Goal: Task Accomplishment & Management: Use online tool/utility

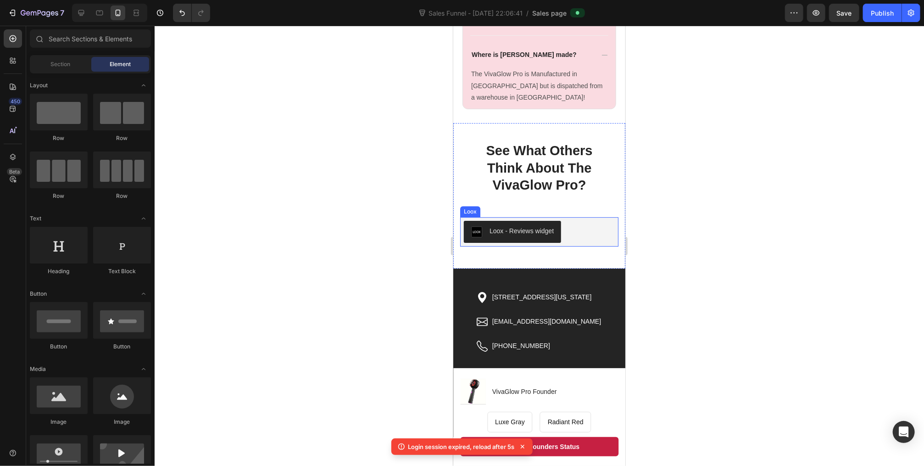
scroll to position [1764, 0]
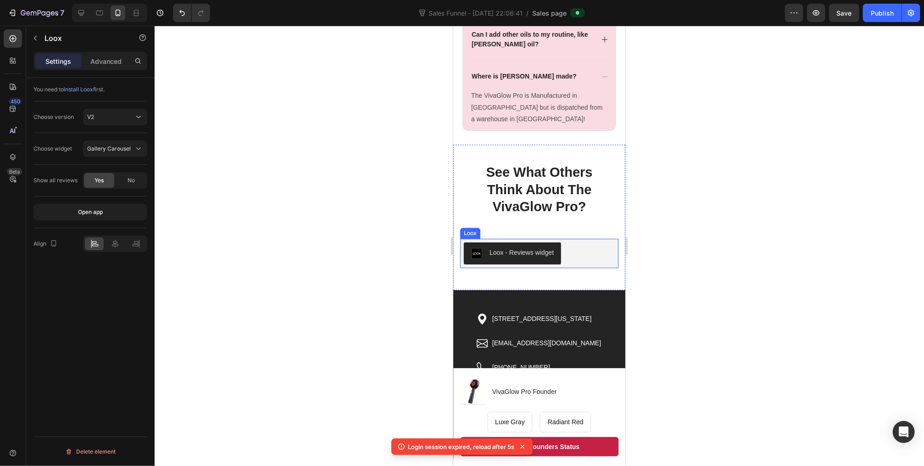
click at [530, 257] on button "Loox - Reviews widget" at bounding box center [512, 253] width 97 height 22
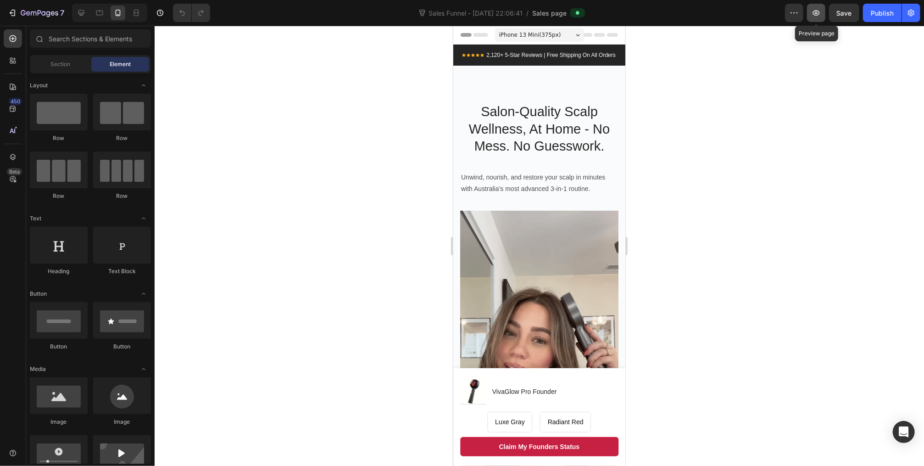
click at [817, 13] on icon "button" at bounding box center [816, 12] width 3 height 3
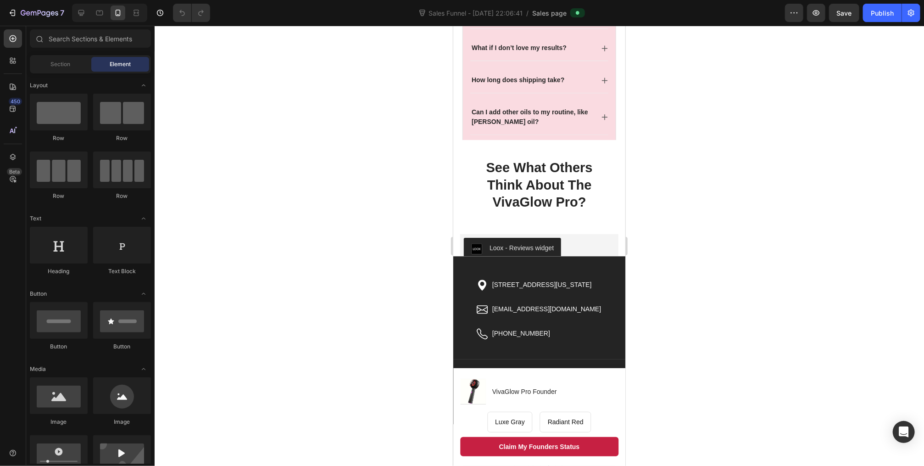
scroll to position [1477, 0]
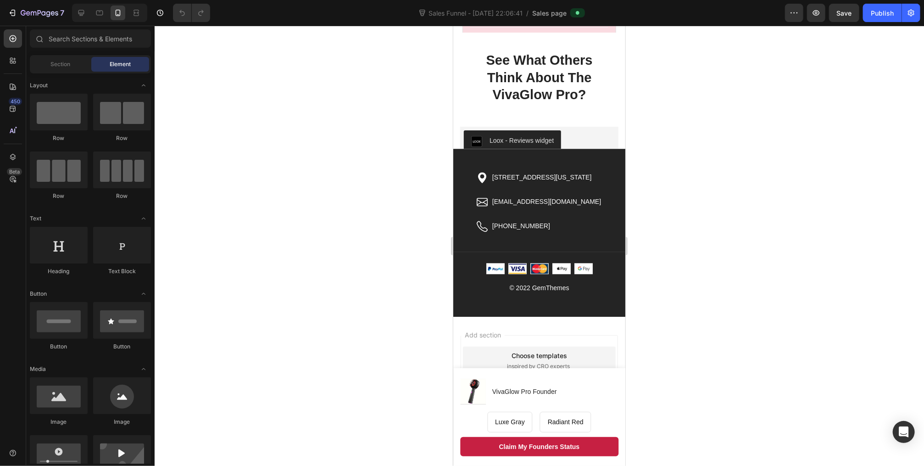
drag, startPoint x: 623, startPoint y: 172, endPoint x: 1090, endPoint y: 476, distance: 557.0
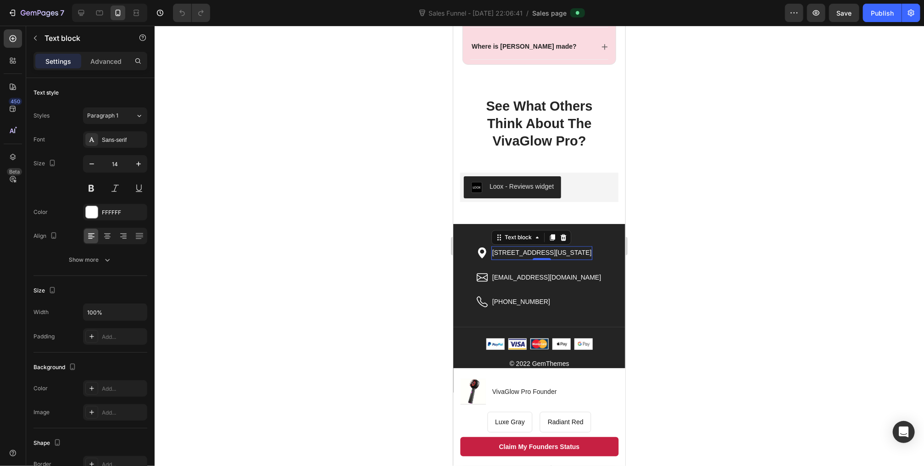
click at [532, 253] on p "[STREET_ADDRESS][US_STATE]" at bounding box center [542, 251] width 100 height 11
drag, startPoint x: 487, startPoint y: 248, endPoint x: 610, endPoint y: 252, distance: 122.6
click at [610, 252] on div "Icon [STREET_ADDRESS][US_STATE] Text block 0 Row Icon [EMAIL_ADDRESS][DOMAIN_NA…" at bounding box center [539, 281] width 172 height 70
click at [511, 271] on p "[EMAIL_ADDRESS][DOMAIN_NAME]" at bounding box center [546, 276] width 109 height 11
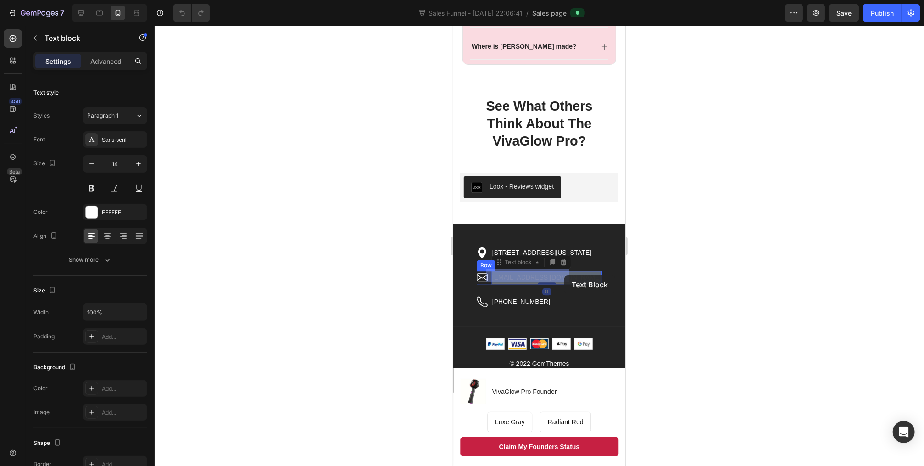
drag, startPoint x: 487, startPoint y: 273, endPoint x: 564, endPoint y: 275, distance: 77.1
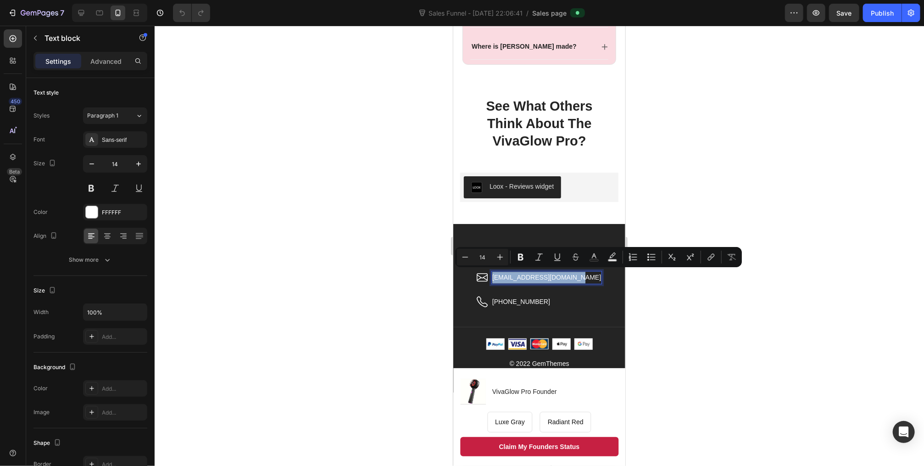
drag, startPoint x: 567, startPoint y: 275, endPoint x: 487, endPoint y: 274, distance: 79.4
click at [492, 274] on p "[EMAIL_ADDRESS][DOMAIN_NAME]" at bounding box center [546, 276] width 109 height 11
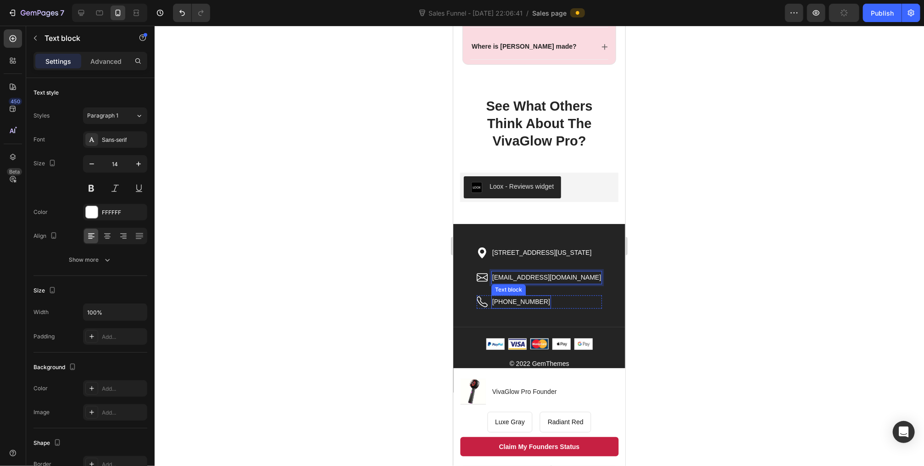
click at [515, 298] on p "[PHONE_NUMBER]" at bounding box center [521, 301] width 58 height 11
click at [523, 298] on p "[PHONE_NUMBER]" at bounding box center [521, 301] width 58 height 11
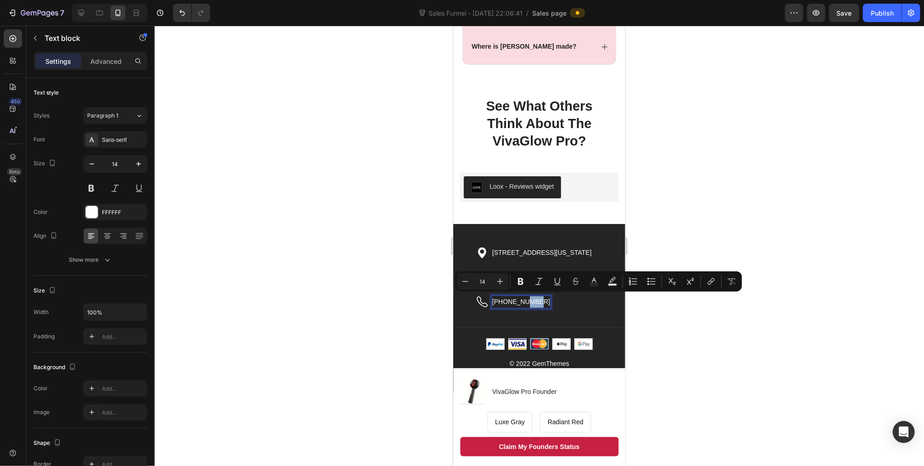
click at [516, 298] on p "[PHONE_NUMBER]" at bounding box center [521, 301] width 58 height 11
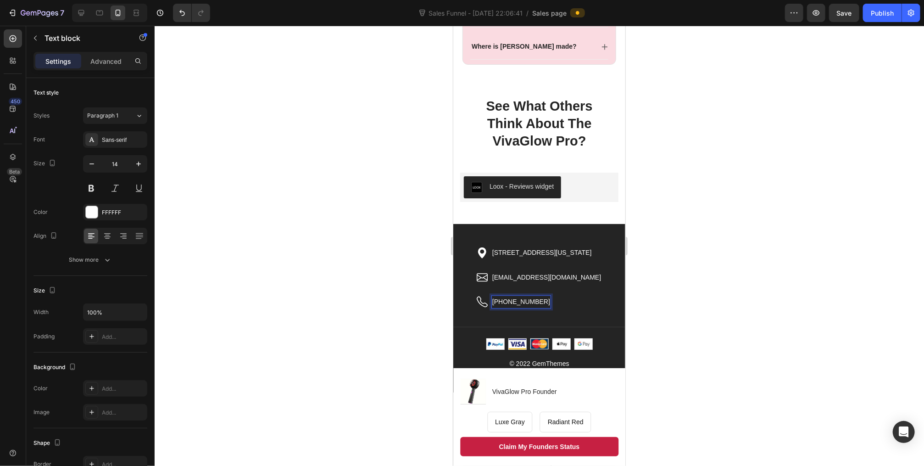
click at [495, 296] on p "[PHONE_NUMBER]" at bounding box center [521, 301] width 58 height 11
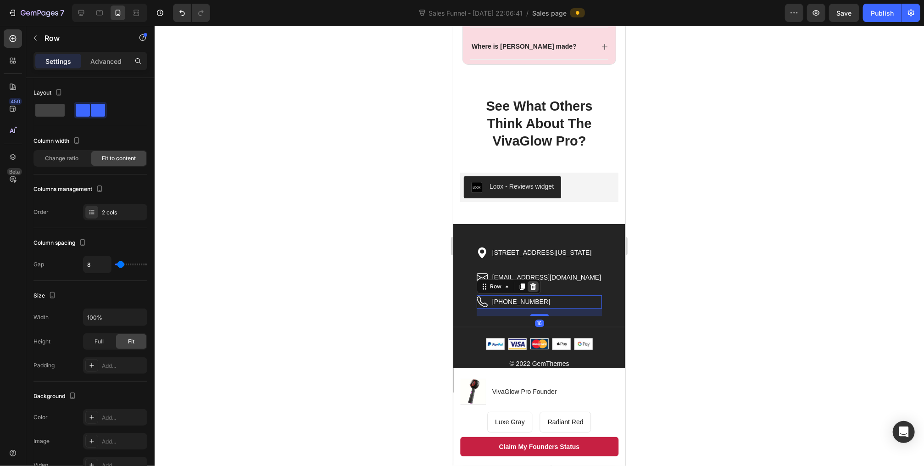
click at [530, 283] on icon at bounding box center [533, 286] width 6 height 6
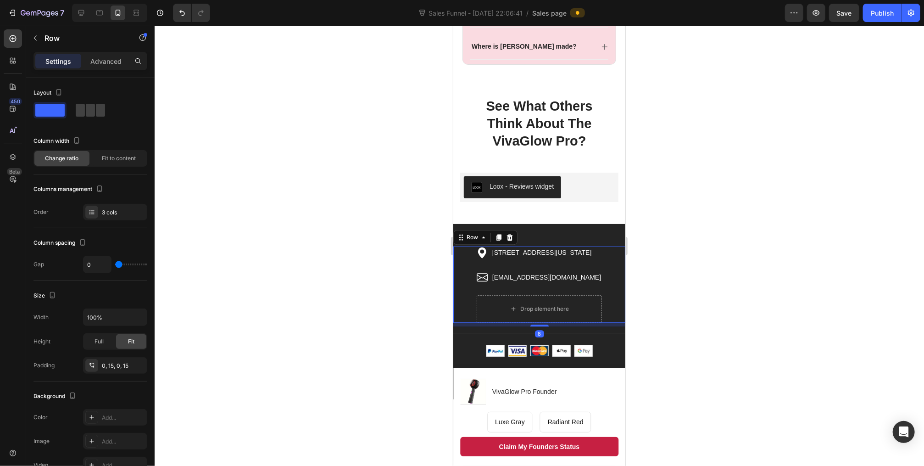
click at [466, 295] on div "Icon [STREET_ADDRESS][US_STATE] Text block Row Icon [EMAIL_ADDRESS][DOMAIN_NAME…" at bounding box center [539, 284] width 172 height 76
click at [35, 36] on icon "button" at bounding box center [35, 38] width 3 height 5
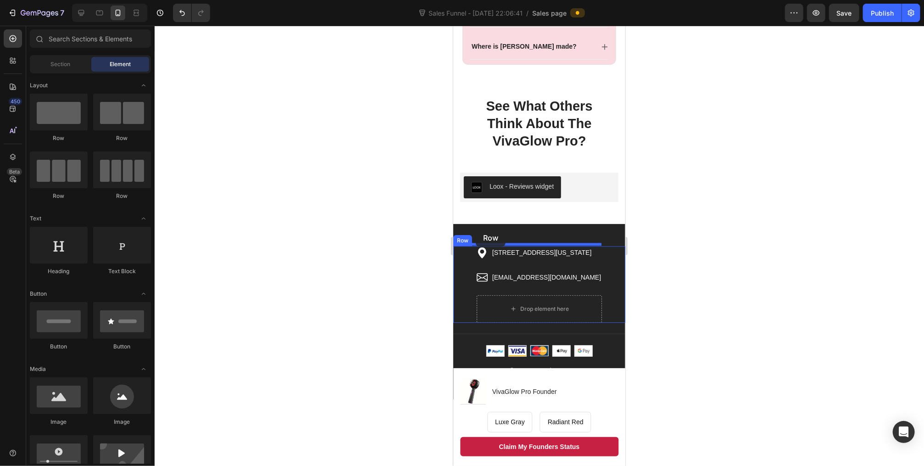
drag, startPoint x: 566, startPoint y: 141, endPoint x: 476, endPoint y: 228, distance: 125.3
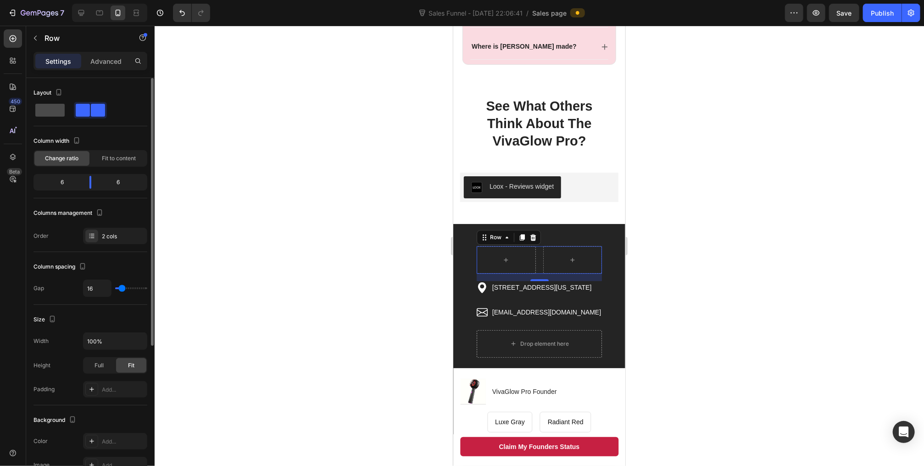
click at [43, 108] on span at bounding box center [49, 110] width 29 height 13
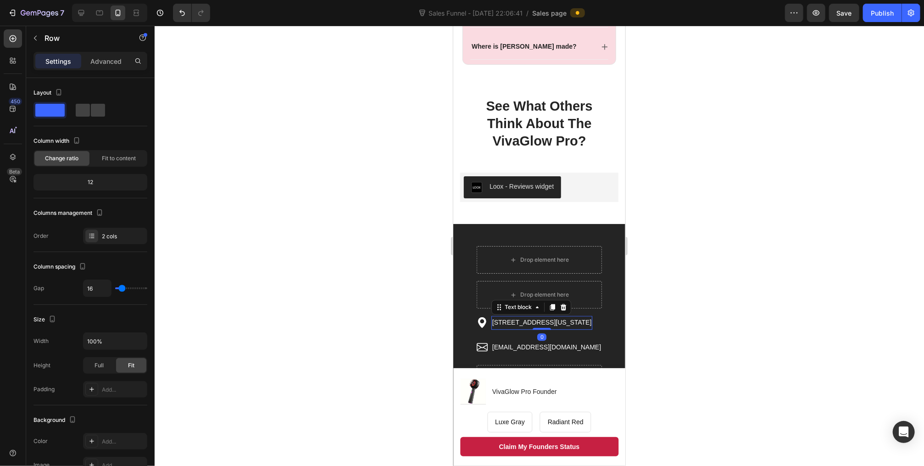
click at [500, 317] on p "[STREET_ADDRESS][US_STATE]" at bounding box center [542, 321] width 100 height 11
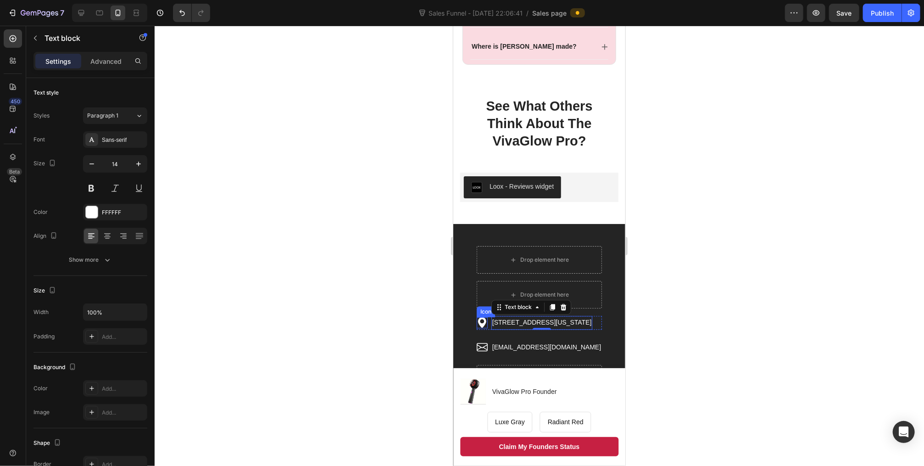
click at [481, 320] on icon at bounding box center [481, 322] width 11 height 11
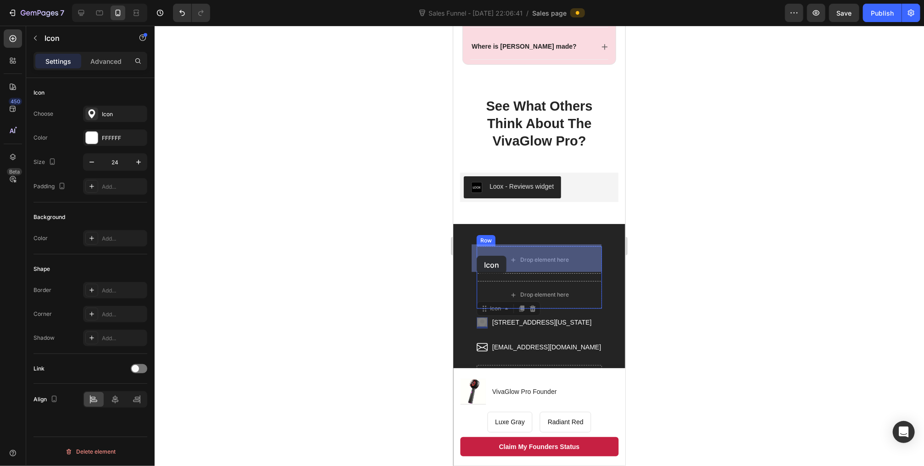
drag, startPoint x: 478, startPoint y: 309, endPoint x: 475, endPoint y: 259, distance: 50.6
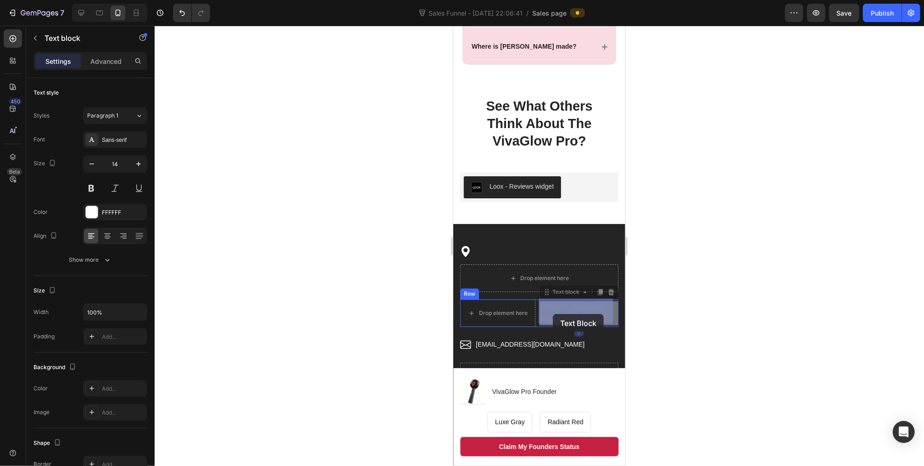
drag, startPoint x: 559, startPoint y: 308, endPoint x: 553, endPoint y: 314, distance: 8.5
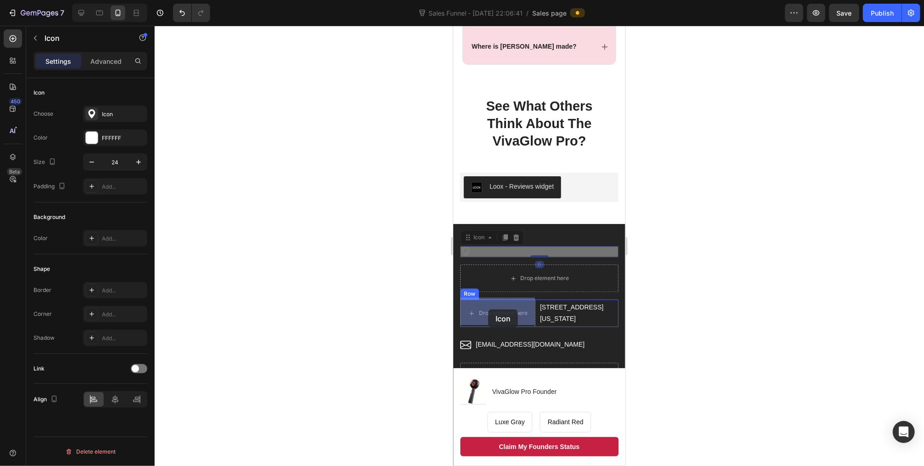
drag, startPoint x: 465, startPoint y: 249, endPoint x: 488, endPoint y: 309, distance: 64.4
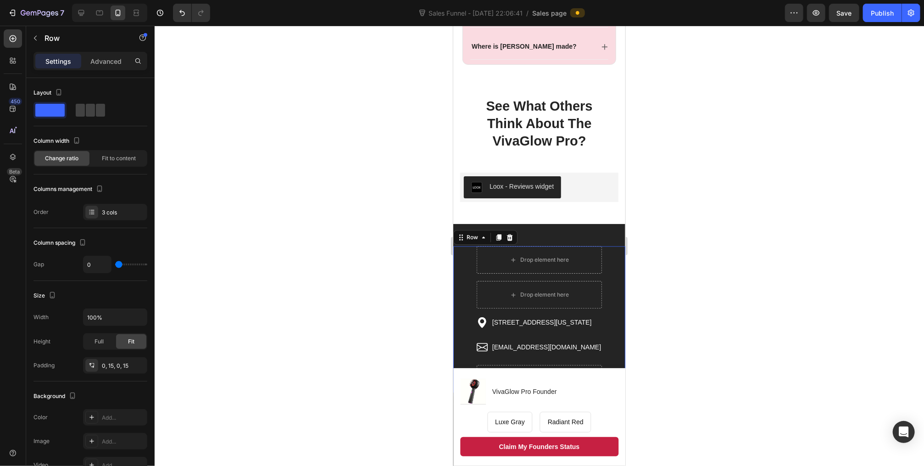
click at [505, 327] on div "Drop element here Drop element here Row Icon [STREET_ADDRESS][US_STATE] Text bl…" at bounding box center [538, 293] width 125 height 94
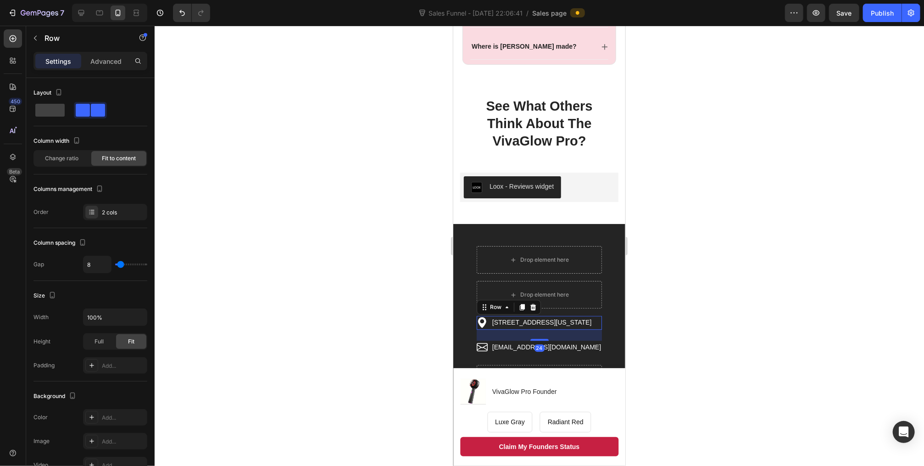
click at [483, 325] on div "Icon [STREET_ADDRESS][US_STATE]" at bounding box center [538, 321] width 125 height 13
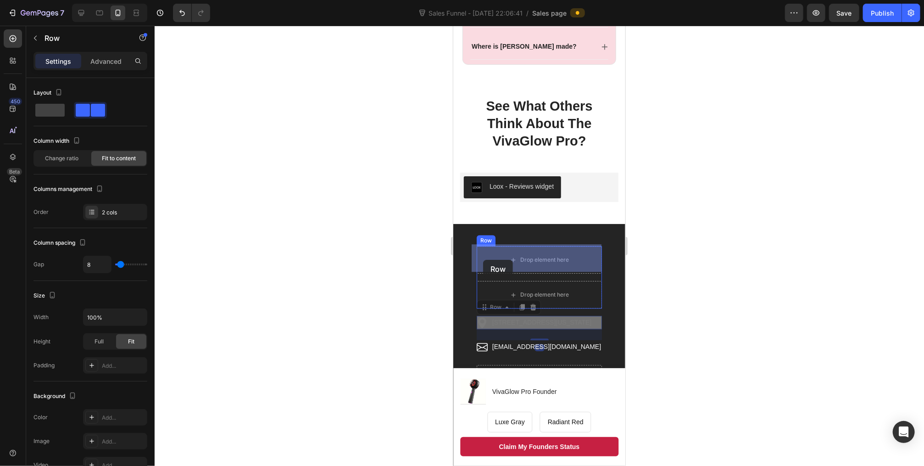
drag, startPoint x: 479, startPoint y: 307, endPoint x: 483, endPoint y: 259, distance: 47.5
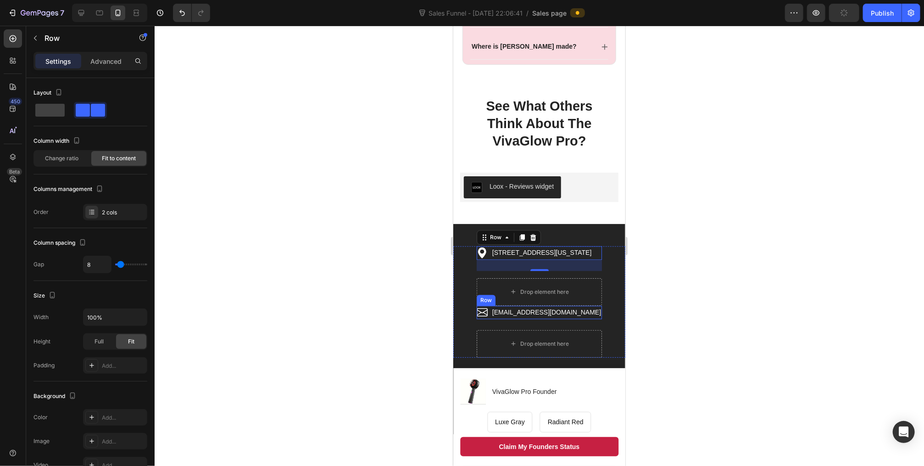
click at [484, 315] on div "Icon [EMAIL_ADDRESS][DOMAIN_NAME] Text block Row" at bounding box center [538, 311] width 125 height 13
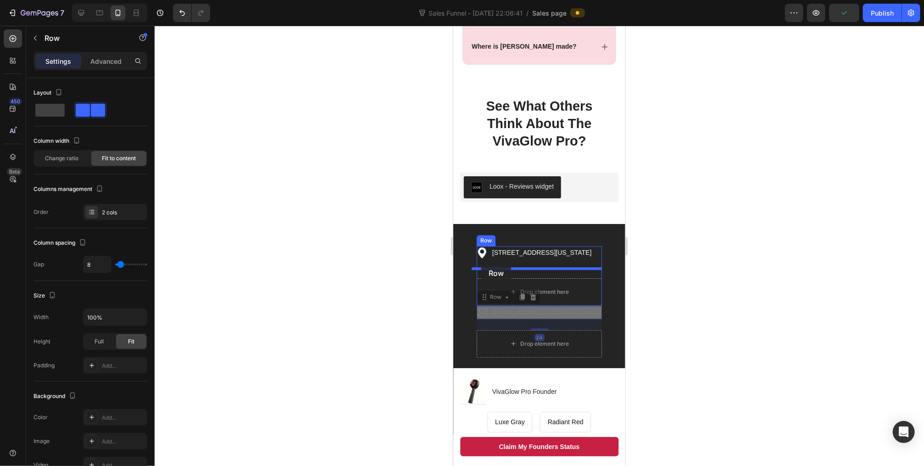
drag, startPoint x: 480, startPoint y: 296, endPoint x: 481, endPoint y: 263, distance: 32.6
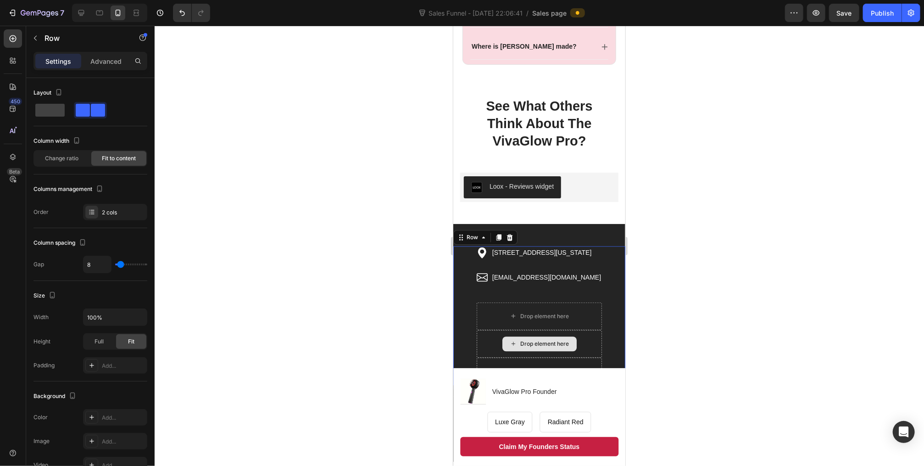
click at [494, 342] on div "Drop element here" at bounding box center [538, 344] width 125 height 28
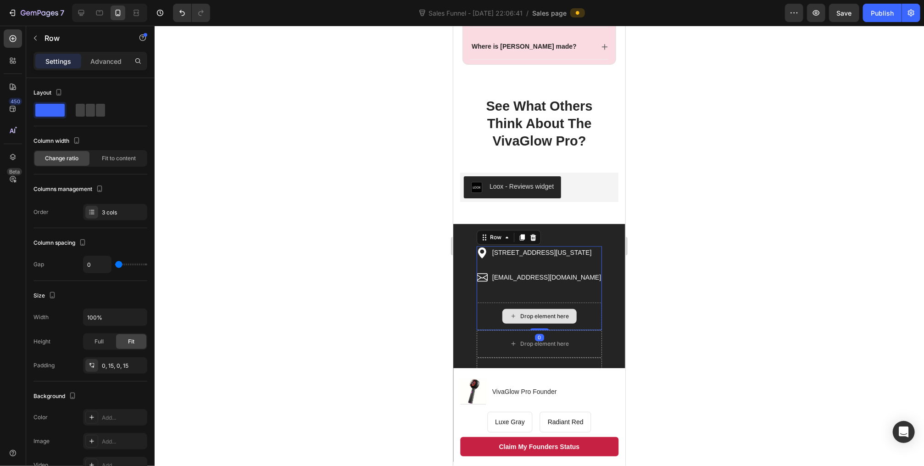
click at [476, 325] on div "Drop element here" at bounding box center [538, 316] width 125 height 28
click at [476, 346] on div "Drop element here" at bounding box center [538, 344] width 125 height 28
click at [476, 357] on div "Drop element here" at bounding box center [538, 371] width 125 height 28
click at [486, 342] on div "Drop element here" at bounding box center [538, 344] width 125 height 28
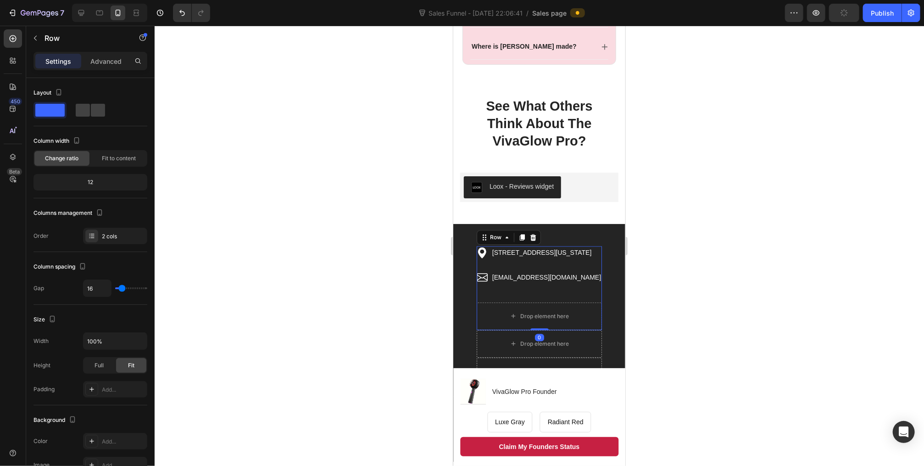
click at [567, 297] on div "Icon [STREET_ADDRESS][US_STATE] Text block Row Icon [EMAIL_ADDRESS][DOMAIN_NAME…" at bounding box center [538, 288] width 125 height 84
click at [580, 290] on div "Icon [STREET_ADDRESS][US_STATE] Text block Row Icon [EMAIL_ADDRESS][DOMAIN_NAME…" at bounding box center [538, 270] width 125 height 49
click at [530, 234] on icon at bounding box center [533, 237] width 6 height 6
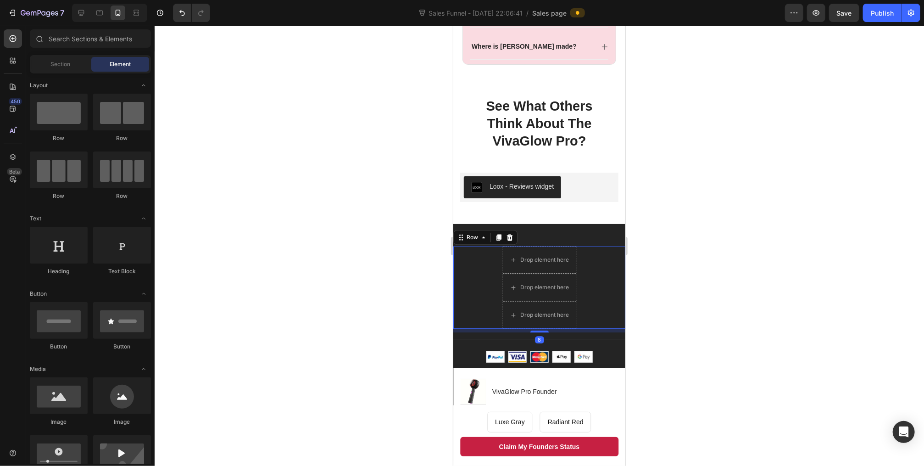
click at [579, 280] on div "Drop element here Drop element here Drop element here Row 8" at bounding box center [539, 287] width 172 height 83
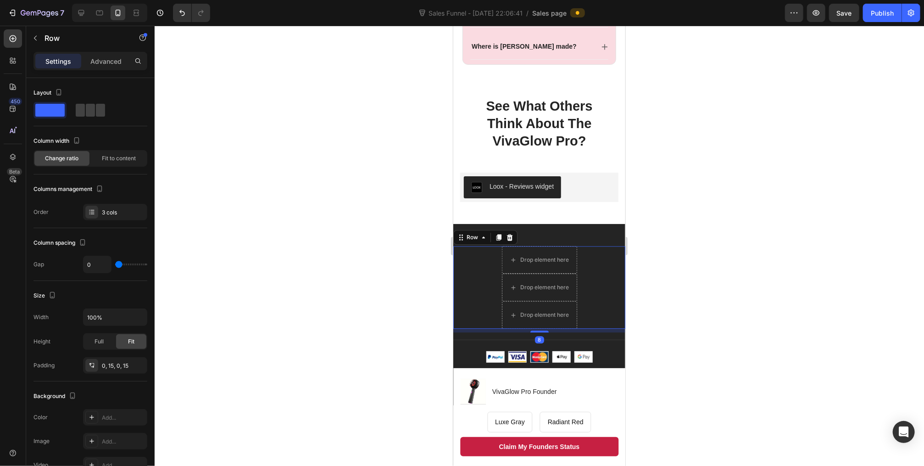
click at [512, 235] on icon at bounding box center [509, 236] width 7 height 7
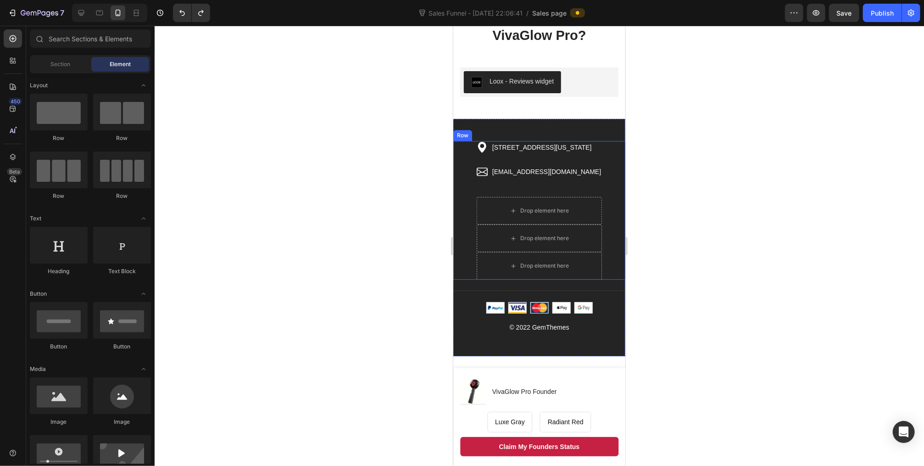
scroll to position [1587, 0]
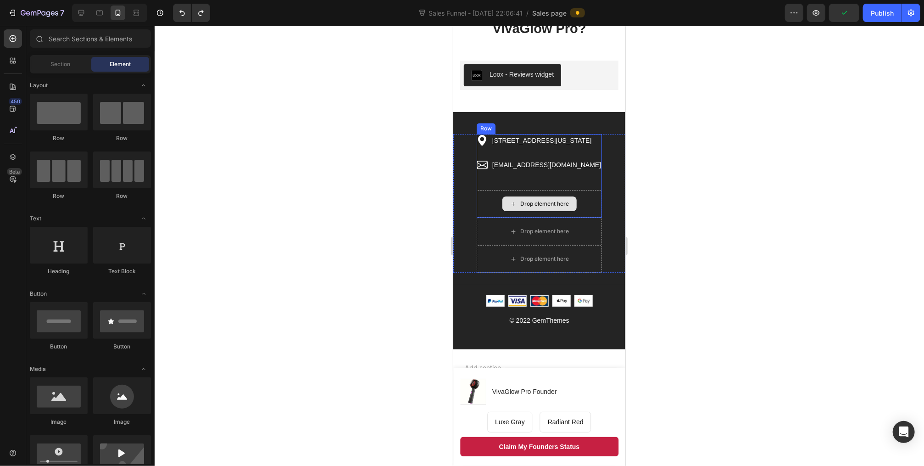
click at [576, 204] on div "Drop element here" at bounding box center [538, 204] width 125 height 28
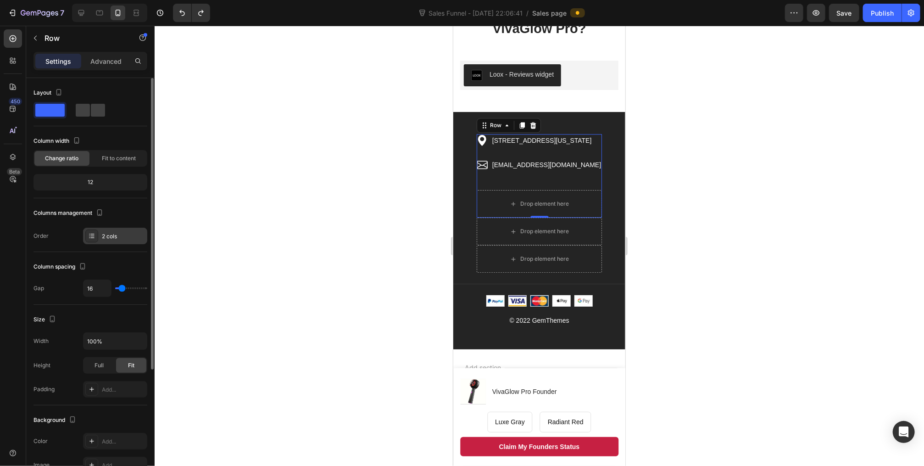
click at [118, 233] on div "2 cols" at bounding box center [123, 236] width 43 height 8
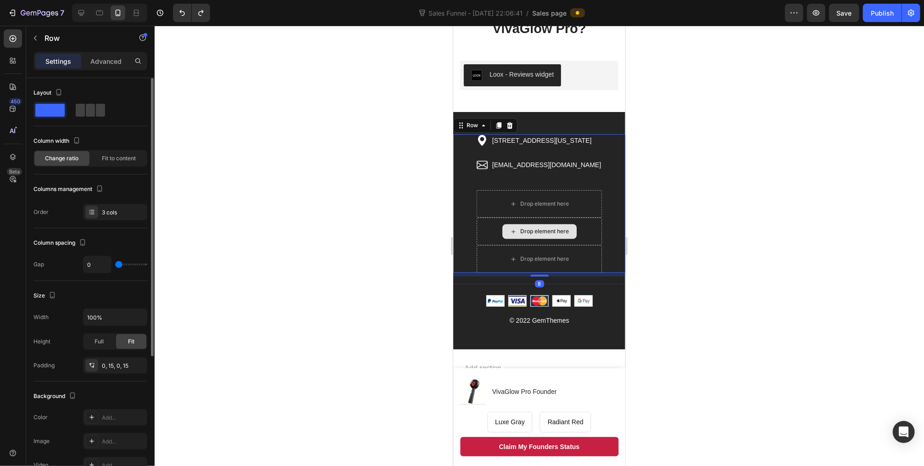
click at [517, 240] on div "Drop element here" at bounding box center [538, 231] width 125 height 28
click at [116, 217] on div "3 cols" at bounding box center [115, 212] width 64 height 17
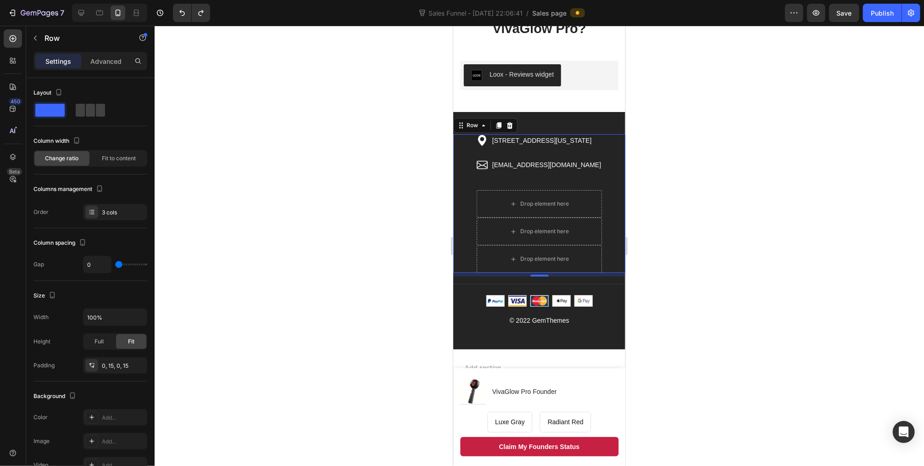
click at [388, 213] on div at bounding box center [540, 246] width 770 height 440
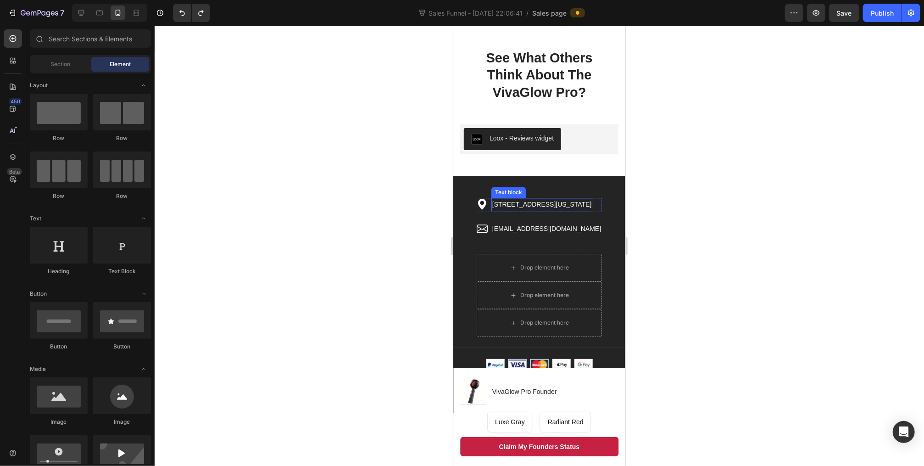
scroll to position [1514, 0]
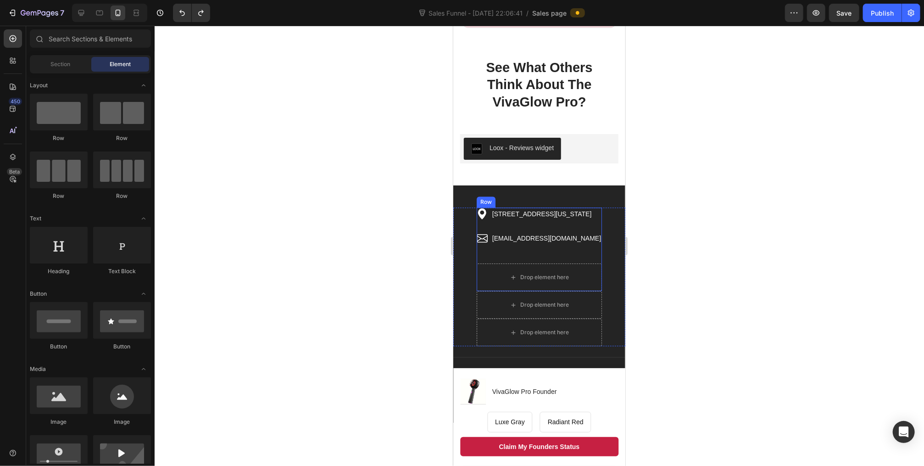
click at [482, 254] on div "Icon [STREET_ADDRESS][US_STATE] Text block Row Icon [EMAIL_ADDRESS][DOMAIN_NAME…" at bounding box center [538, 231] width 125 height 49
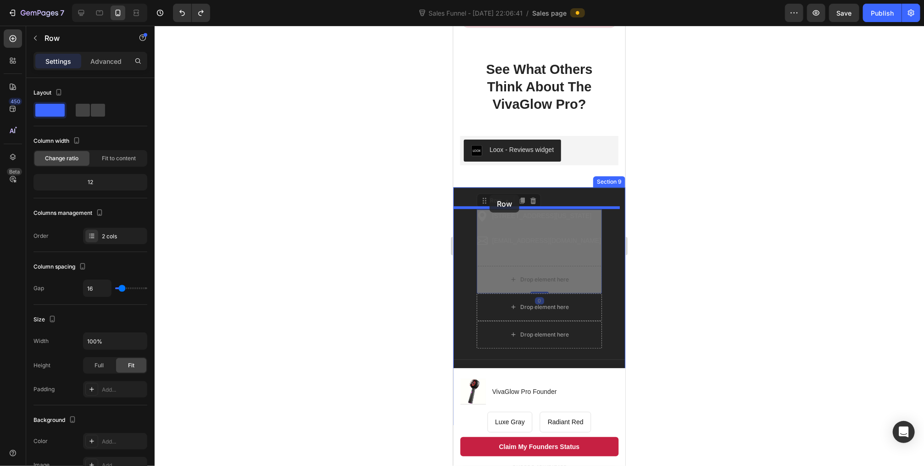
drag, startPoint x: 481, startPoint y: 198, endPoint x: 489, endPoint y: 194, distance: 9.7
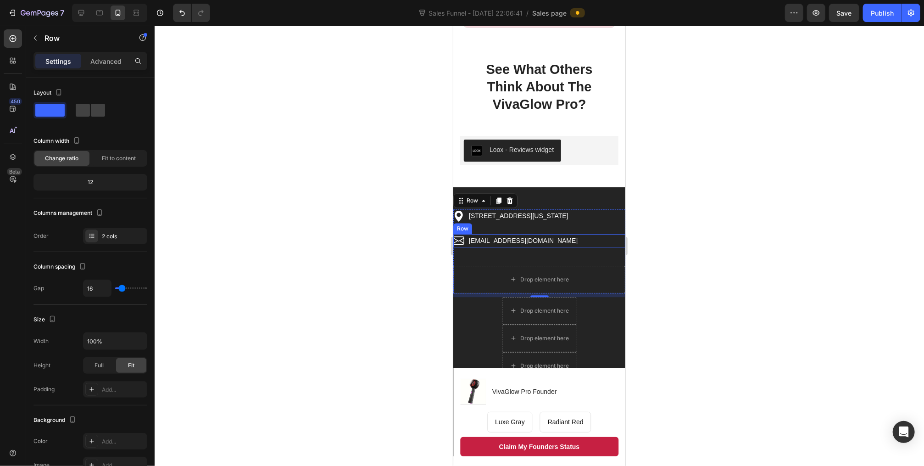
click at [585, 240] on div "Icon [EMAIL_ADDRESS][DOMAIN_NAME] Text block Row" at bounding box center [539, 240] width 172 height 13
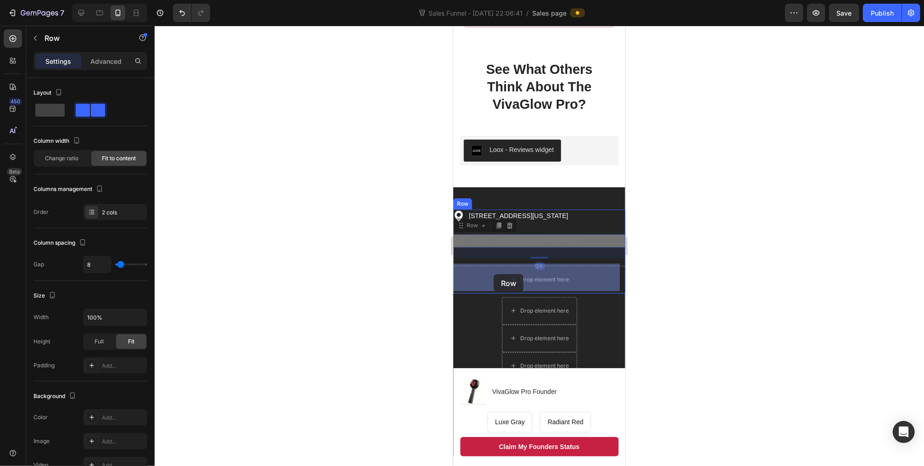
drag, startPoint x: 462, startPoint y: 224, endPoint x: 495, endPoint y: 275, distance: 60.6
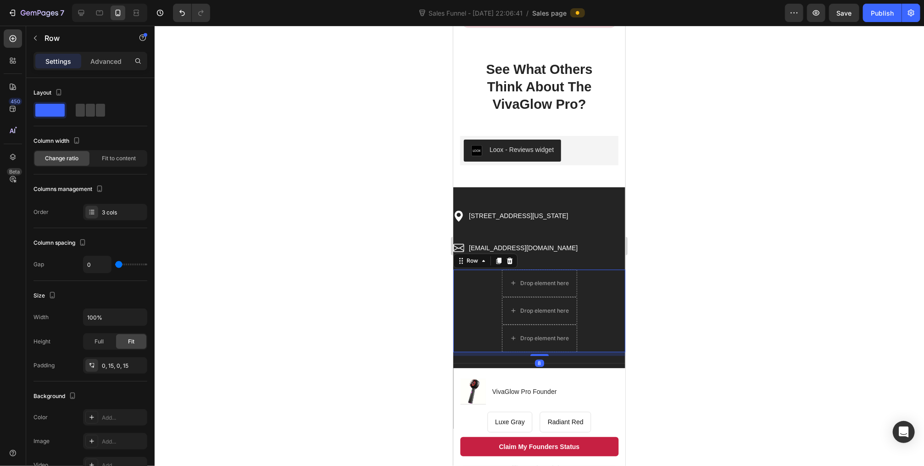
click at [489, 291] on div "Drop element here Drop element here Drop element here Row 8" at bounding box center [539, 310] width 172 height 83
click at [509, 260] on icon at bounding box center [510, 260] width 6 height 6
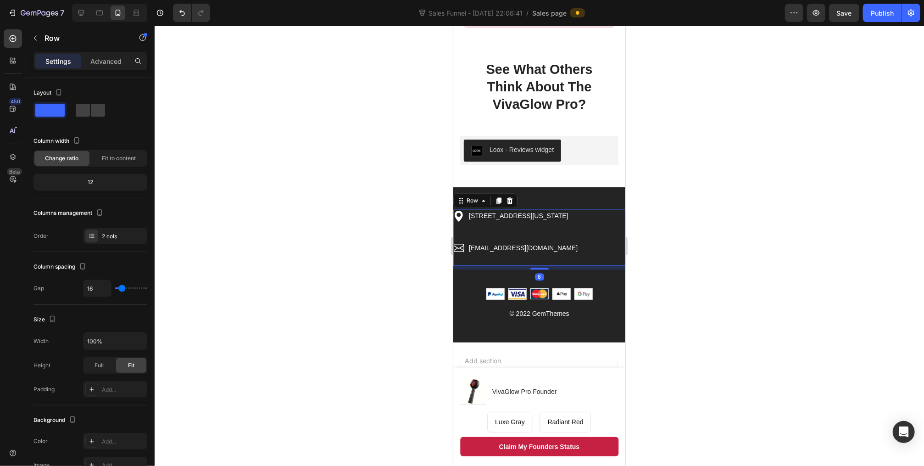
click at [588, 228] on div "Icon [STREET_ADDRESS][US_STATE] Text block Row" at bounding box center [539, 221] width 172 height 24
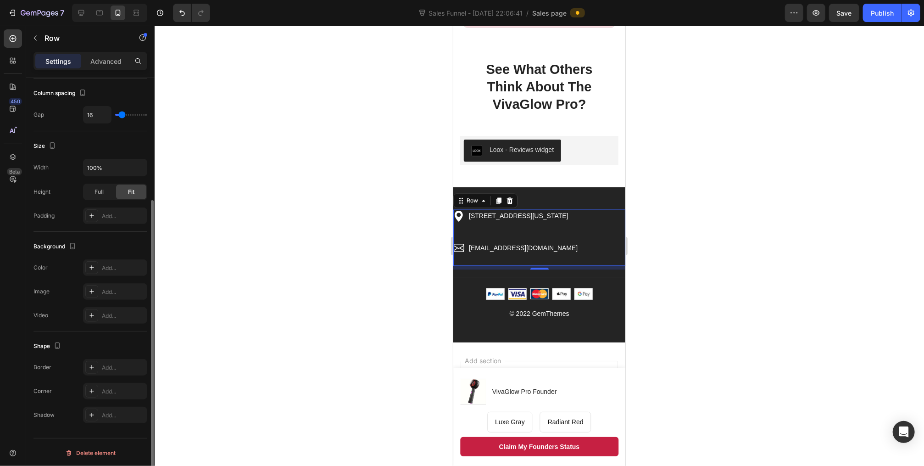
scroll to position [0, 0]
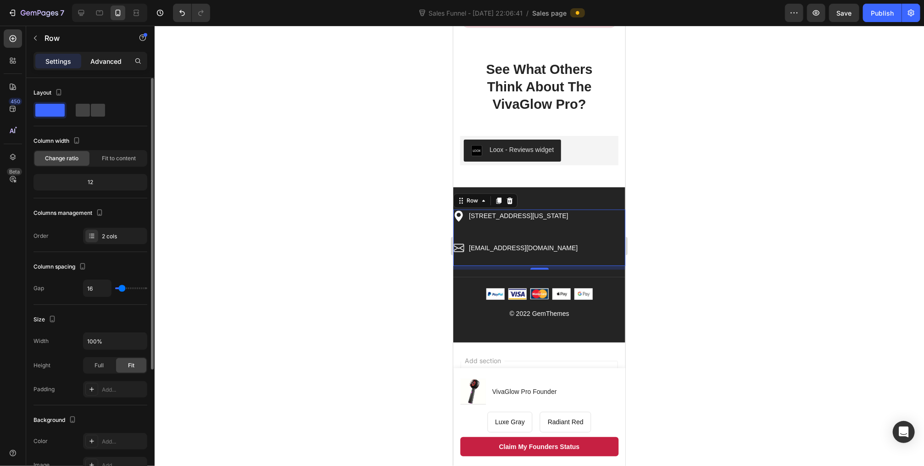
click at [98, 61] on p "Advanced" at bounding box center [105, 61] width 31 height 10
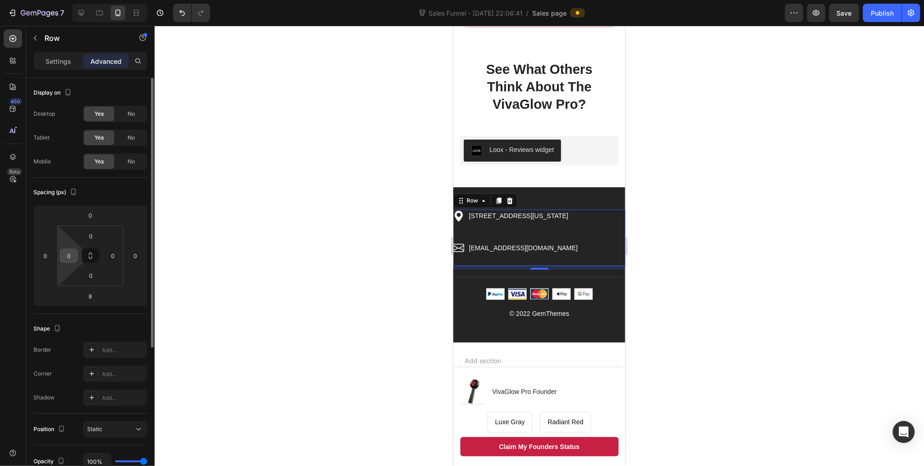
click at [63, 257] on input "0" at bounding box center [69, 256] width 14 height 14
type input "30"
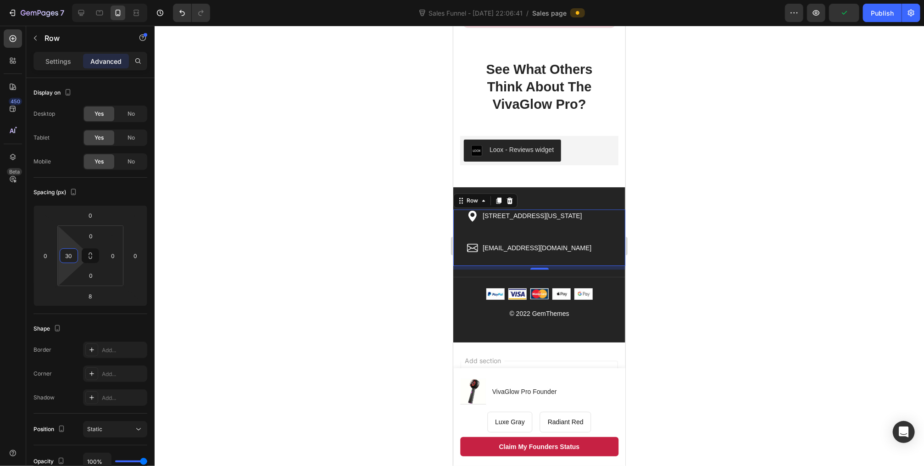
click at [360, 240] on div at bounding box center [540, 246] width 770 height 440
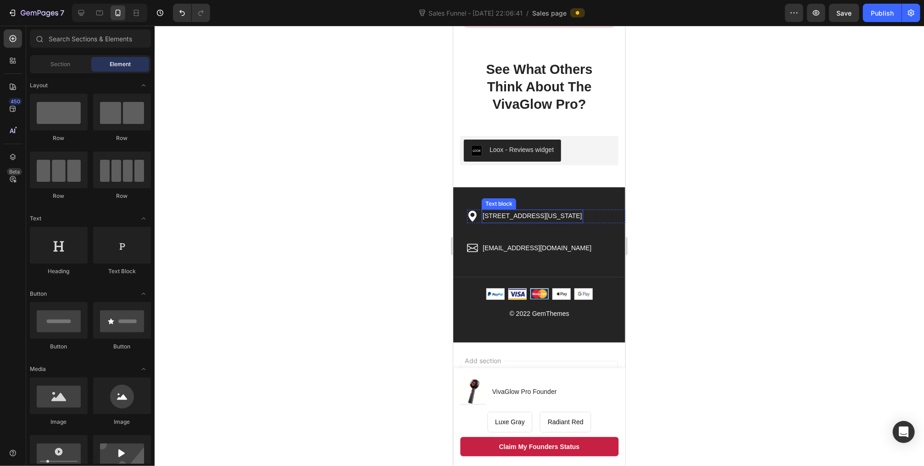
click at [497, 214] on p "[STREET_ADDRESS][US_STATE]" at bounding box center [532, 215] width 100 height 11
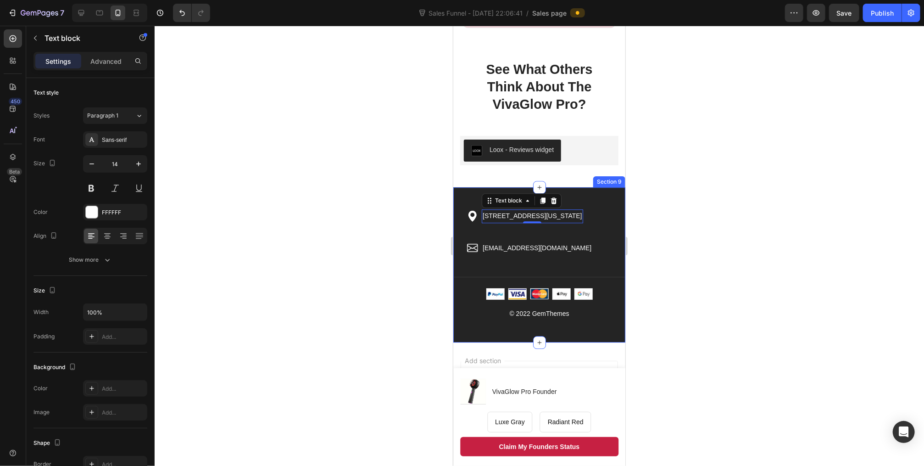
click at [470, 192] on div "Icon [STREET_ADDRESS][US_STATE] Text block 0 Row Icon [EMAIL_ADDRESS][DOMAIN_NA…" at bounding box center [539, 264] width 172 height 155
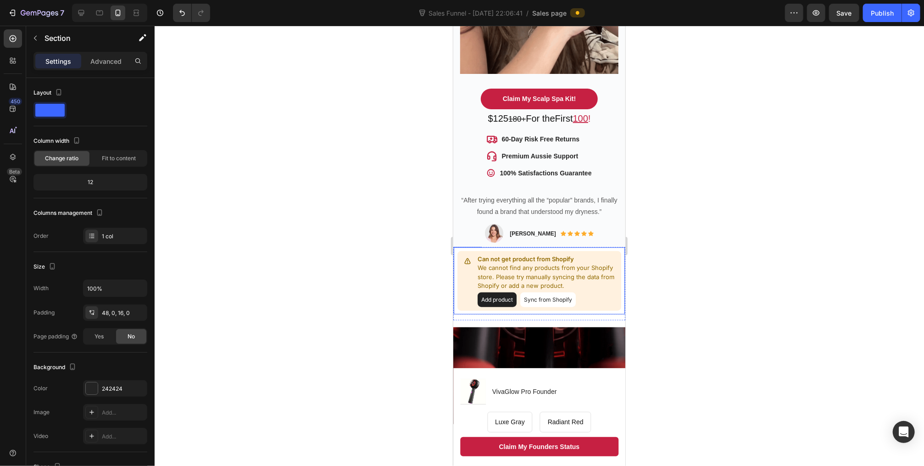
scroll to position [449, 0]
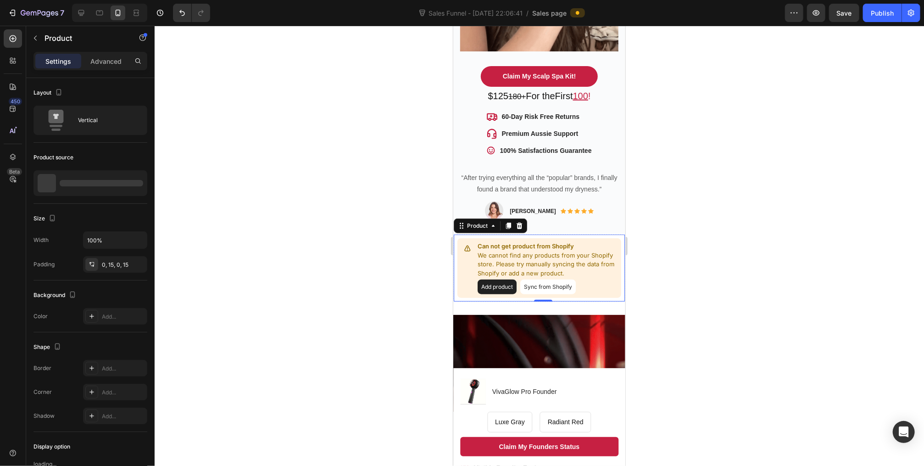
click at [497, 279] on button "Add product" at bounding box center [496, 286] width 39 height 15
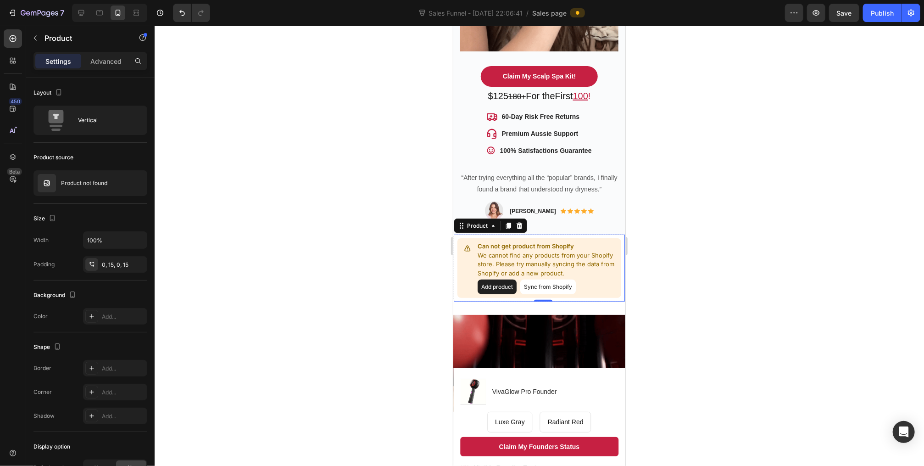
click at [487, 251] on p "We cannot find any products from your Shopify store. Please try manually syncin…" at bounding box center [547, 264] width 140 height 27
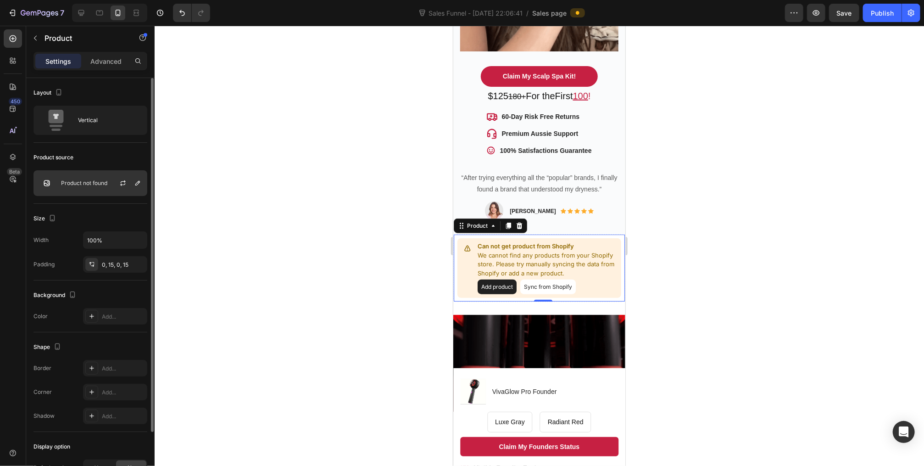
click at [89, 190] on div "Product not found" at bounding box center [91, 183] width 114 height 26
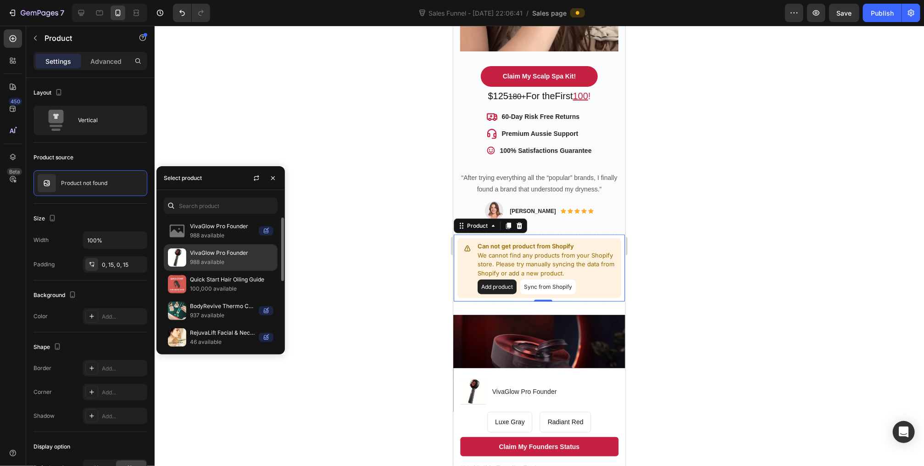
click at [246, 260] on p "988 available" at bounding box center [232, 262] width 84 height 9
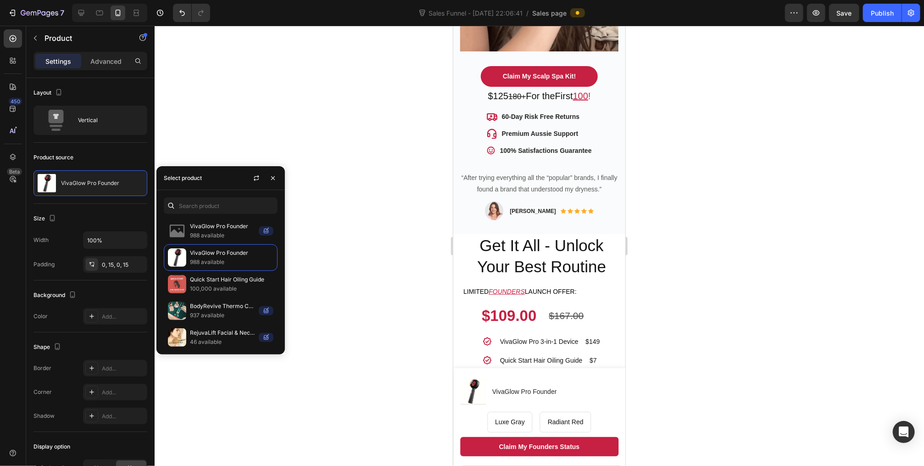
click at [618, 279] on div "VivaGlow Pro Founder Product Title Get It All - Unlock Your Best Routine Headin…" at bounding box center [541, 431] width 172 height 395
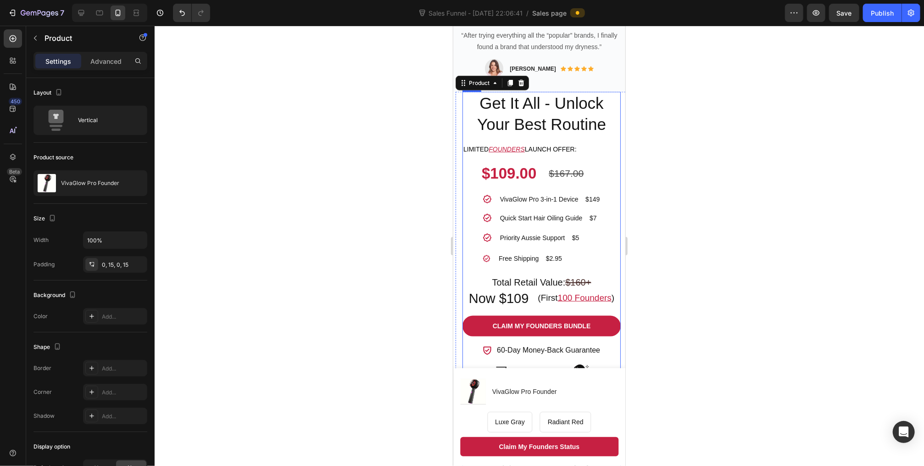
scroll to position [669, 0]
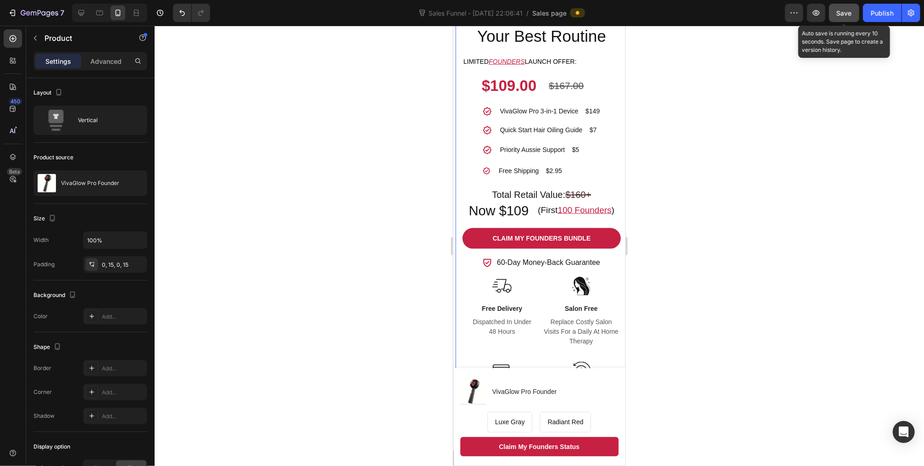
click at [836, 11] on button "Save" at bounding box center [844, 13] width 30 height 18
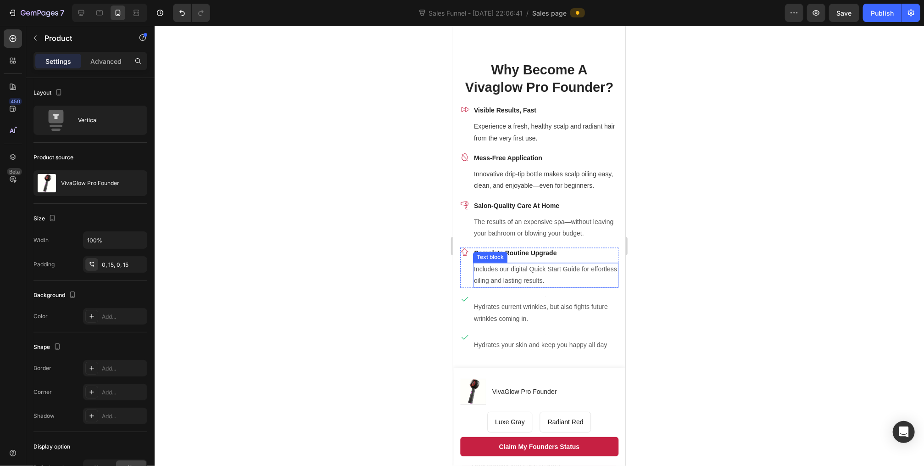
scroll to position [1220, 0]
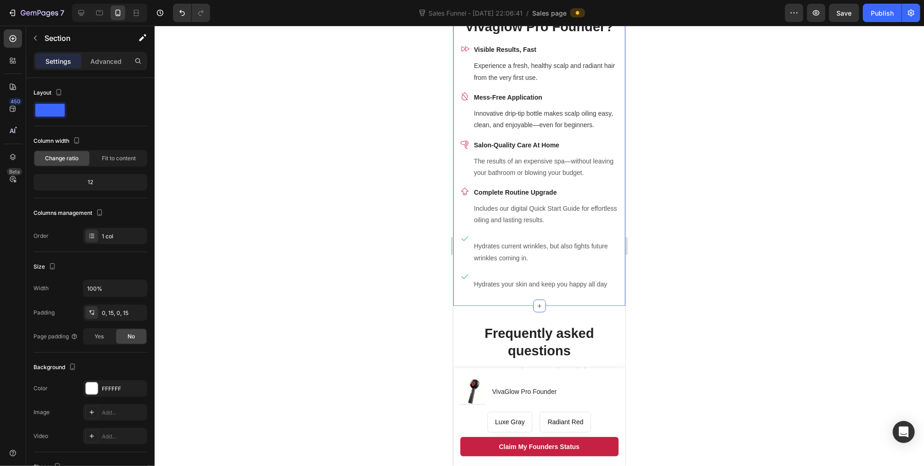
click at [614, 140] on div "Why Become A Vivaglow Pro Founder? Heading Row Icon Visible Results, Fast Text …" at bounding box center [539, 153] width 172 height 306
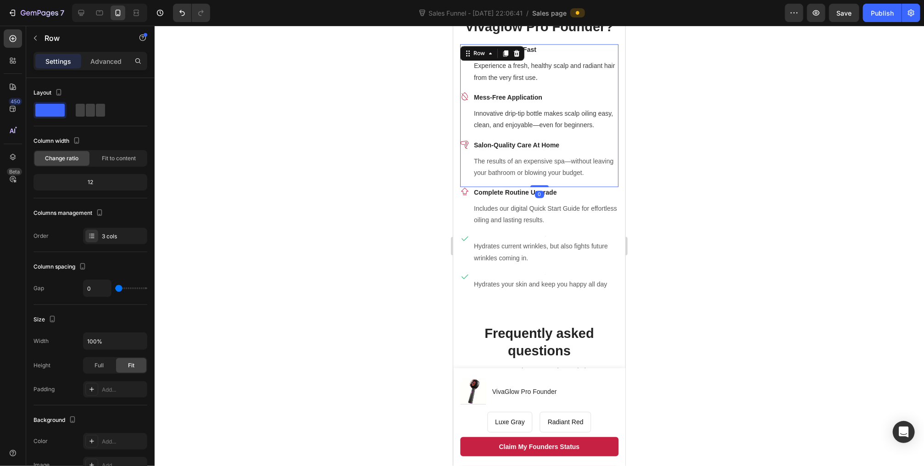
click at [609, 136] on div "Icon Mess-Free Application Text block Innovative drip-tip bottle makes scalp oi…" at bounding box center [539, 114] width 158 height 47
click at [111, 235] on div "3 cols" at bounding box center [123, 236] width 43 height 8
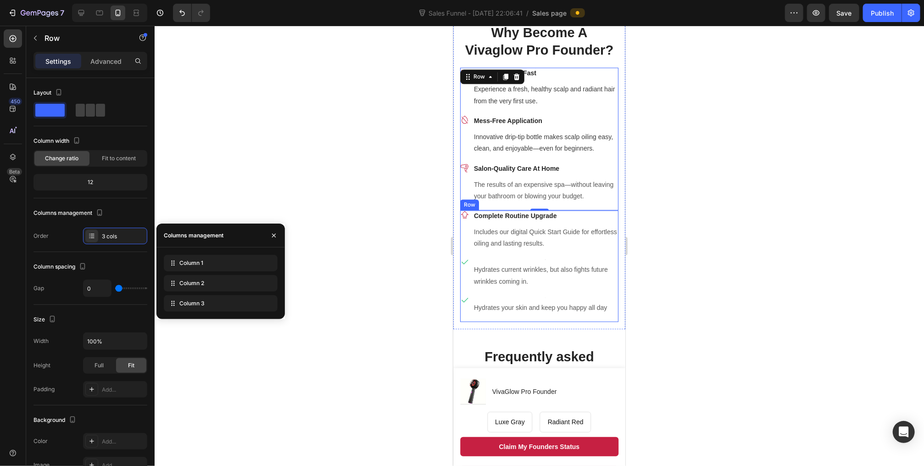
scroll to position [1183, 0]
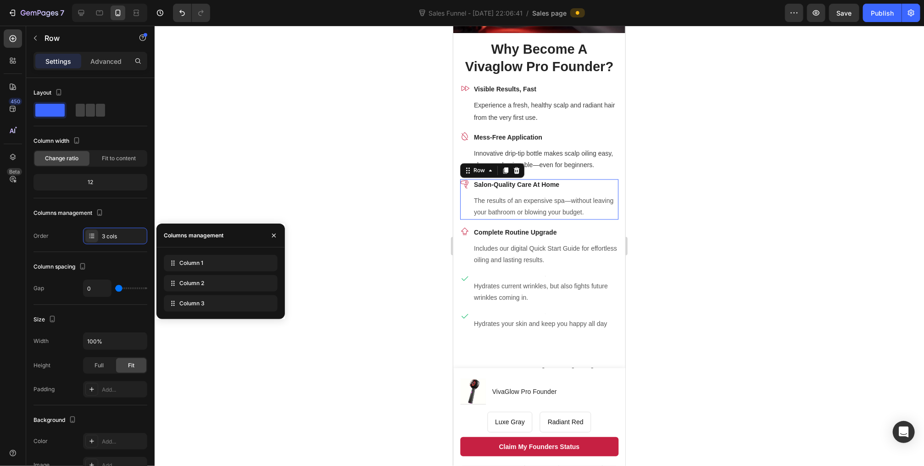
click at [465, 207] on div "Icon" at bounding box center [464, 199] width 9 height 40
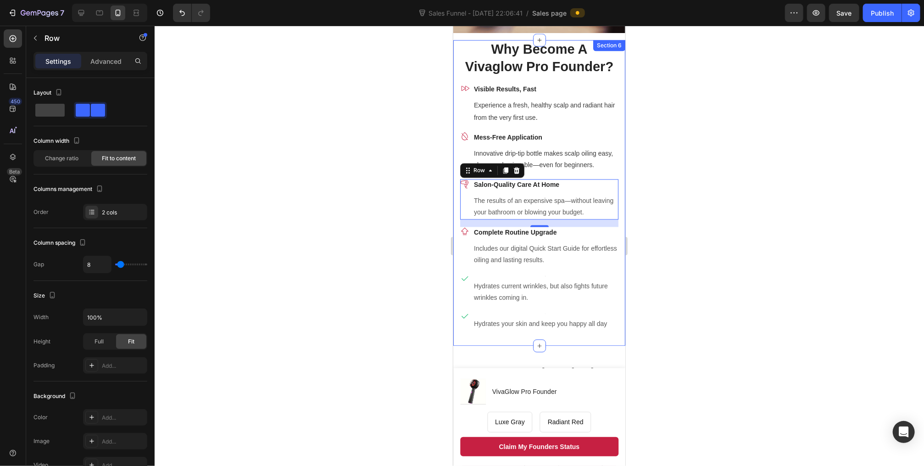
click at [458, 181] on div "Why Become A Vivaglow Pro Founder? Heading Row Icon Visible Results, Fast Text …" at bounding box center [539, 192] width 172 height 306
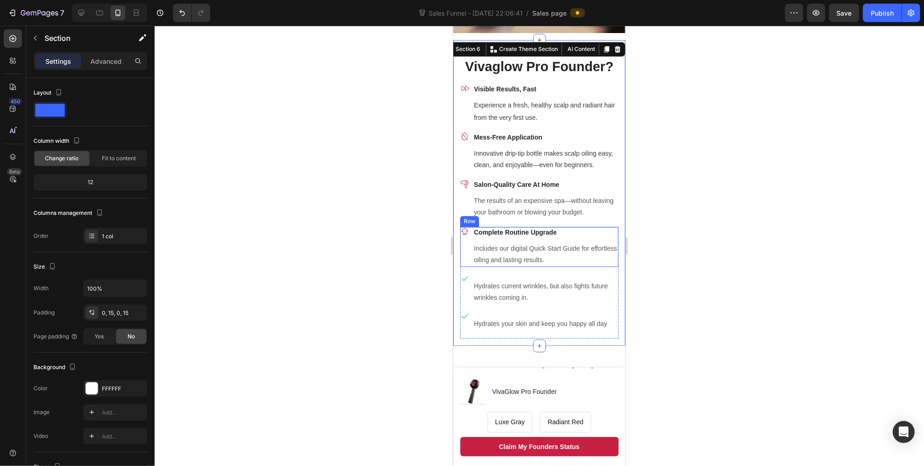
click at [460, 242] on div "Icon" at bounding box center [464, 246] width 9 height 40
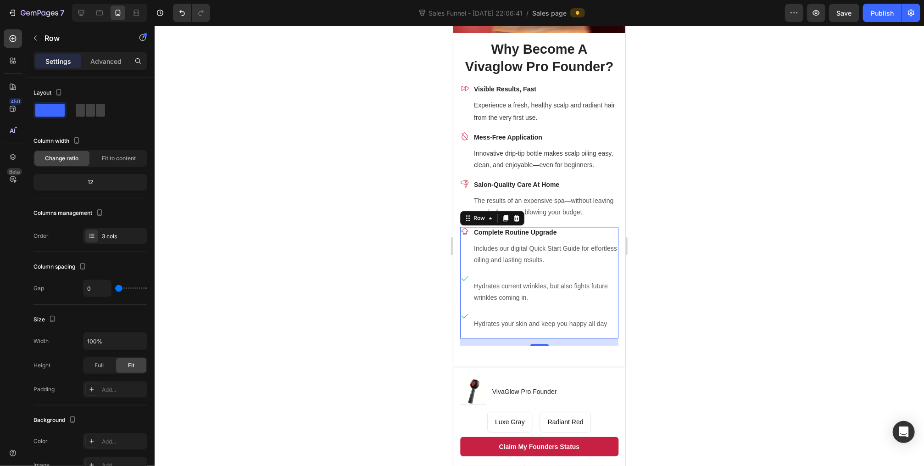
click at [609, 333] on div "Icon Text block Hydrates your skin and keep you happy all day Text block Row" at bounding box center [539, 324] width 158 height 26
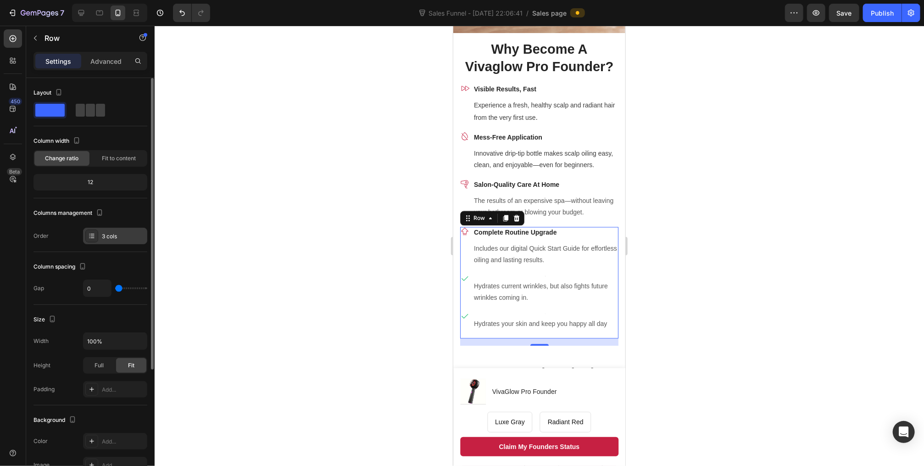
click at [108, 233] on div "3 cols" at bounding box center [123, 236] width 43 height 8
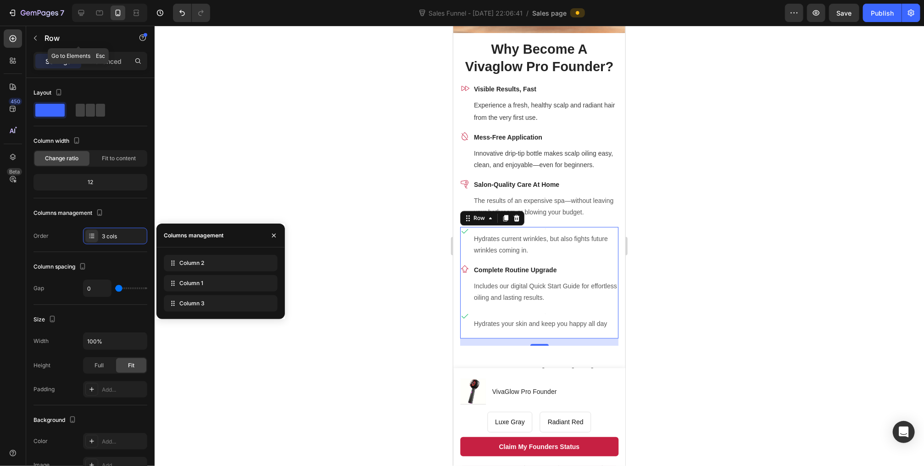
click at [36, 37] on icon "button" at bounding box center [35, 37] width 7 height 7
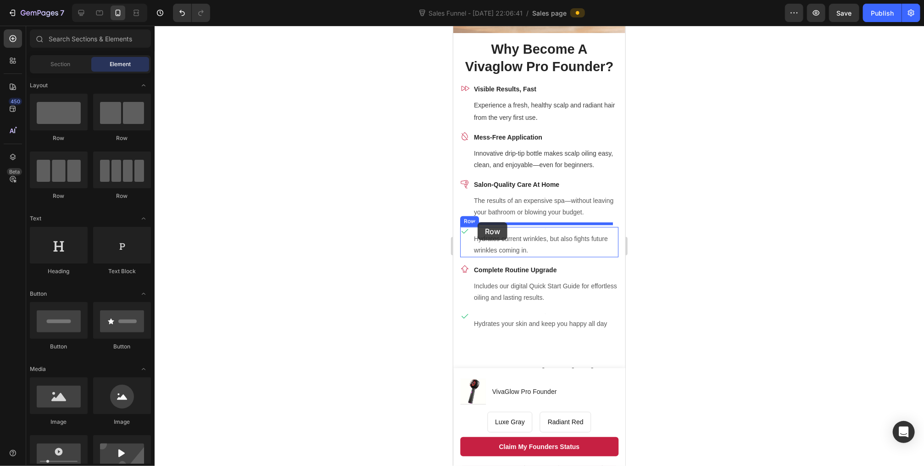
drag, startPoint x: 518, startPoint y: 145, endPoint x: 477, endPoint y: 222, distance: 86.6
drag, startPoint x: 509, startPoint y: 143, endPoint x: 460, endPoint y: 219, distance: 90.4
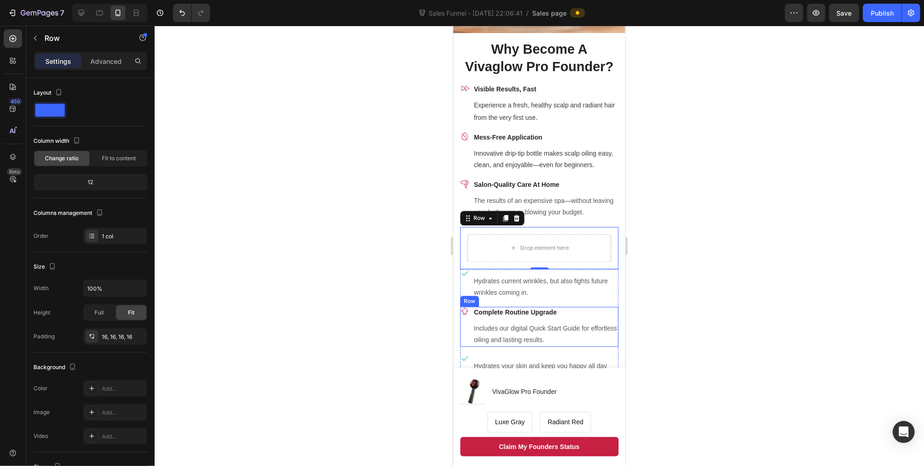
click at [465, 323] on div "Icon" at bounding box center [464, 326] width 9 height 40
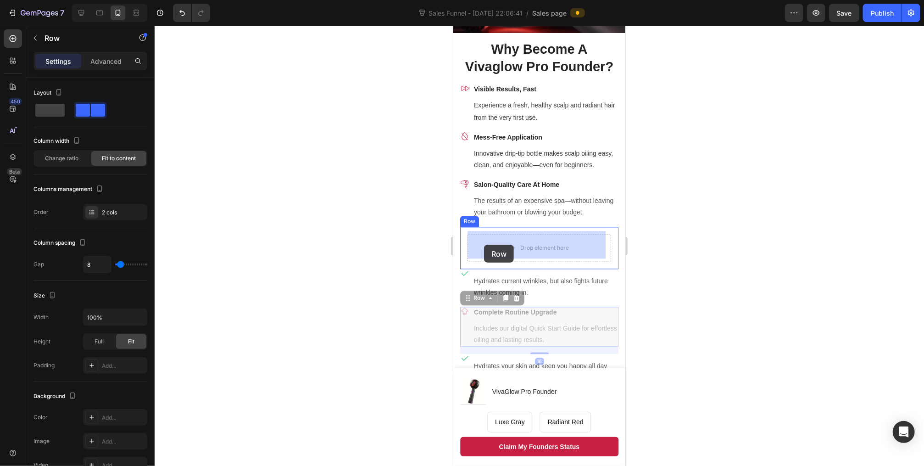
drag, startPoint x: 467, startPoint y: 297, endPoint x: 483, endPoint y: 255, distance: 45.3
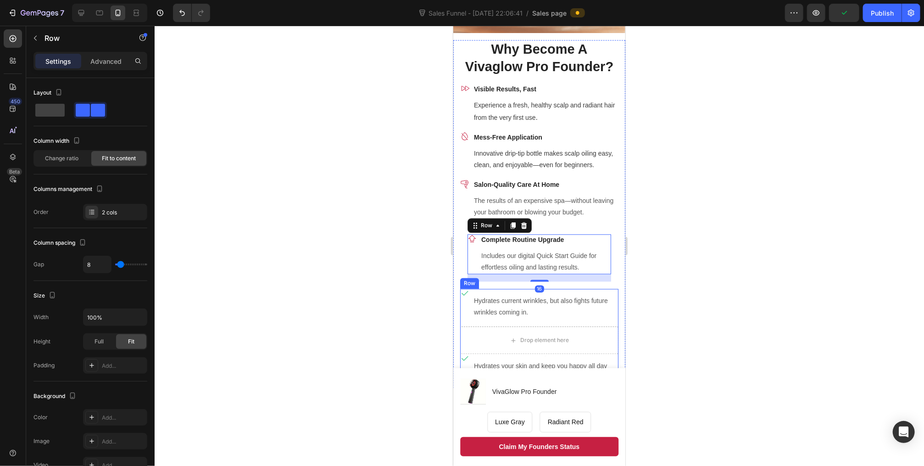
click at [460, 319] on div "Icon Text block Hydrates current wrinkles, but also fights future wrinkles comi…" at bounding box center [539, 307] width 158 height 38
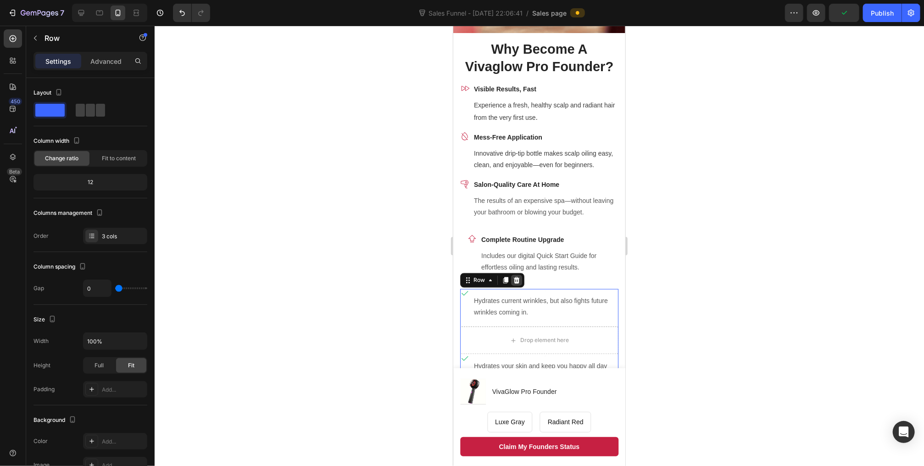
click at [517, 277] on icon at bounding box center [516, 279] width 7 height 7
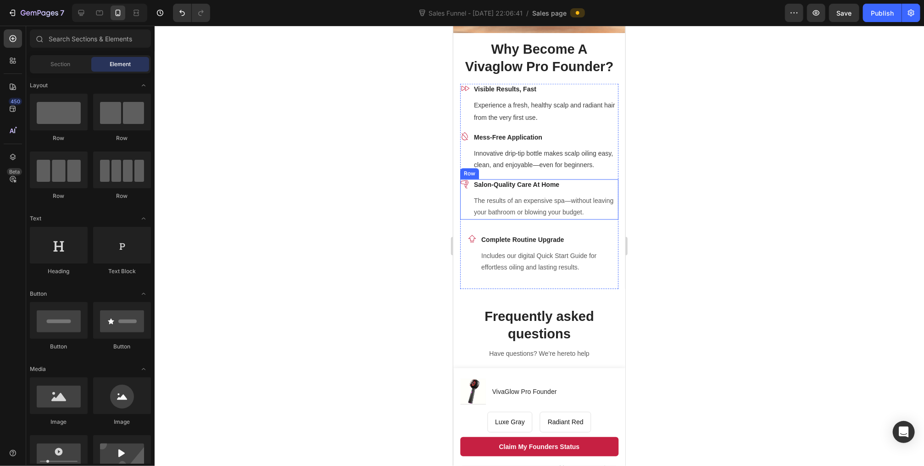
click at [461, 211] on div "Icon" at bounding box center [464, 199] width 9 height 40
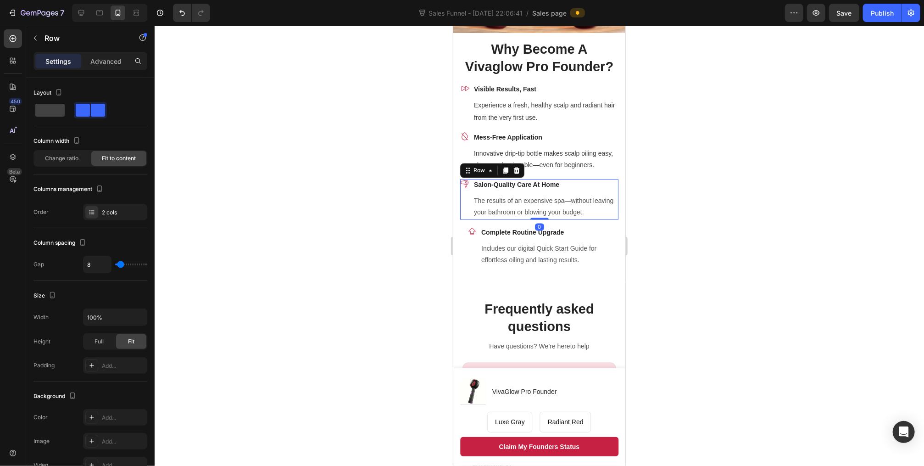
drag, startPoint x: 532, startPoint y: 220, endPoint x: 528, endPoint y: 203, distance: 17.4
click at [528, 204] on div "Icon Salon-Quality Care At Home Text block The results of an expensive spa—with…" at bounding box center [539, 199] width 158 height 40
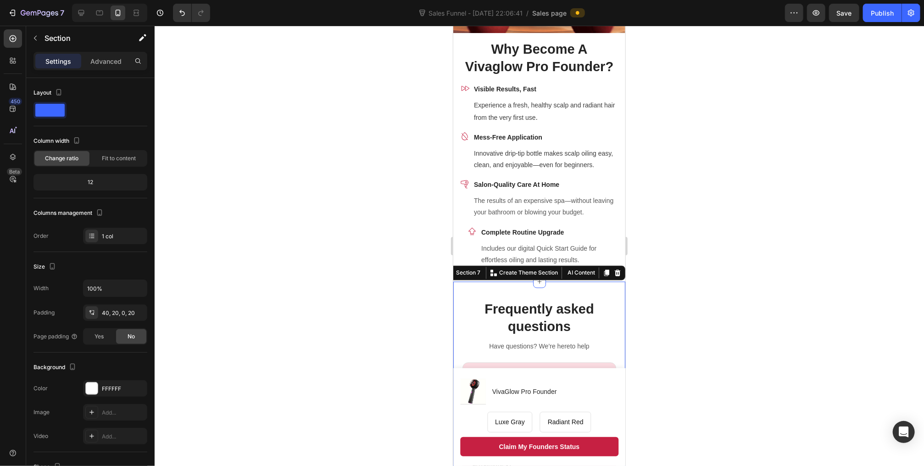
click at [403, 252] on div at bounding box center [540, 246] width 770 height 440
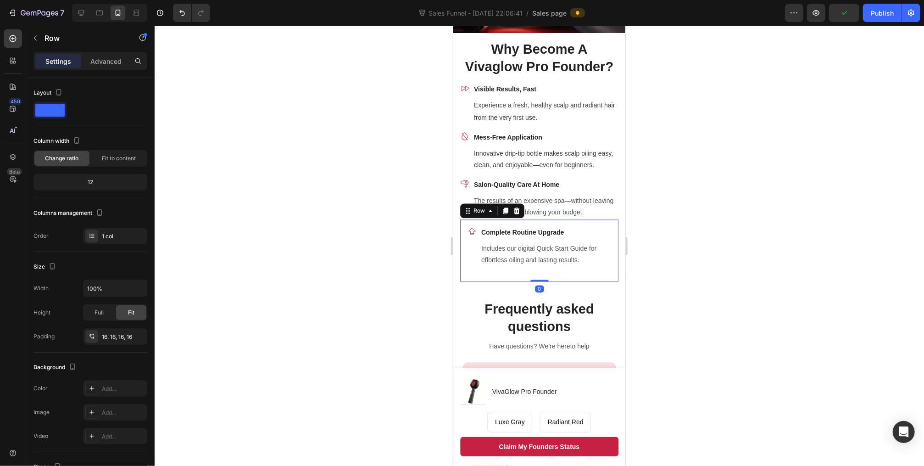
click at [497, 273] on div "Icon Complete Routine Upgrade Text block Includes our digital Quick Start Guide…" at bounding box center [539, 250] width 158 height 62
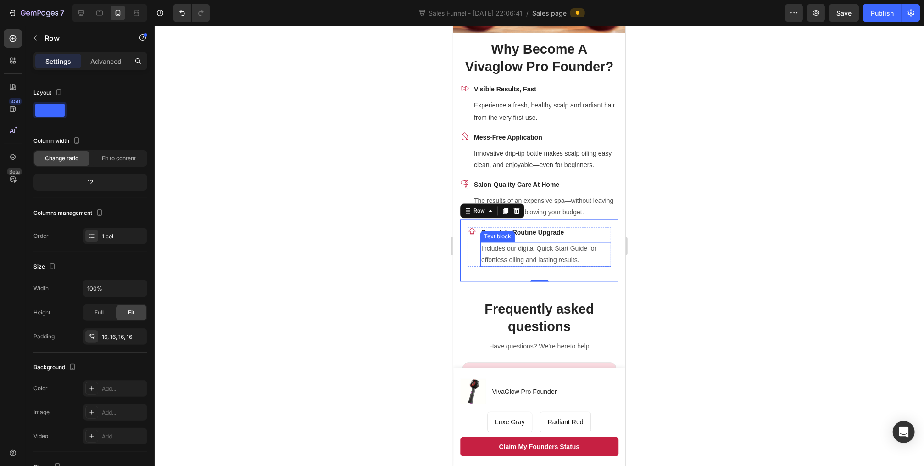
click at [490, 252] on span "Includes our digital Quick Start Guide for effortless oiling and lasting result…" at bounding box center [538, 253] width 115 height 19
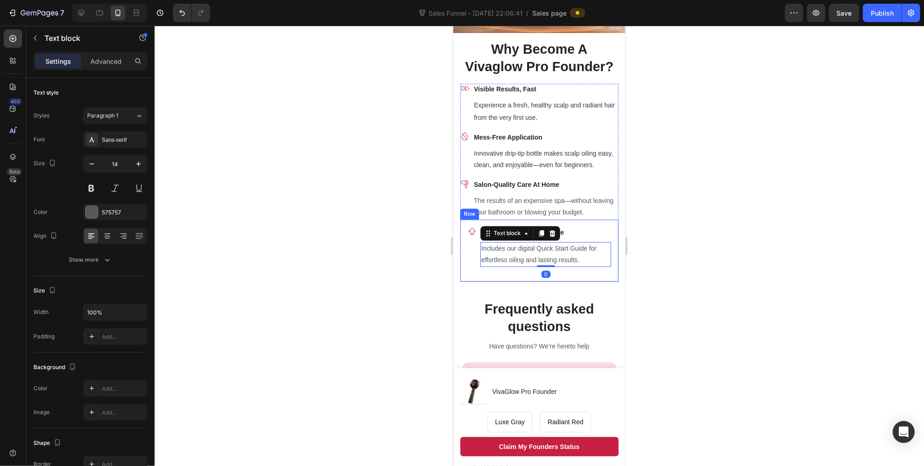
click at [487, 269] on div "Icon Complete Routine Upgrade Text block Includes our digital Quick Start Guide…" at bounding box center [539, 249] width 144 height 47
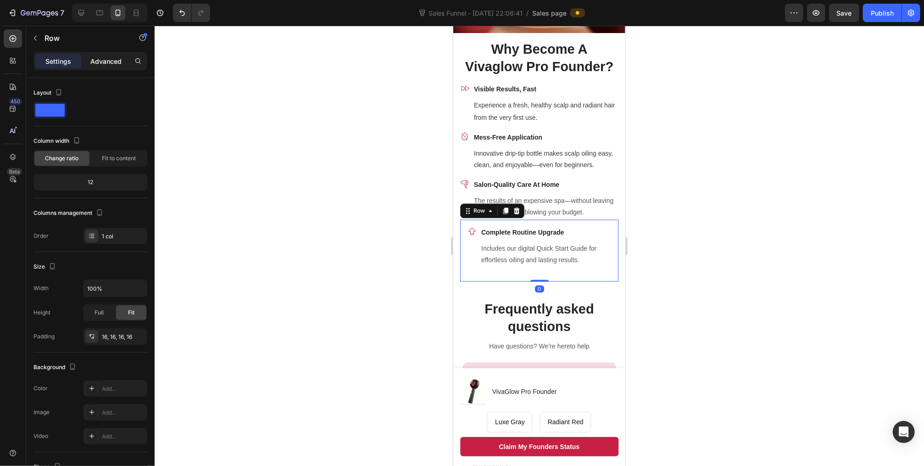
click at [111, 57] on p "Advanced" at bounding box center [105, 61] width 31 height 10
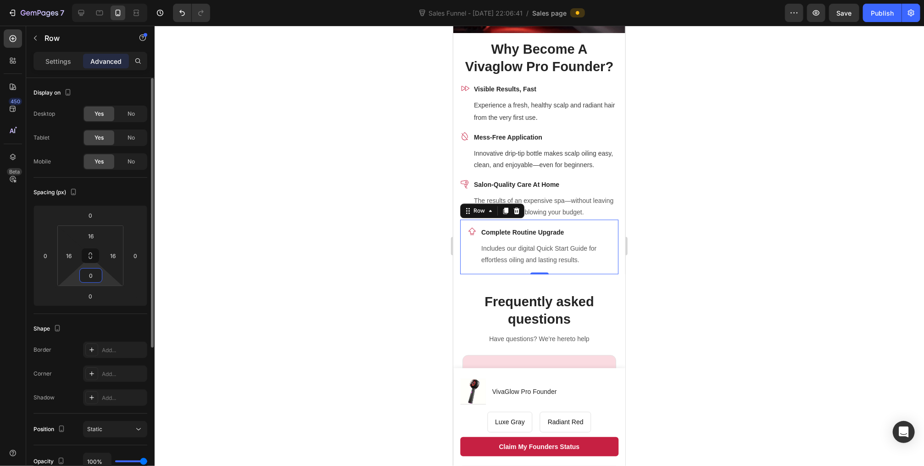
type input "0"
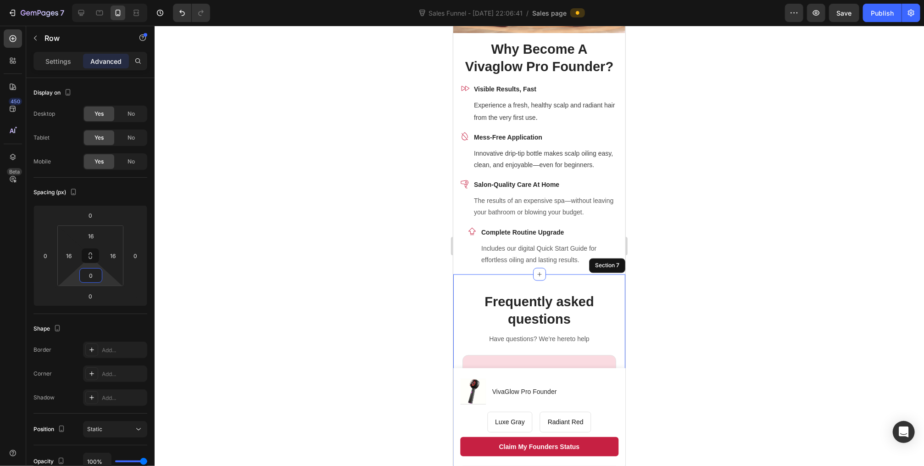
click at [458, 292] on div "Frequently asked questions Heading Have questions? We’re hereto help Text block…" at bounding box center [539, 472] width 172 height 396
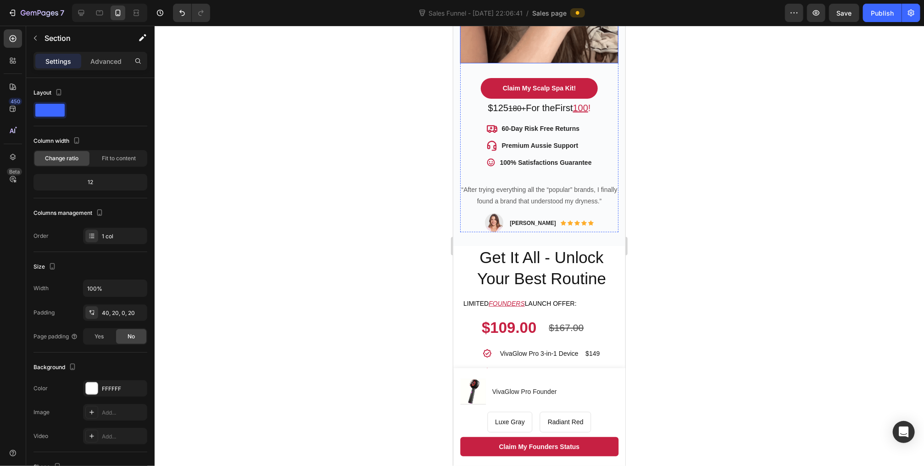
scroll to position [477, 0]
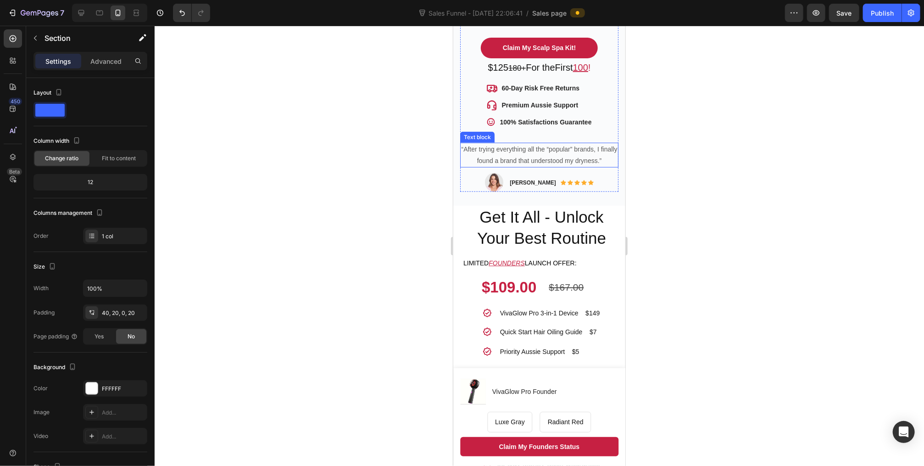
click at [545, 148] on p "“After trying everything all the “popular” brands, I finally found a brand that…" at bounding box center [539, 154] width 157 height 23
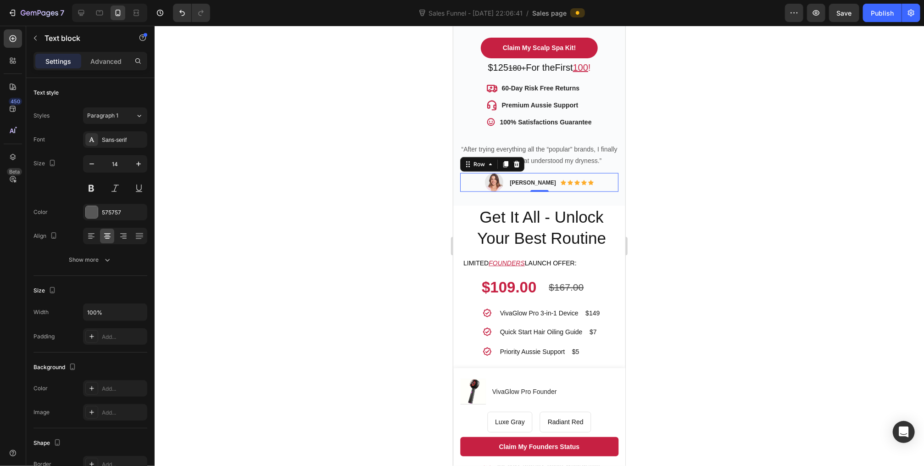
click at [477, 173] on div "Image [PERSON_NAME] Text block Icon Icon Icon Icon Icon Icon List Hoz Row Row 0" at bounding box center [539, 182] width 158 height 19
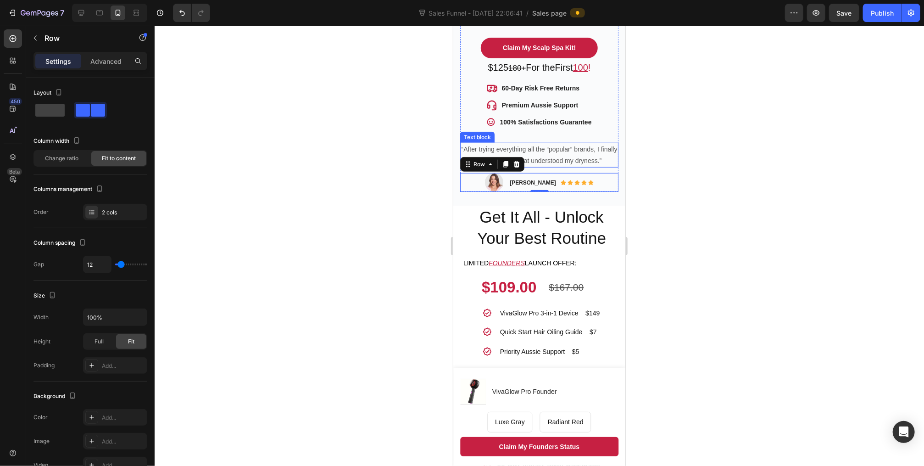
click at [565, 143] on p "“After trying everything all the “popular” brands, I finally found a brand that…" at bounding box center [539, 154] width 157 height 23
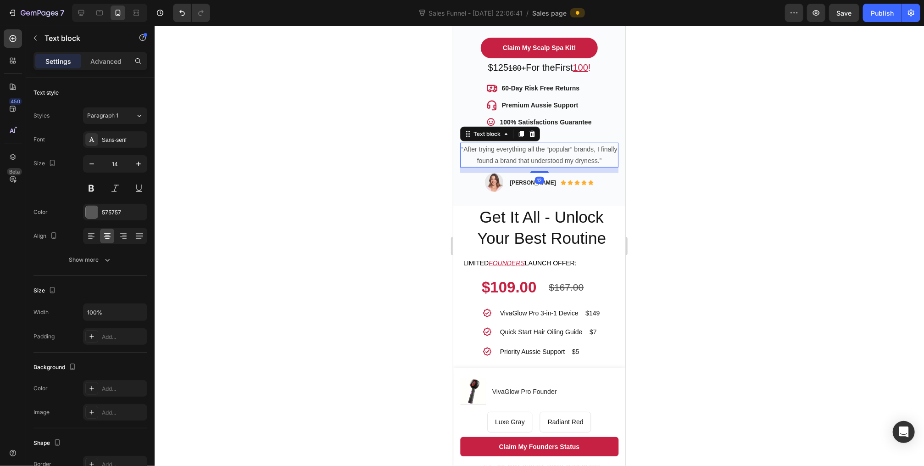
click at [550, 143] on p "“After trying everything all the “popular” brands, I finally found a brand that…" at bounding box center [539, 154] width 157 height 23
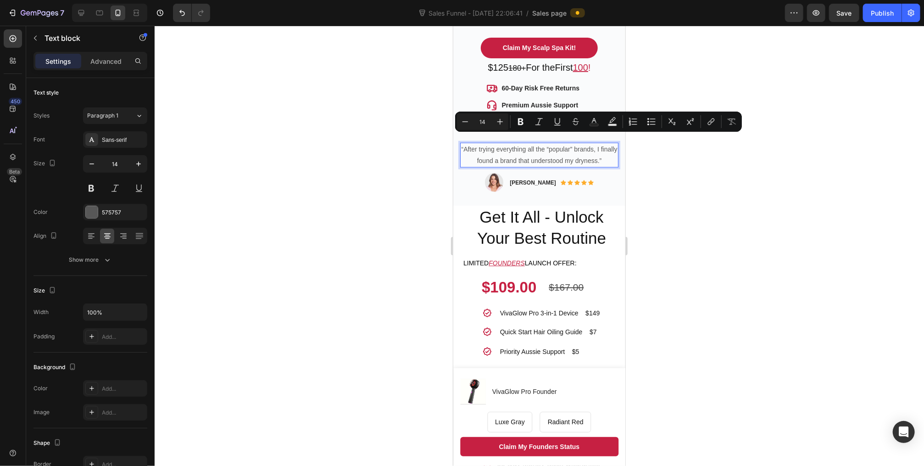
click at [472, 143] on p "“After trying everything all the “popular” brands, I finally found a brand that…" at bounding box center [539, 154] width 157 height 23
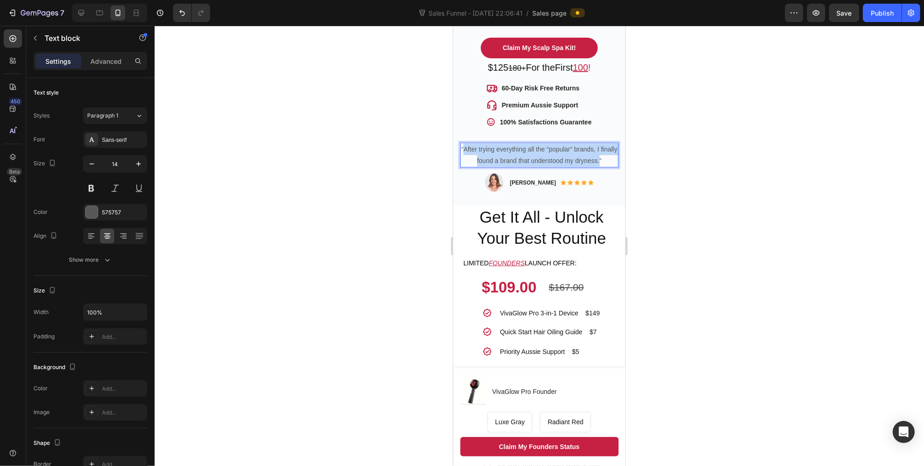
drag, startPoint x: 470, startPoint y: 140, endPoint x: 605, endPoint y: 152, distance: 135.5
click at [605, 152] on p "“After trying everything all the “popular” brands, I finally found a brand that…" at bounding box center [539, 154] width 157 height 23
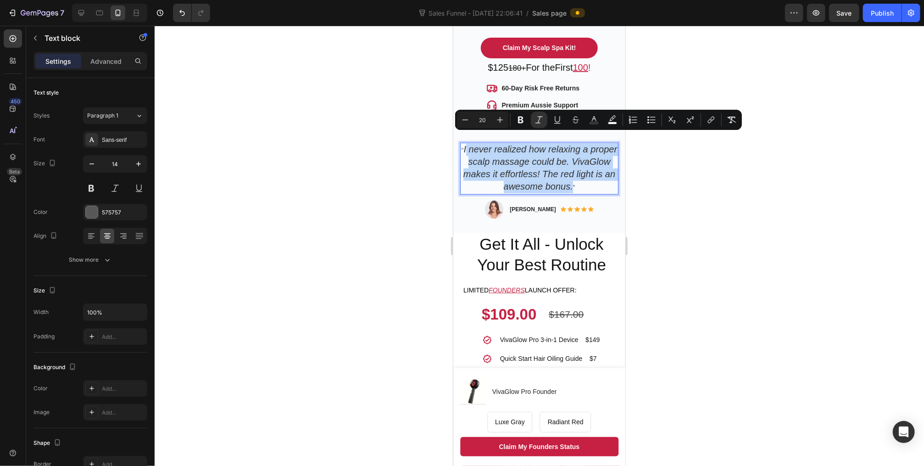
drag, startPoint x: 476, startPoint y: 136, endPoint x: 599, endPoint y: 175, distance: 129.1
click at [599, 175] on p "“ I never realized how relaxing a proper scalp massage could be. VivaGlow makes…" at bounding box center [539, 168] width 157 height 50
click at [581, 178] on icon "I never realized how relaxing a proper scalp massage could be. VivaGlow makes i…" at bounding box center [540, 168] width 154 height 48
drag, startPoint x: 598, startPoint y: 179, endPoint x: 474, endPoint y: 143, distance: 128.6
click at [474, 143] on p "“ I never realized how relaxing a proper scalp massage could be. VivaGlow makes…" at bounding box center [539, 168] width 157 height 50
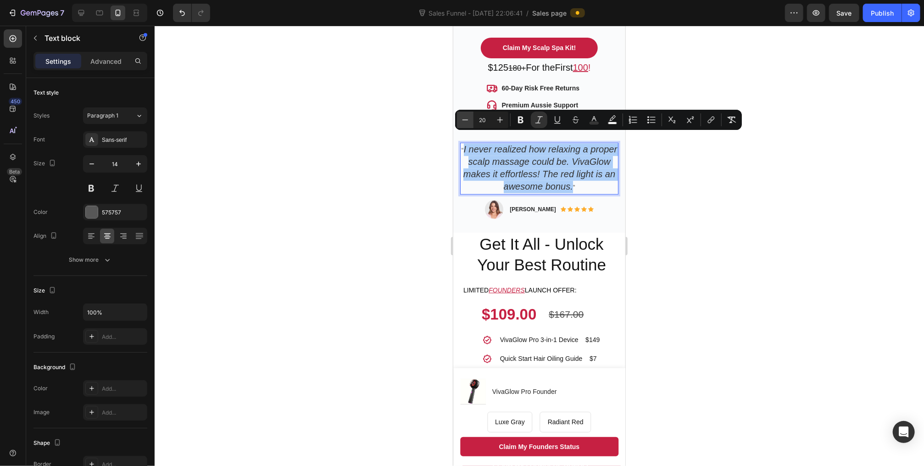
drag, startPoint x: 487, startPoint y: 119, endPoint x: 472, endPoint y: 122, distance: 14.9
click at [472, 122] on div "Minus 20 Plus" at bounding box center [482, 120] width 51 height 17
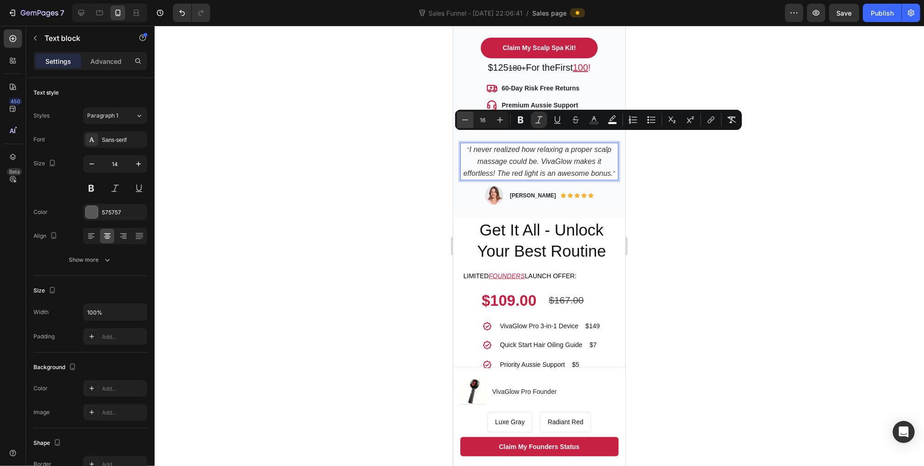
click at [468, 121] on icon "Editor contextual toolbar" at bounding box center [465, 119] width 9 height 9
type input "15"
click at [434, 178] on div at bounding box center [540, 246] width 770 height 440
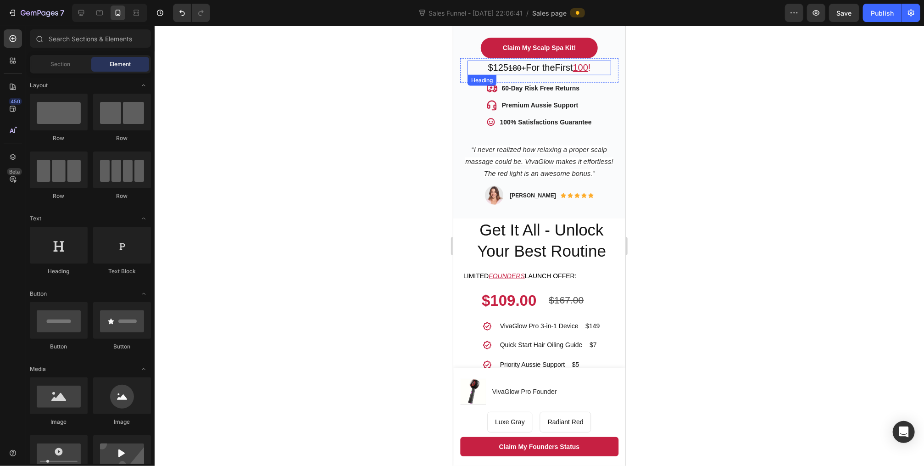
click at [497, 60] on h2 "$125 180+ For the First 100 !" at bounding box center [539, 67] width 144 height 15
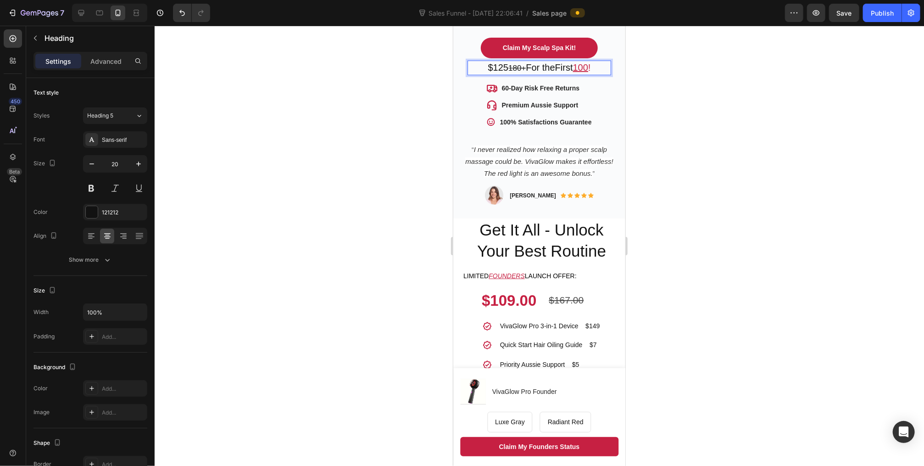
click at [496, 60] on h2 "$125 180+ For the First 100 !" at bounding box center [539, 67] width 144 height 15
click at [498, 61] on p "$125 180+ For the First 100 !" at bounding box center [539, 67] width 142 height 13
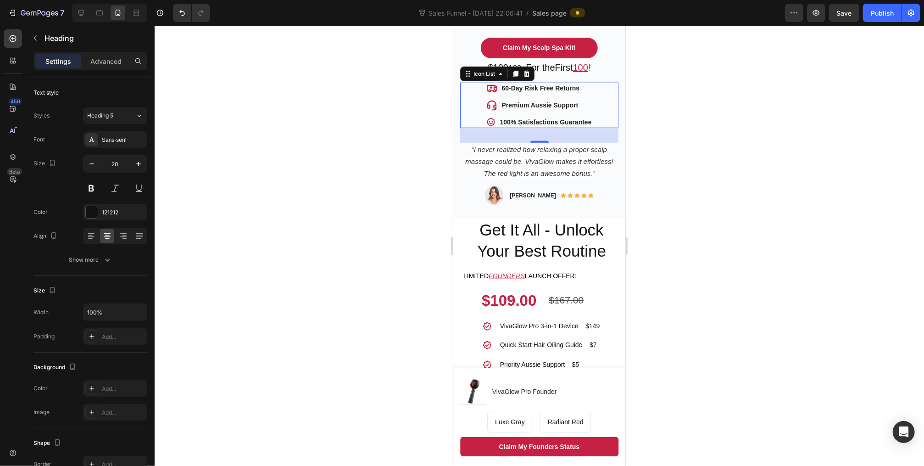
click at [609, 96] on div "Icon 60-Day Risk Free Returns Text block Icon Premium Aussie Support Text block…" at bounding box center [539, 104] width 158 height 45
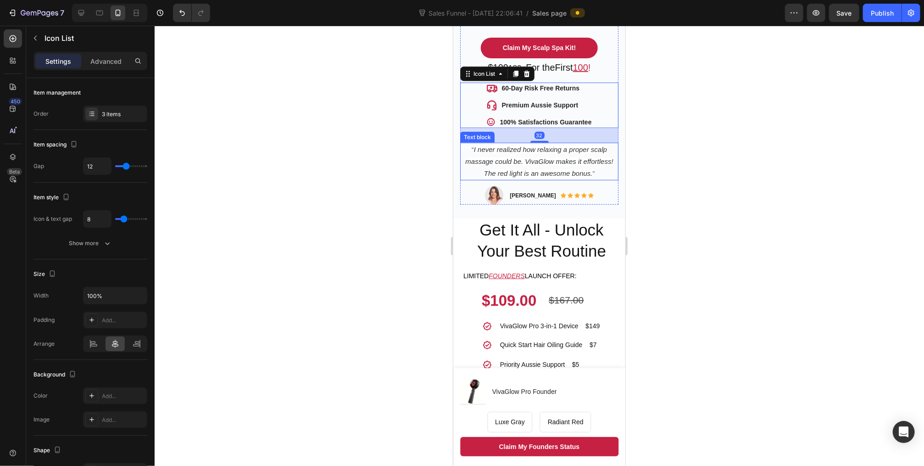
click at [597, 162] on p "“ I never realized how relaxing a proper scalp massage could be. VivaGlow makes…" at bounding box center [539, 161] width 157 height 36
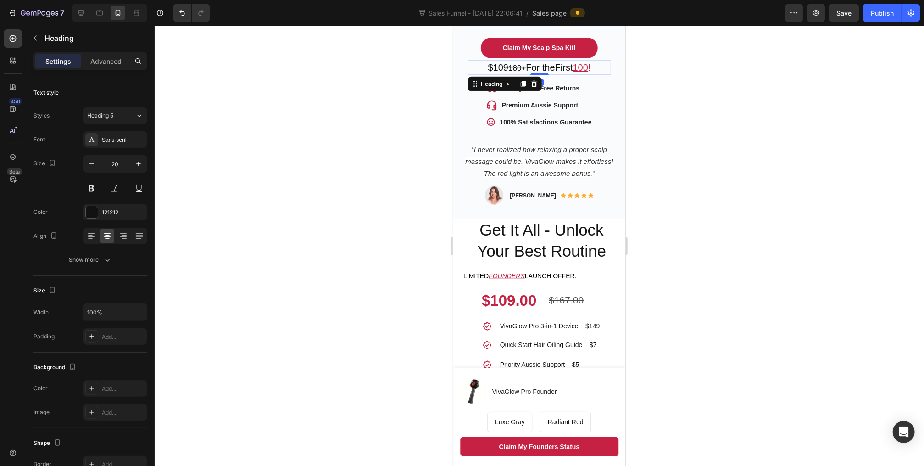
click at [511, 63] on s "180+" at bounding box center [516, 67] width 17 height 9
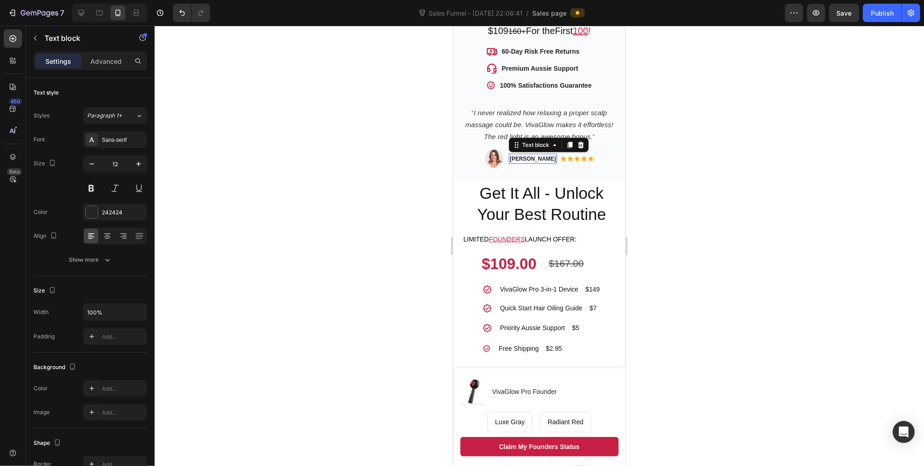
click at [527, 154] on p "[PERSON_NAME]" at bounding box center [533, 158] width 46 height 8
click at [521, 154] on p "[PERSON_NAME]" at bounding box center [533, 158] width 46 height 8
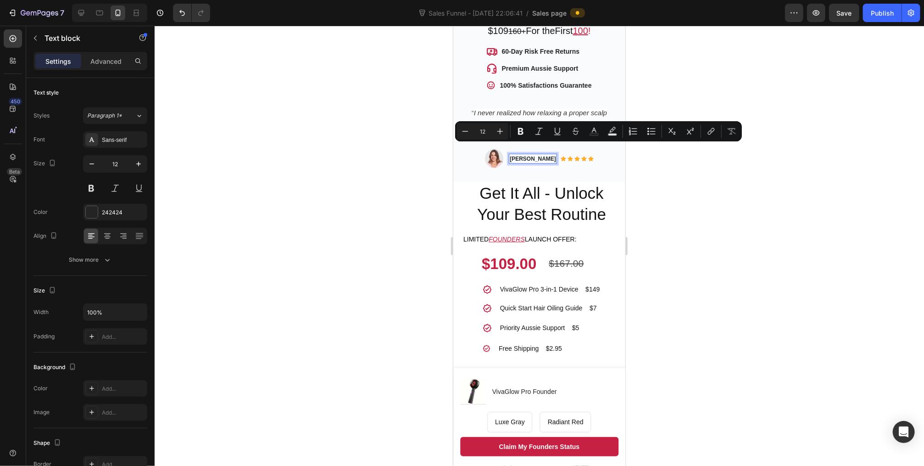
click at [532, 154] on p "[PERSON_NAME]" at bounding box center [533, 158] width 46 height 8
drag, startPoint x: 543, startPoint y: 147, endPoint x: 516, endPoint y: 149, distance: 26.7
click at [516, 154] on p "[PERSON_NAME]" at bounding box center [533, 158] width 46 height 8
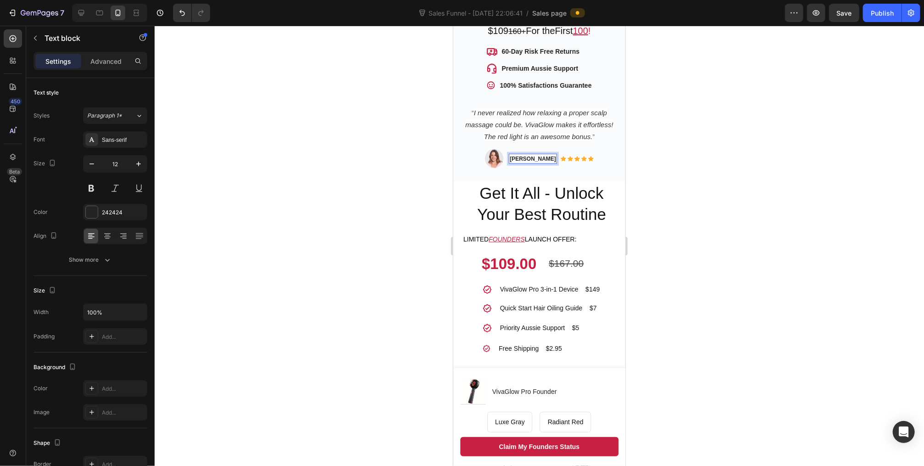
scroll to position [514, 0]
drag, startPoint x: 543, startPoint y: 148, endPoint x: 517, endPoint y: 150, distance: 25.8
click at [517, 154] on strong "[PERSON_NAME]" at bounding box center [533, 158] width 62 height 8
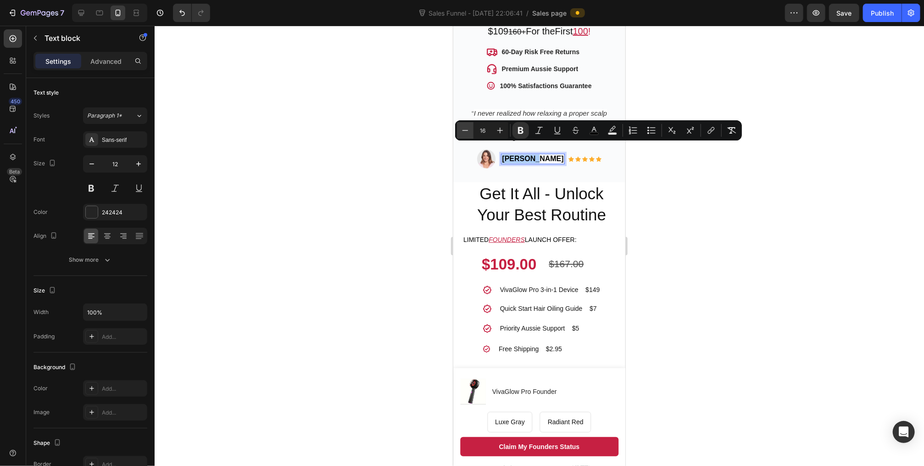
click at [465, 130] on icon "Editor contextual toolbar" at bounding box center [465, 130] width 9 height 9
type input "14"
click at [530, 136] on div "Minus 14 Plus Bold Italic Underline Strikethrough color color Numbered List Bul…" at bounding box center [598, 130] width 283 height 17
click at [525, 132] on button "Bold" at bounding box center [521, 130] width 17 height 17
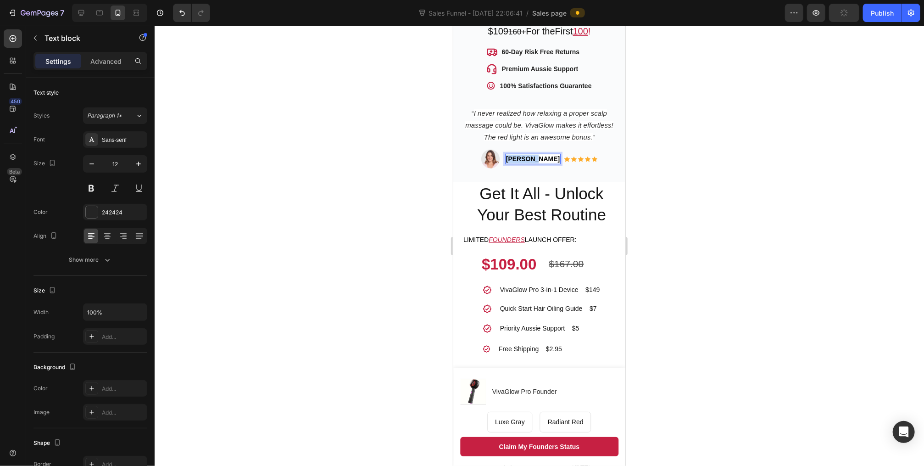
drag, startPoint x: 542, startPoint y: 148, endPoint x: 518, endPoint y: 149, distance: 23.9
click at [518, 153] on div "[PERSON_NAME]" at bounding box center [533, 158] width 56 height 11
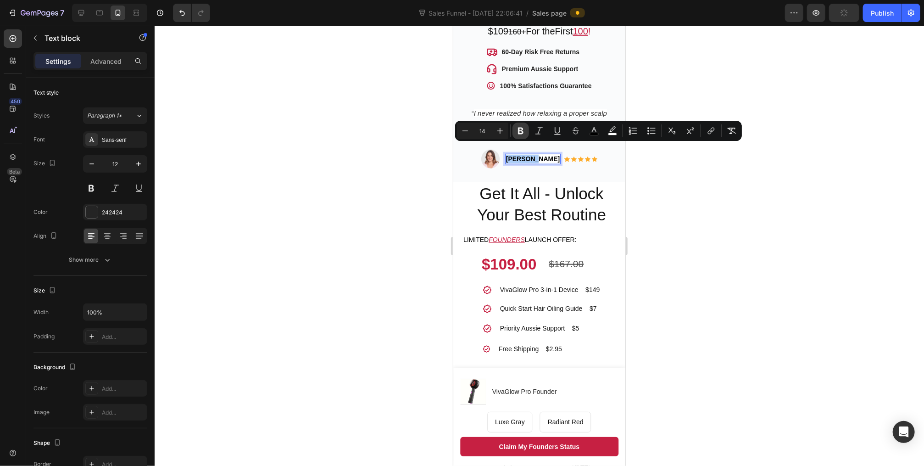
click at [522, 132] on icon "Editor contextual toolbar" at bounding box center [521, 131] width 6 height 7
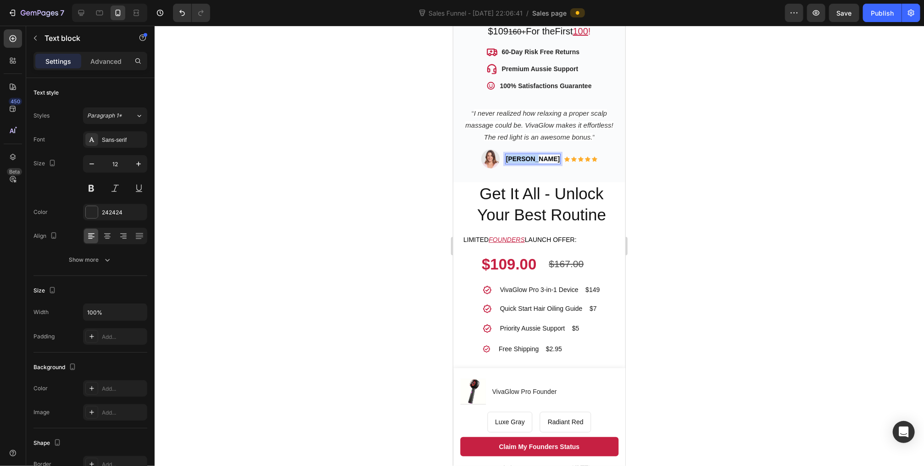
drag, startPoint x: 541, startPoint y: 148, endPoint x: 516, endPoint y: 147, distance: 24.8
click at [516, 149] on div "Image [PERSON_NAME] Text block 0 Icon Icon Icon Icon Icon Icon List Hoz Row Row" at bounding box center [539, 158] width 158 height 19
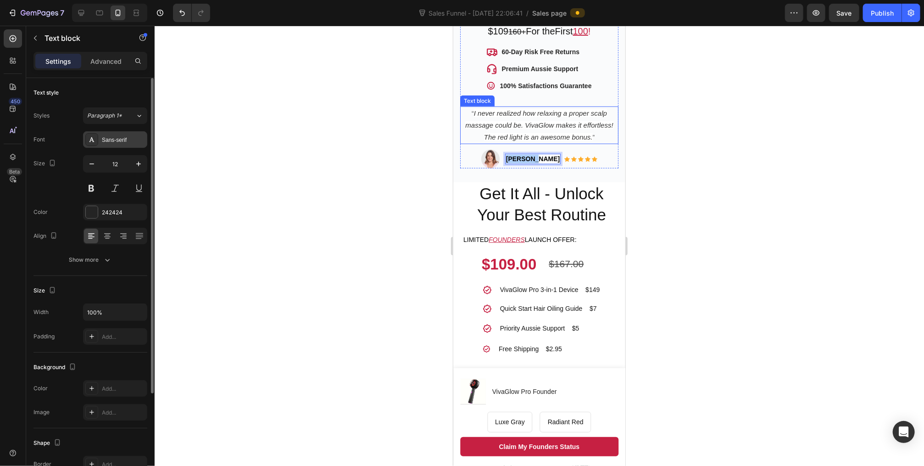
click at [112, 134] on div "Sans-serif" at bounding box center [115, 139] width 64 height 17
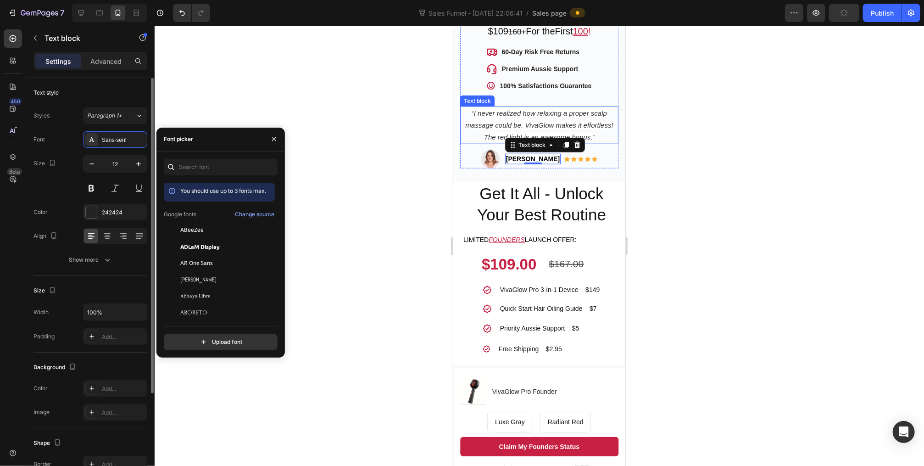
click at [119, 92] on div "Text style" at bounding box center [91, 92] width 114 height 15
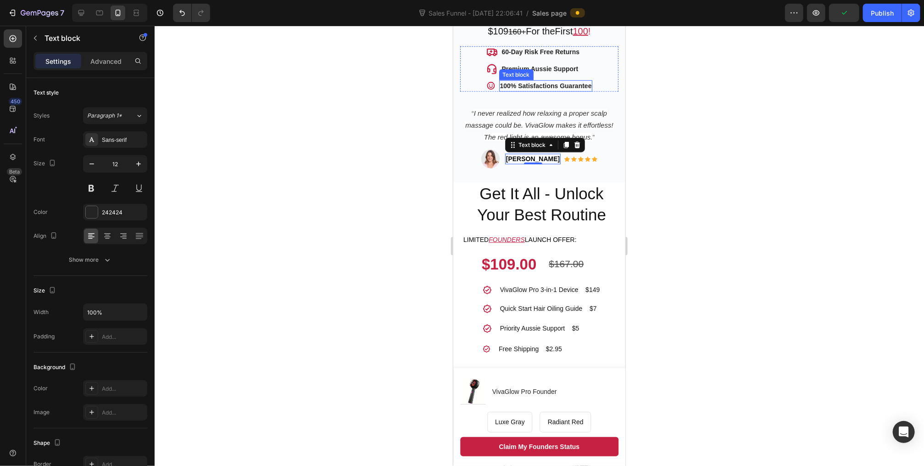
click at [519, 81] on p "100% Satisfactions Guarantee" at bounding box center [546, 86] width 92 height 10
click at [522, 81] on p "100% Satisfactions Guarantee" at bounding box center [546, 86] width 92 height 10
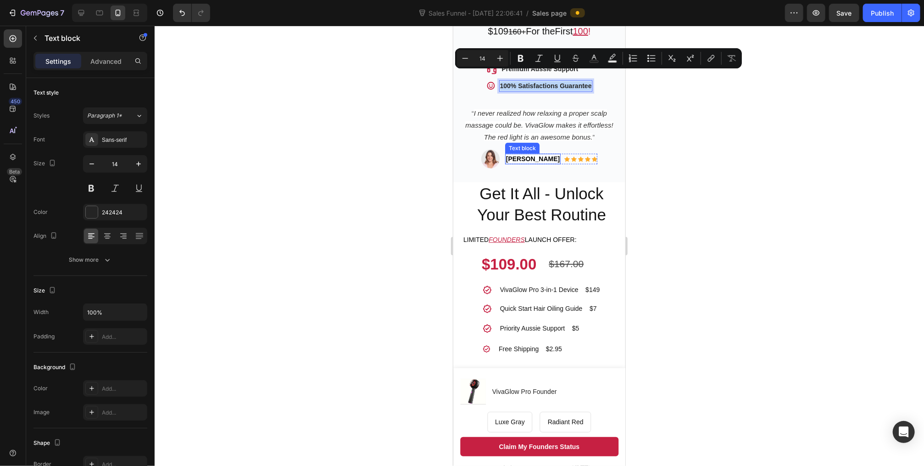
click at [528, 155] on strong "[PERSON_NAME]" at bounding box center [533, 158] width 54 height 7
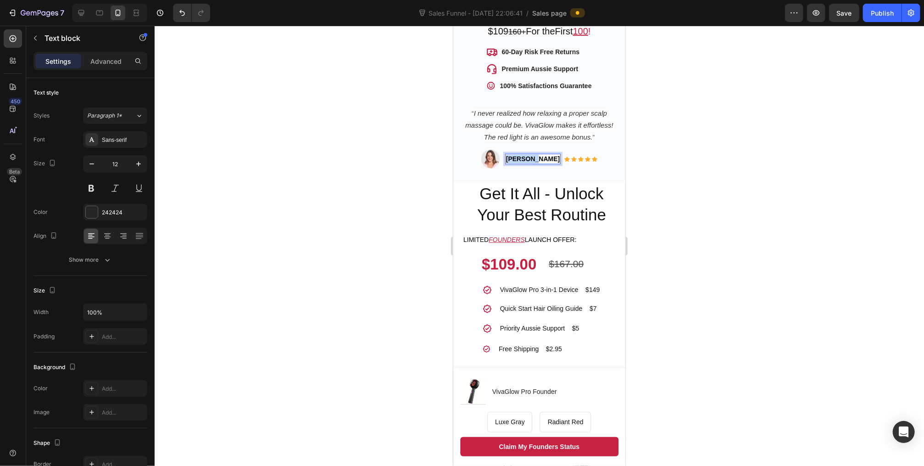
click at [528, 155] on strong "[PERSON_NAME]" at bounding box center [533, 158] width 54 height 7
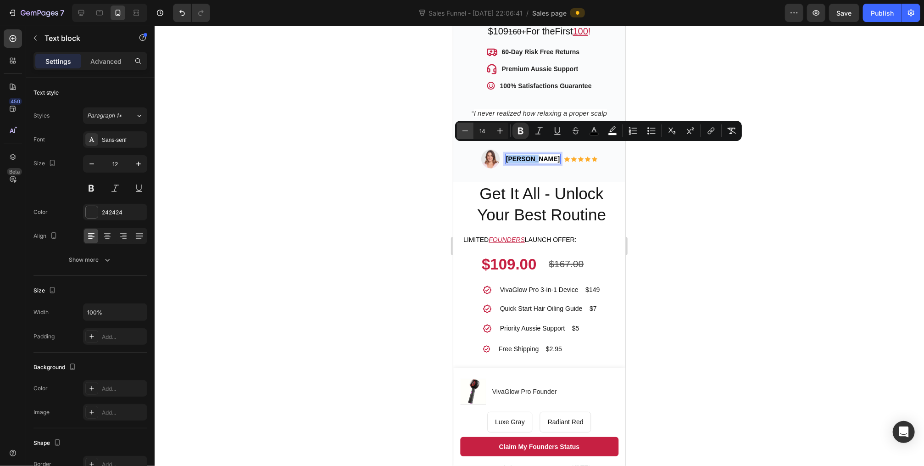
click at [466, 132] on icon "Editor contextual toolbar" at bounding box center [465, 130] width 9 height 9
type input "12"
click at [389, 161] on div at bounding box center [540, 246] width 770 height 440
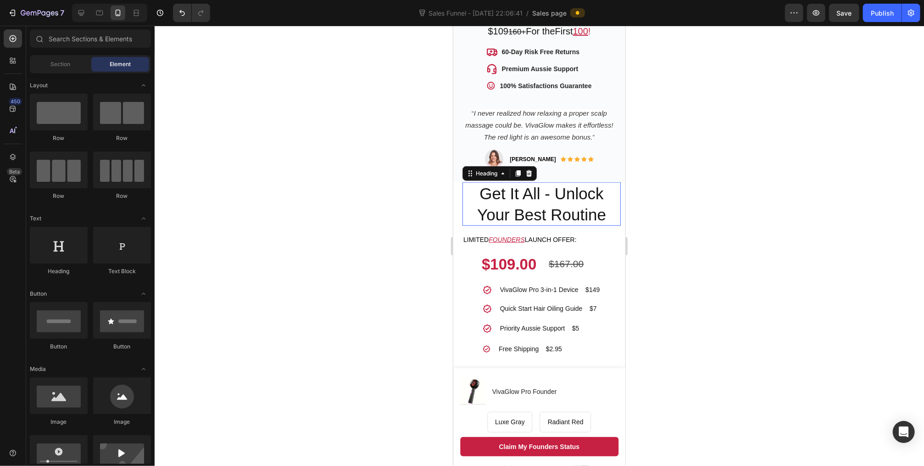
click at [513, 190] on h2 "Get It All - Unlock Your Best Routine" at bounding box center [541, 204] width 158 height 44
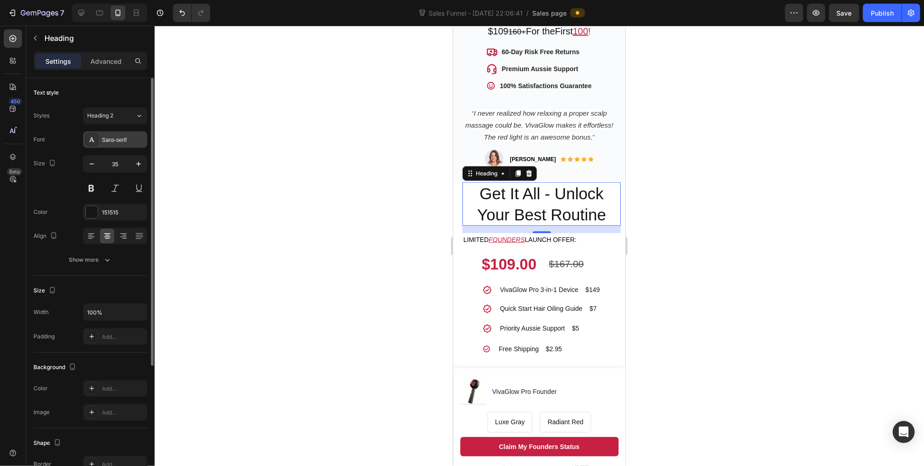
click at [109, 138] on div "Sans-serif" at bounding box center [123, 140] width 43 height 8
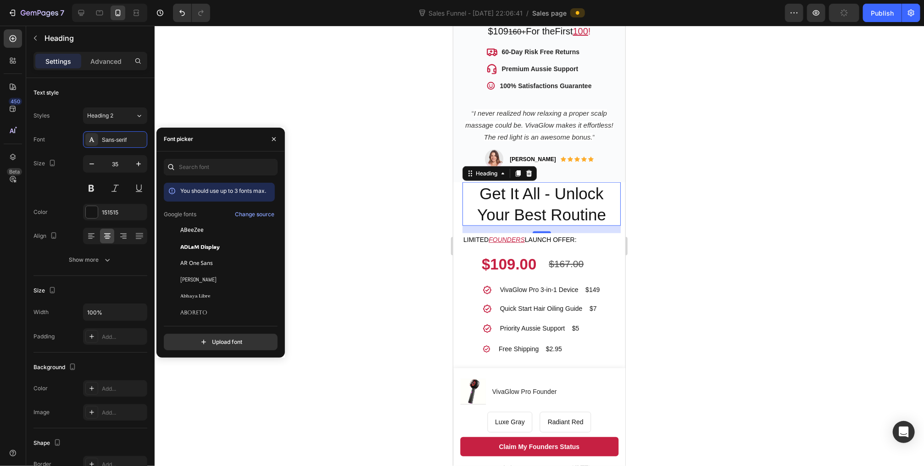
click at [339, 134] on div at bounding box center [540, 246] width 770 height 440
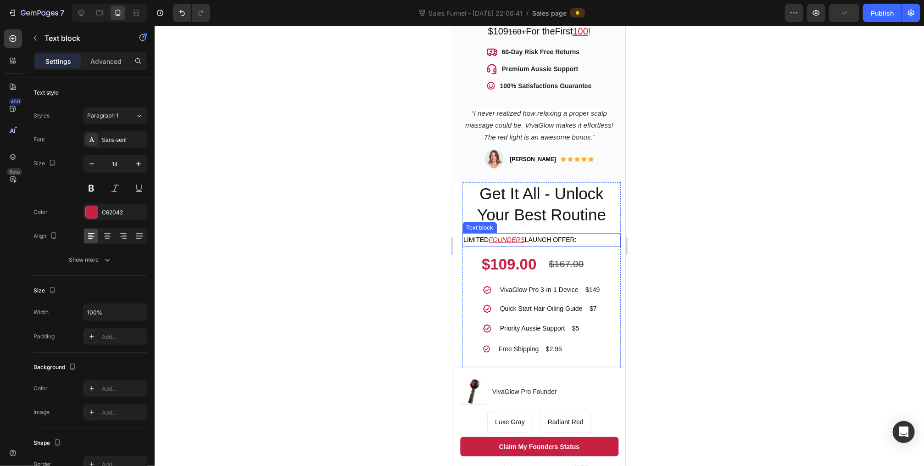
click at [493, 235] on u "FOUNDERS" at bounding box center [506, 238] width 36 height 7
click at [493, 260] on div "$109.00" at bounding box center [509, 264] width 56 height 20
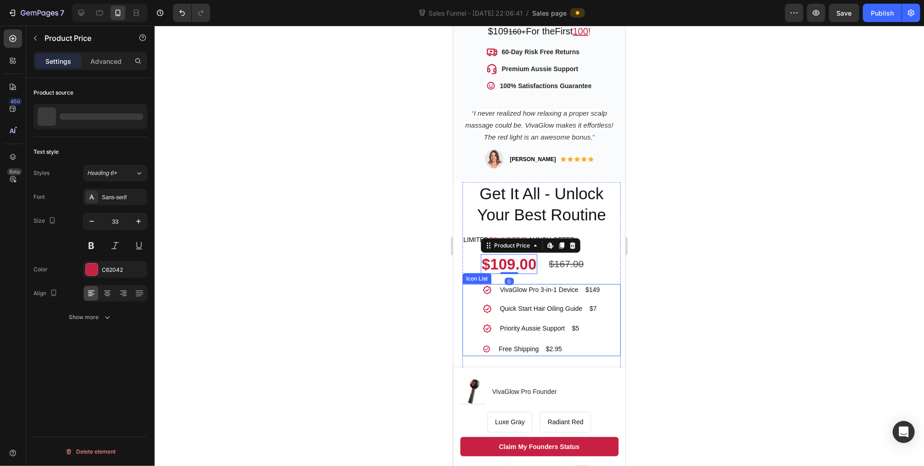
click at [508, 308] on ul "Icon VivaGlow Pro 3-in-1 Device $149 Text block Icon Quick Start Hair Oiling Gu…" at bounding box center [541, 320] width 118 height 72
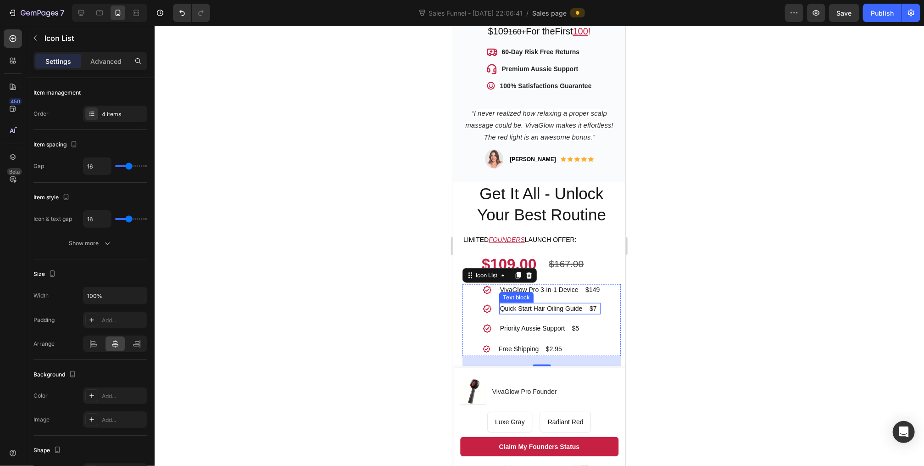
click at [530, 303] on p "Quick Start Hair Oiling Guide $7" at bounding box center [550, 308] width 100 height 10
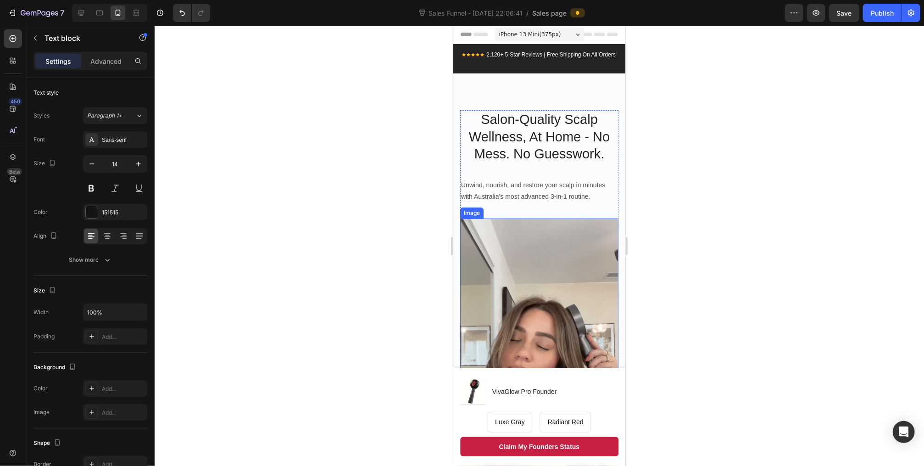
scroll to position [0, 0]
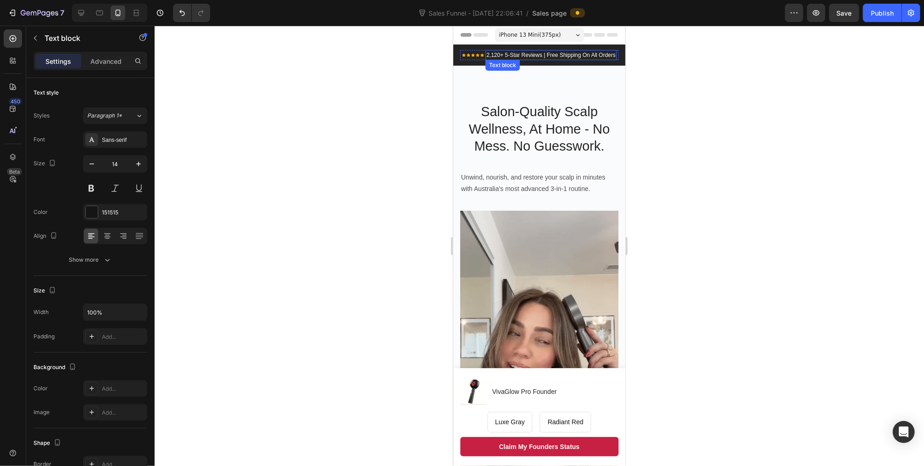
click at [493, 54] on p "2,120+ 5-Star Reviews | Free Shipping On All Orders" at bounding box center [550, 54] width 129 height 8
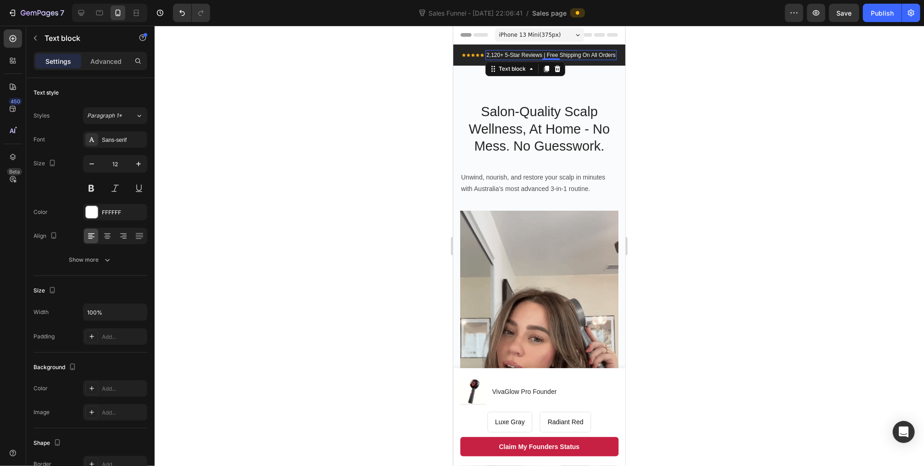
click at [497, 54] on p "2,120+ 5-Star Reviews | Free Shipping On All Orders" at bounding box center [550, 54] width 129 height 8
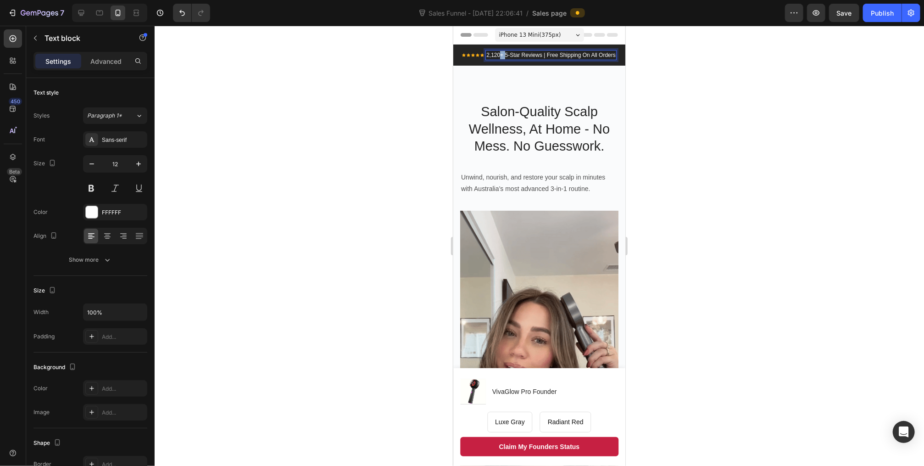
click at [497, 54] on p "2,120+ 5-Star Reviews | Free Shipping On All Orders" at bounding box center [550, 54] width 129 height 8
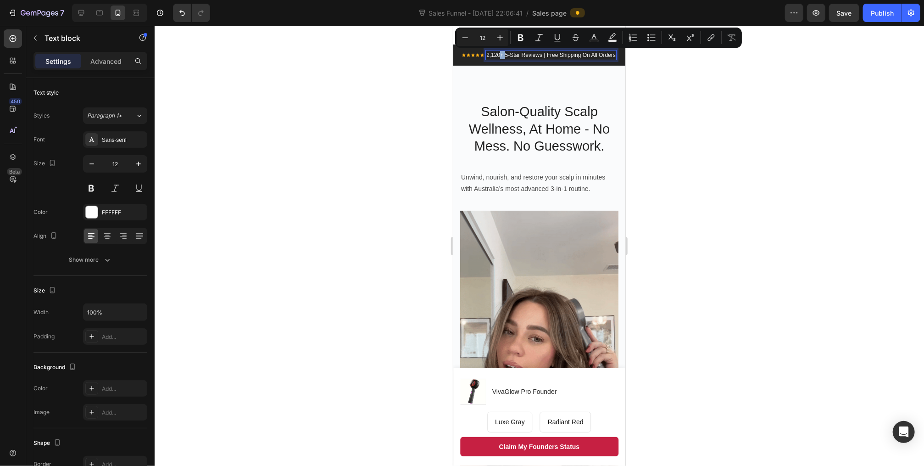
click at [497, 54] on p "2,120+ 5-Star Reviews | Free Shipping On All Orders" at bounding box center [550, 54] width 129 height 8
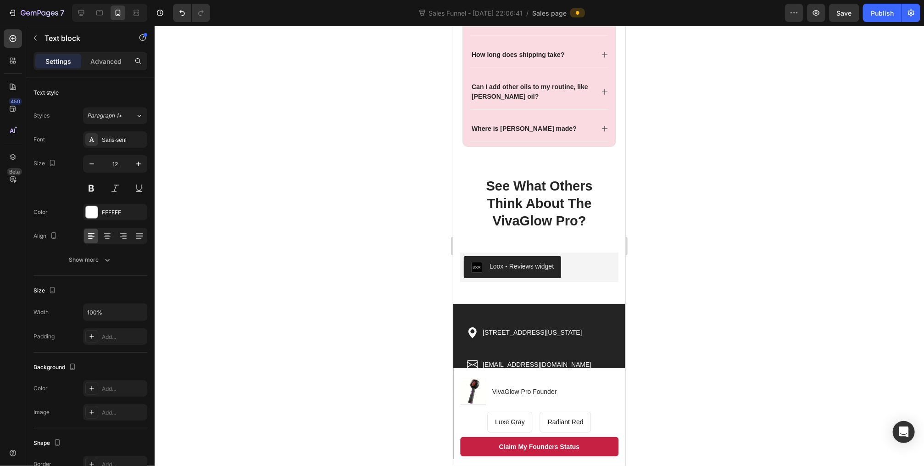
scroll to position [1763, 0]
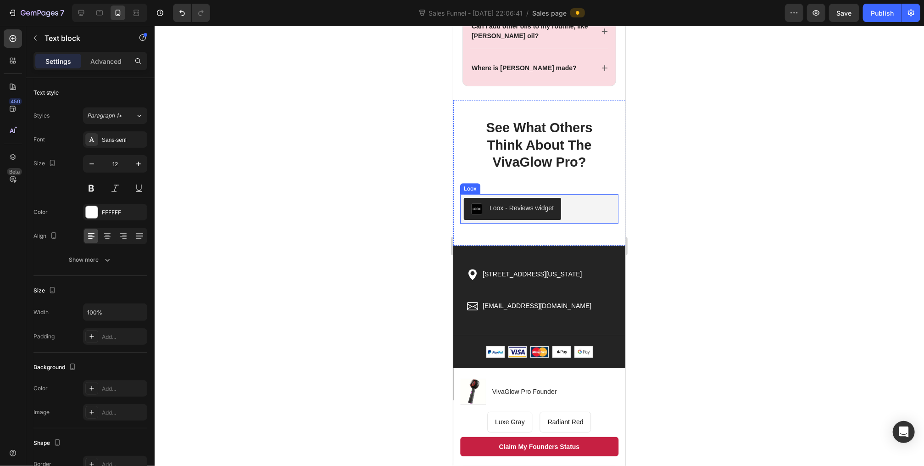
click at [513, 204] on div "Loox - Reviews widget" at bounding box center [521, 208] width 64 height 10
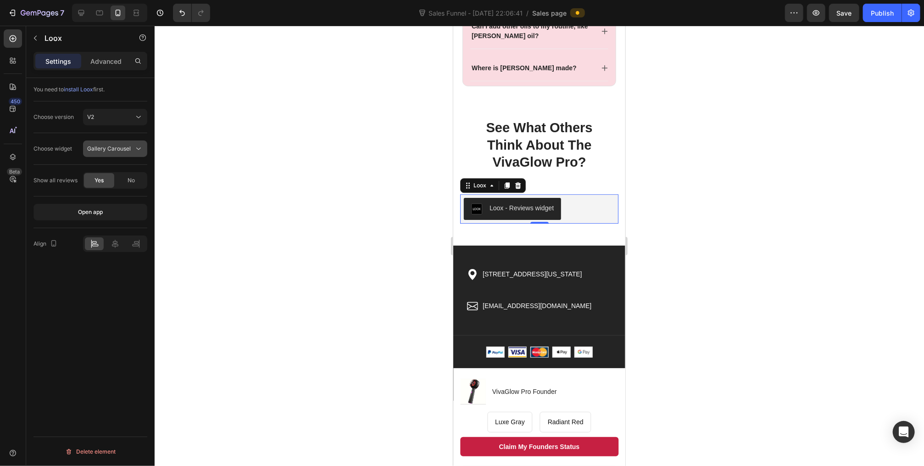
click at [108, 149] on span "Gallery Carousel" at bounding box center [109, 148] width 44 height 7
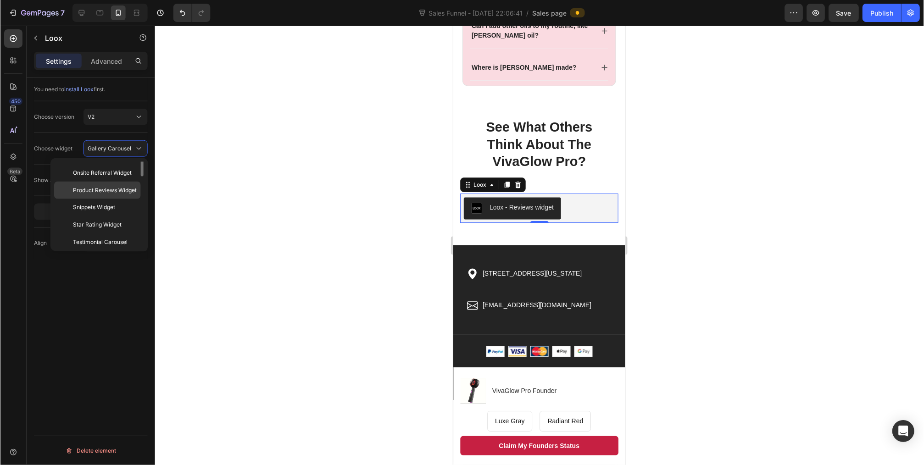
scroll to position [0, 0]
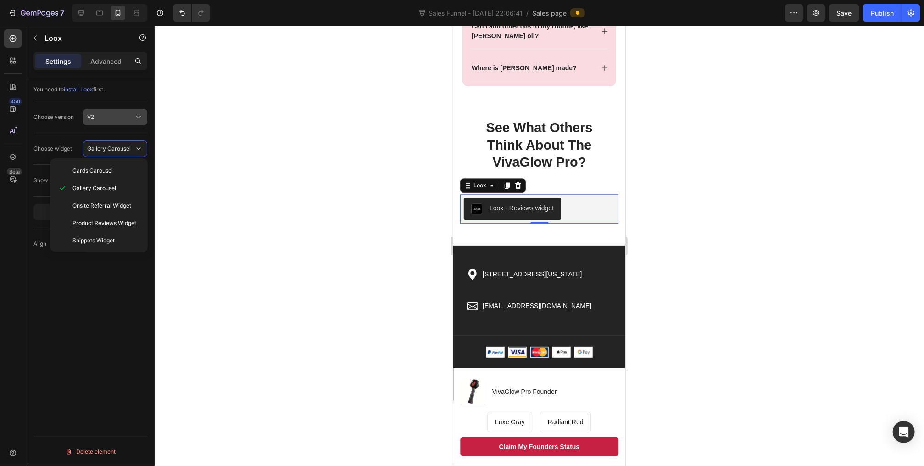
click at [115, 119] on div "V2" at bounding box center [110, 117] width 47 height 8
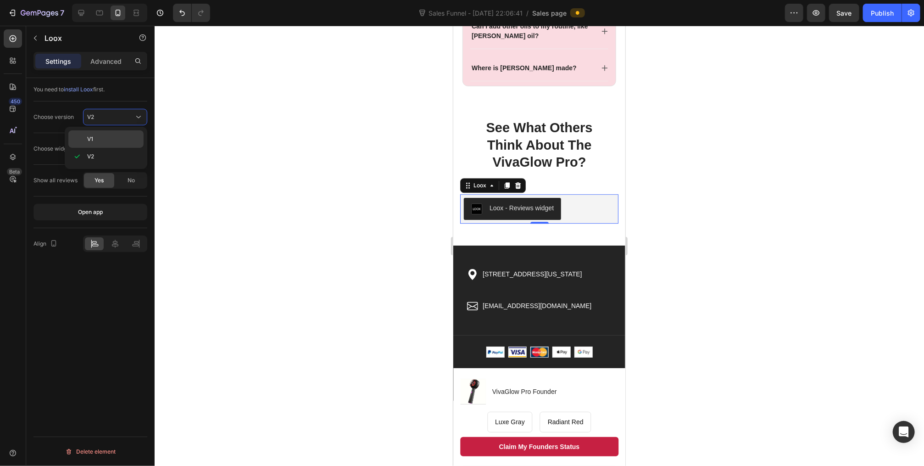
click at [118, 138] on p "V1" at bounding box center [113, 139] width 52 height 8
click at [117, 145] on span "Reviews Widget" at bounding box center [108, 148] width 42 height 7
click at [118, 147] on span "Reviews Widget" at bounding box center [108, 148] width 42 height 7
click at [109, 151] on span "Reviews Widget" at bounding box center [108, 148] width 42 height 7
click at [107, 143] on button "Reviews Widget" at bounding box center [115, 148] width 64 height 17
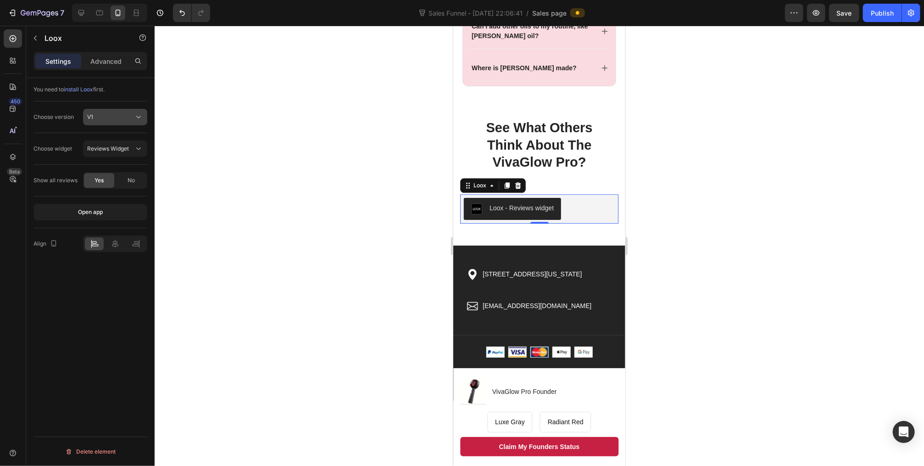
click at [108, 116] on div "V1" at bounding box center [110, 117] width 47 height 8
click at [106, 156] on p "V2" at bounding box center [113, 156] width 52 height 8
drag, startPoint x: 106, startPoint y: 146, endPoint x: 106, endPoint y: 160, distance: 13.3
click at [106, 149] on span "Gallery Carousel" at bounding box center [109, 148] width 44 height 7
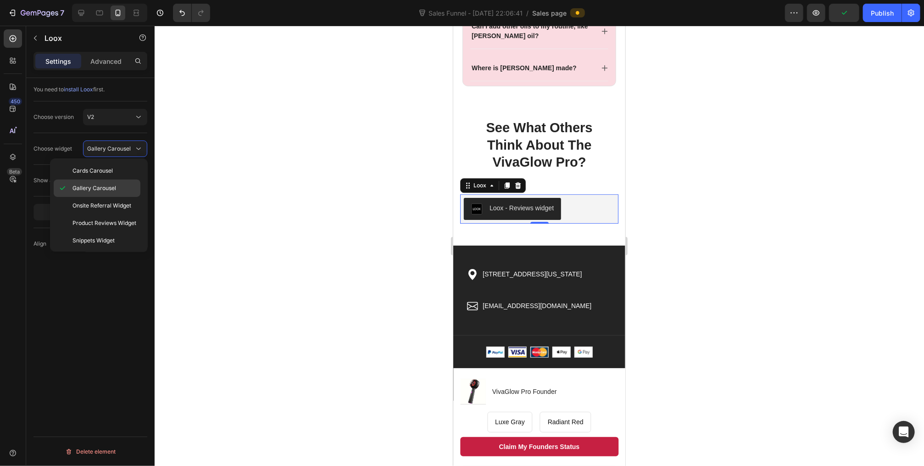
click at [104, 186] on span "Gallery Carousel" at bounding box center [95, 188] width 44 height 8
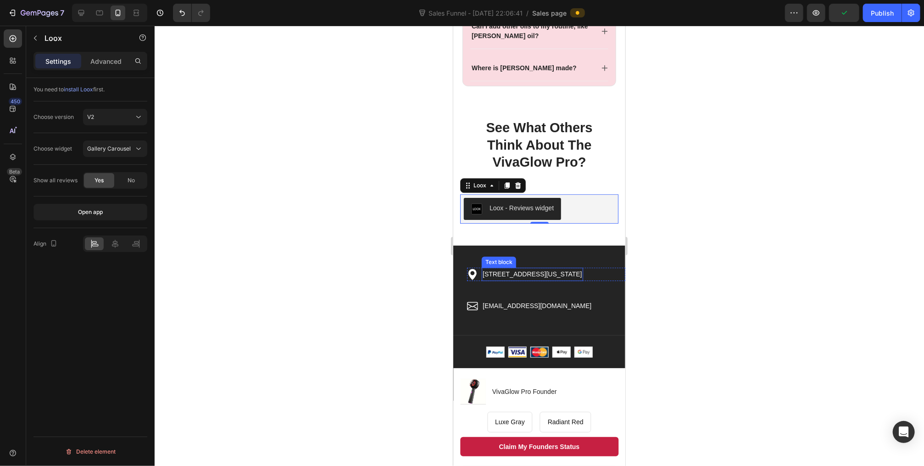
click at [522, 274] on p "[STREET_ADDRESS][US_STATE]" at bounding box center [532, 273] width 100 height 11
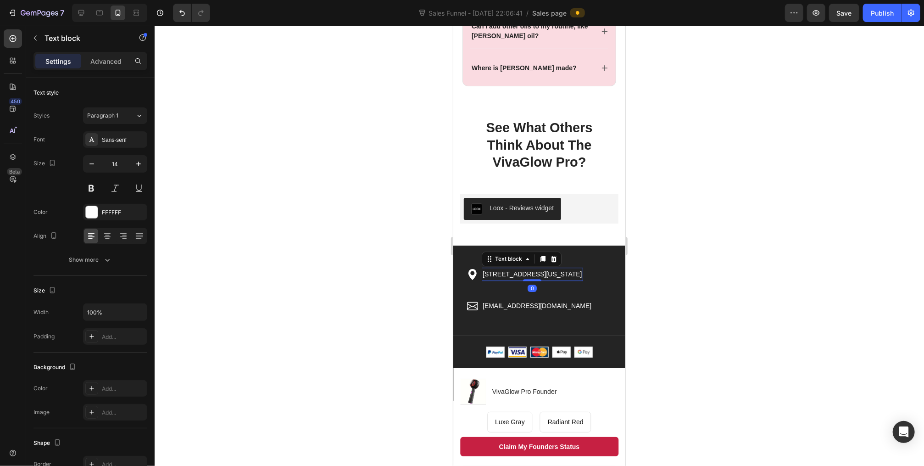
click at [523, 271] on p "[STREET_ADDRESS][US_STATE]" at bounding box center [532, 273] width 100 height 11
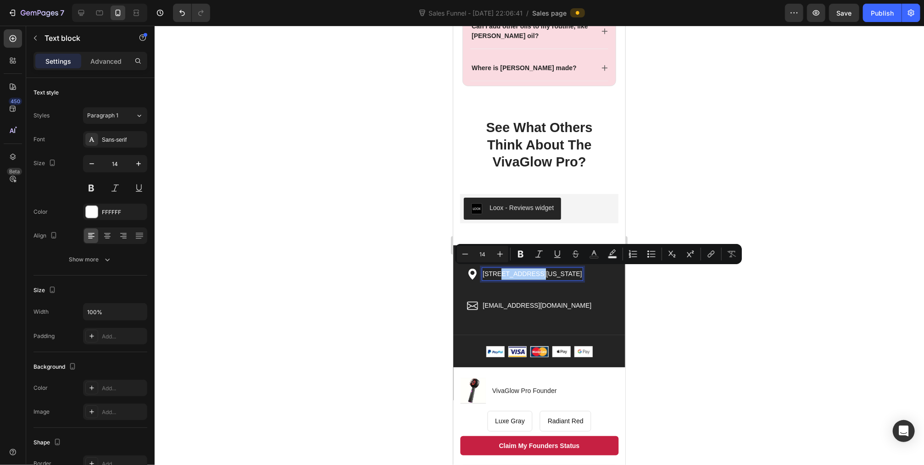
click at [738, 169] on div at bounding box center [540, 246] width 770 height 440
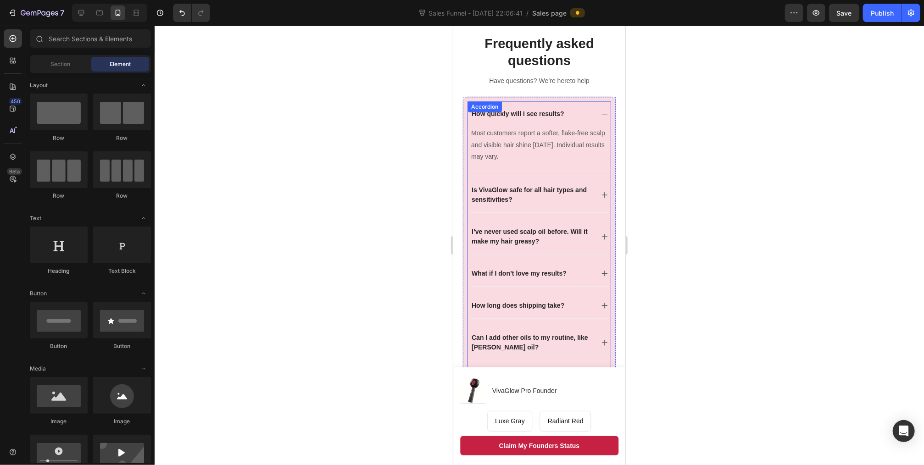
scroll to position [1432, 0]
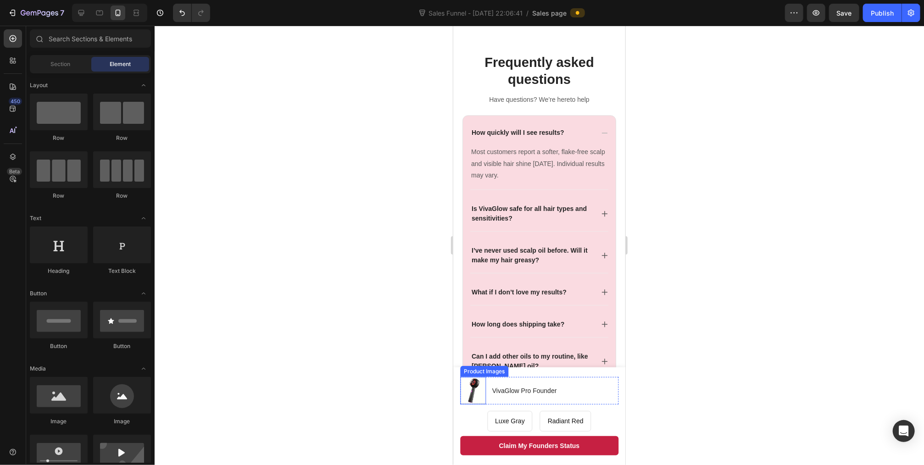
click at [482, 391] on img at bounding box center [473, 391] width 26 height 26
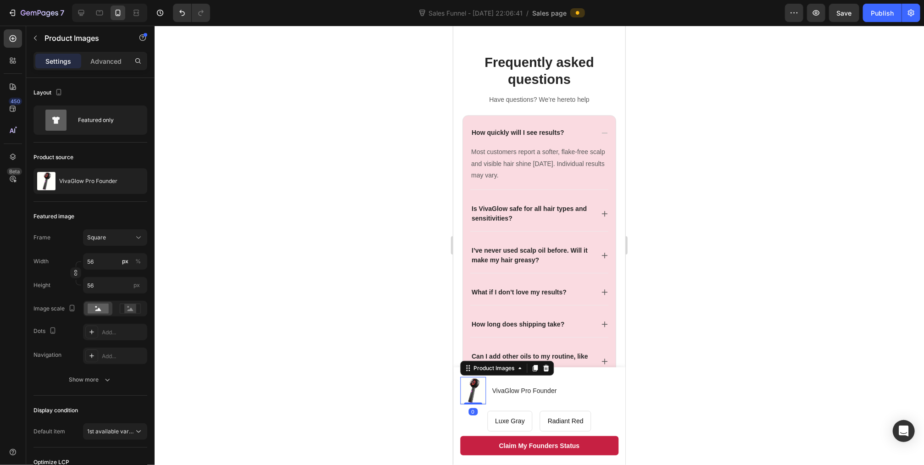
click at [369, 349] on div at bounding box center [540, 246] width 770 height 440
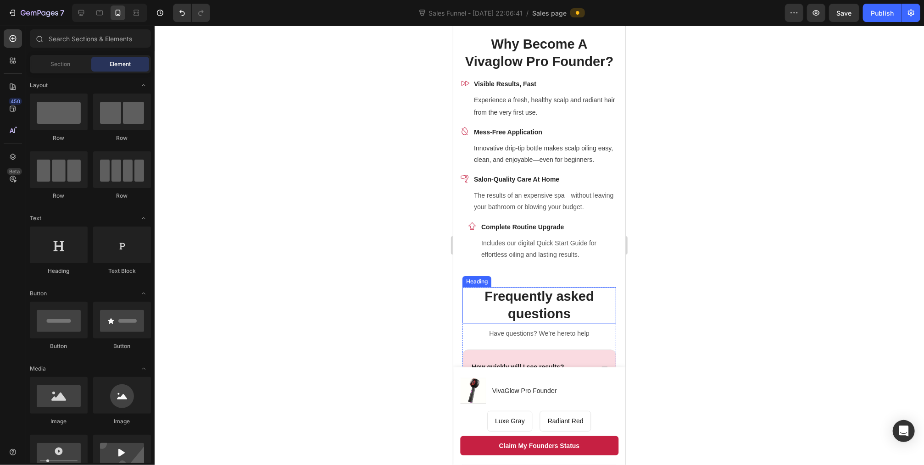
scroll to position [1067, 0]
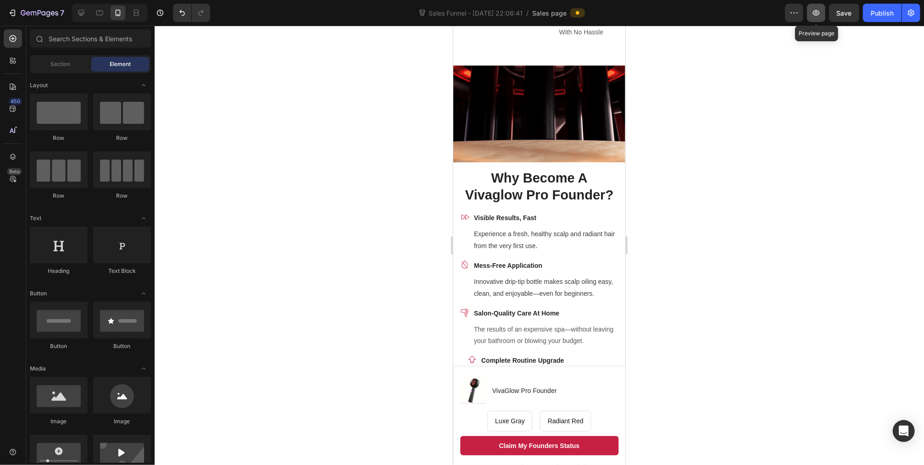
click at [818, 10] on icon "button" at bounding box center [816, 12] width 9 height 9
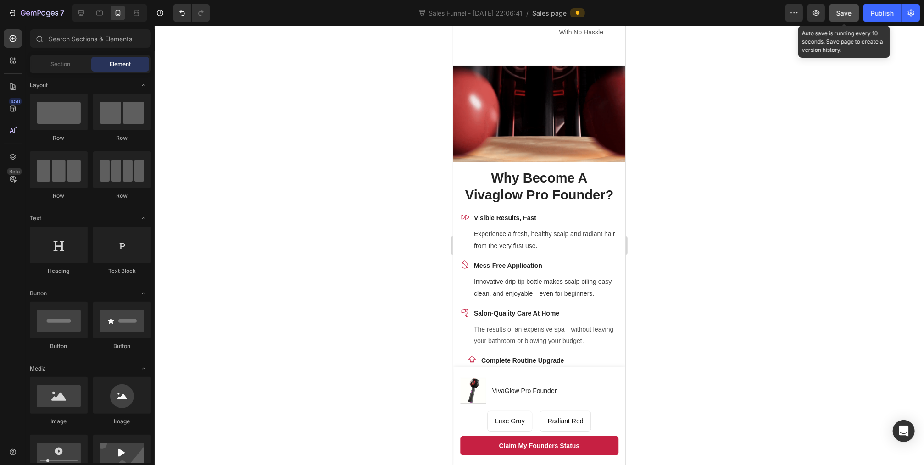
click at [850, 10] on span "Save" at bounding box center [844, 13] width 15 height 8
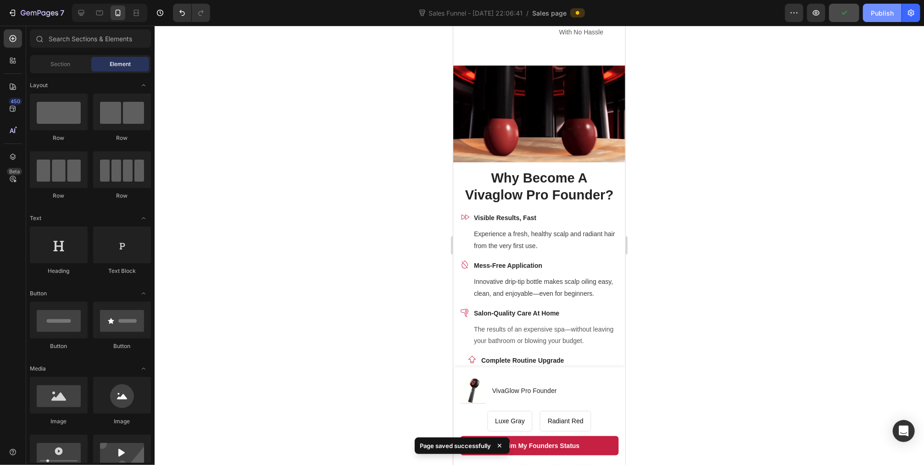
click at [879, 13] on div "Publish" at bounding box center [882, 13] width 23 height 10
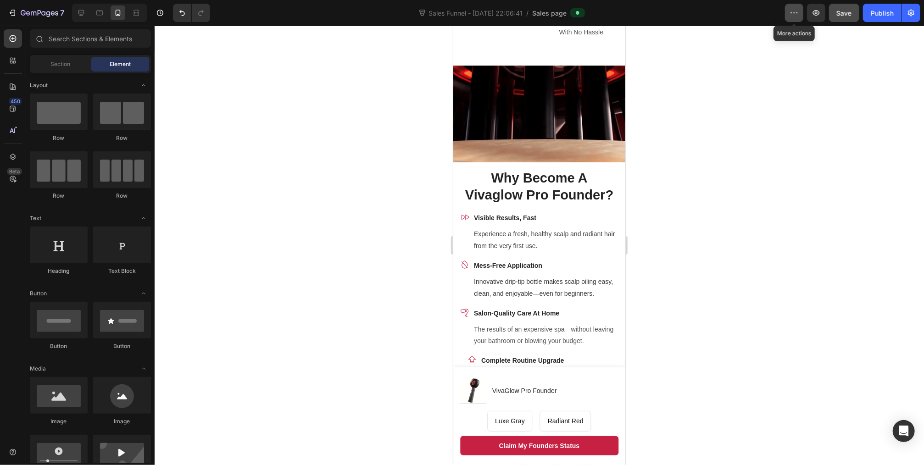
click at [795, 14] on icon "button" at bounding box center [794, 12] width 9 height 9
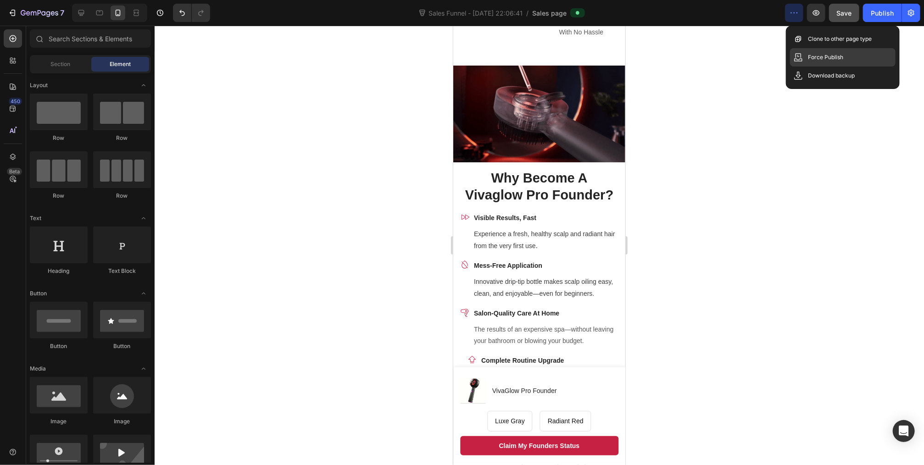
click at [853, 61] on div "Force Publish" at bounding box center [843, 57] width 106 height 18
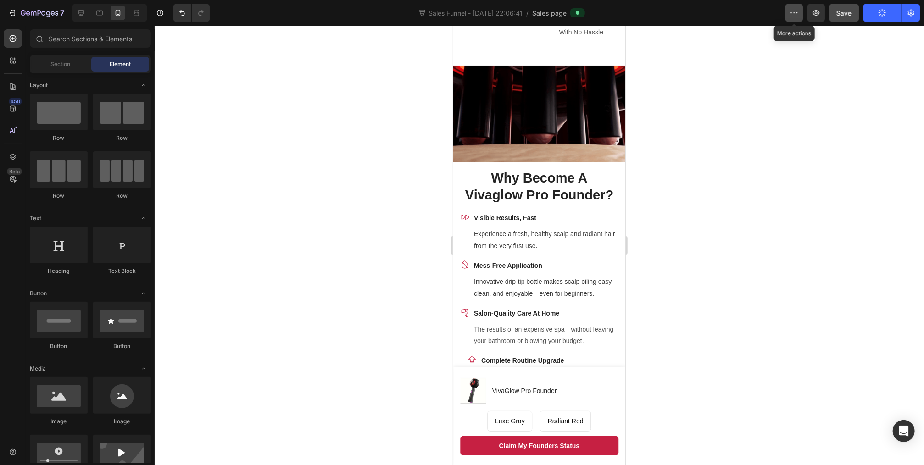
click at [788, 13] on button "button" at bounding box center [794, 13] width 18 height 18
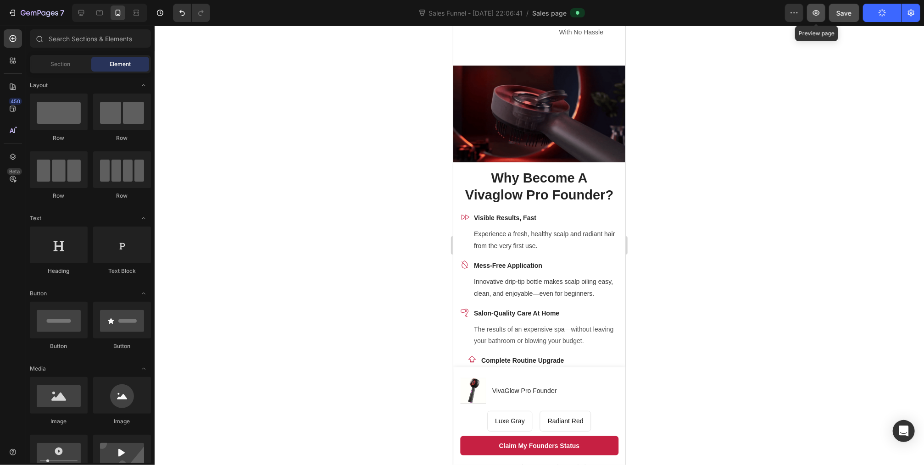
click at [819, 13] on icon "button" at bounding box center [816, 12] width 9 height 9
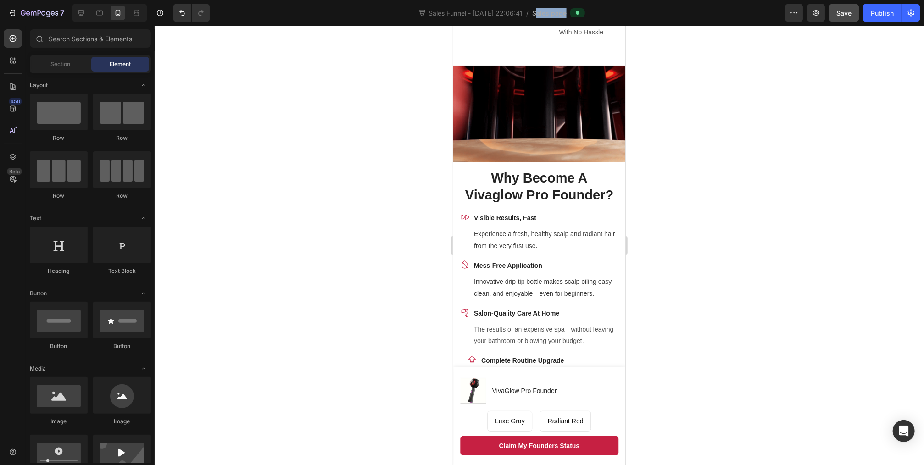
drag, startPoint x: 537, startPoint y: 15, endPoint x: 580, endPoint y: 22, distance: 43.2
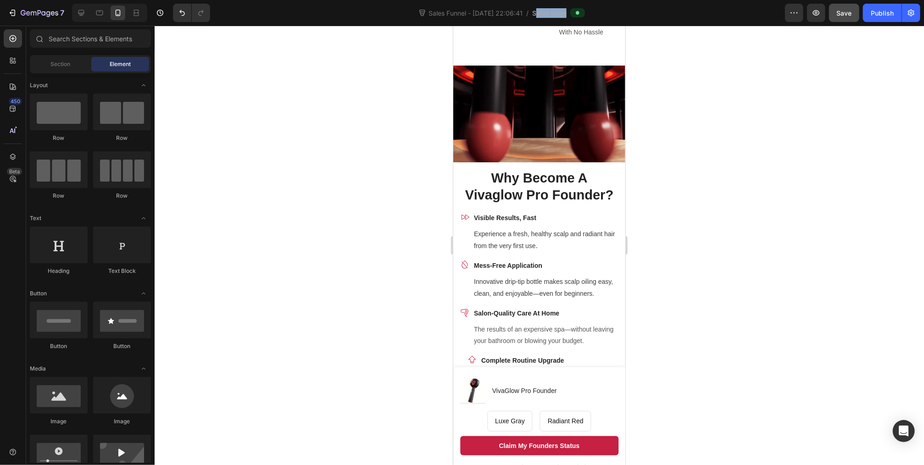
click at [580, 22] on div "Sales Funnel - [DATE] 22:06:41 / Sales page" at bounding box center [502, 13] width 568 height 18
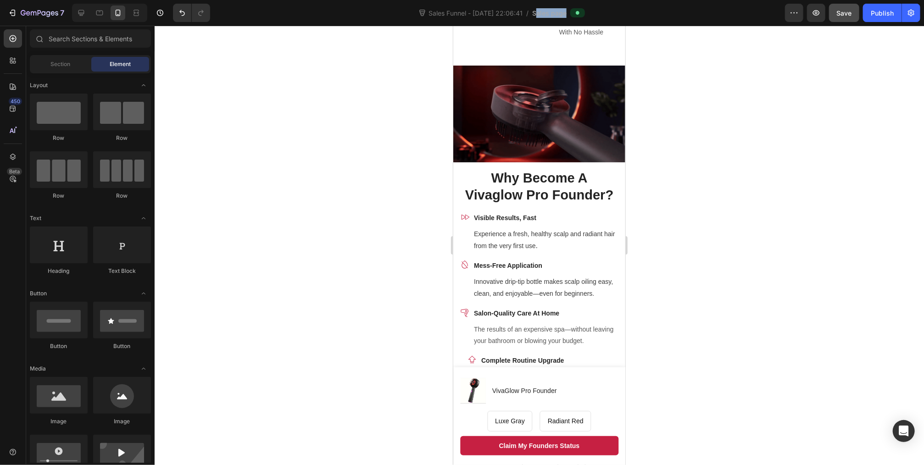
click at [630, 13] on div "Sales Funnel - [DATE] 22:06:41 / Sales page" at bounding box center [502, 13] width 568 height 18
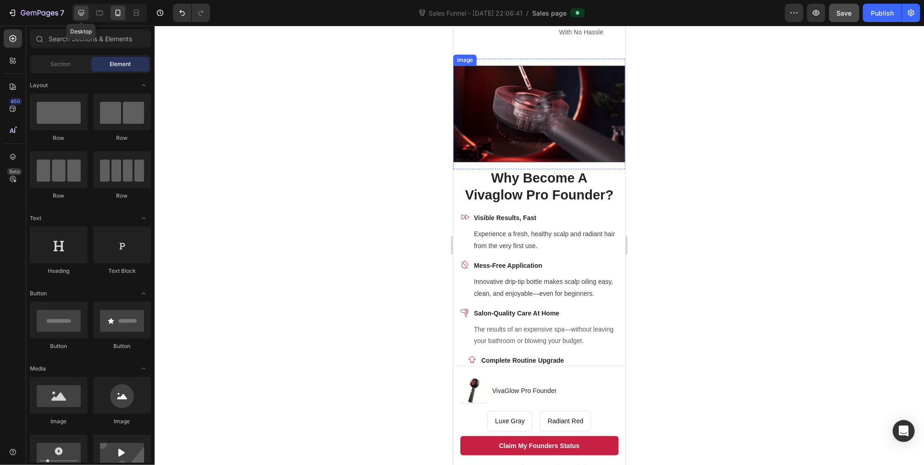
click at [80, 13] on icon at bounding box center [81, 13] width 6 height 6
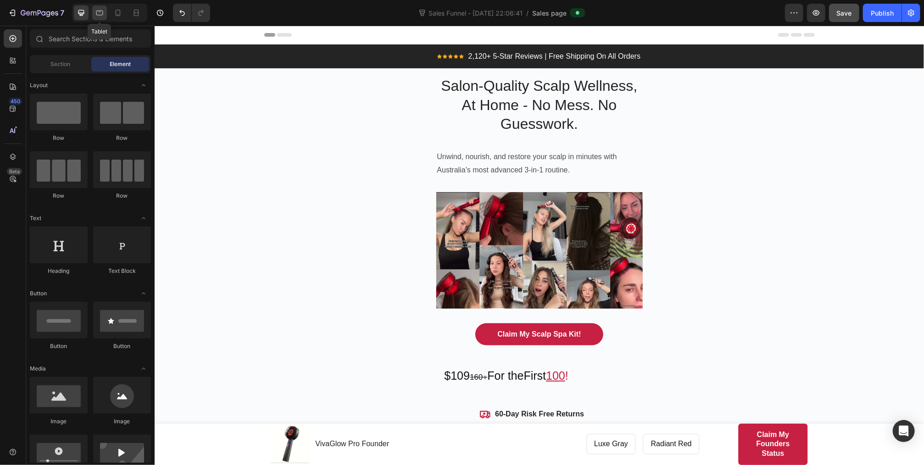
click at [101, 13] on icon at bounding box center [99, 12] width 9 height 9
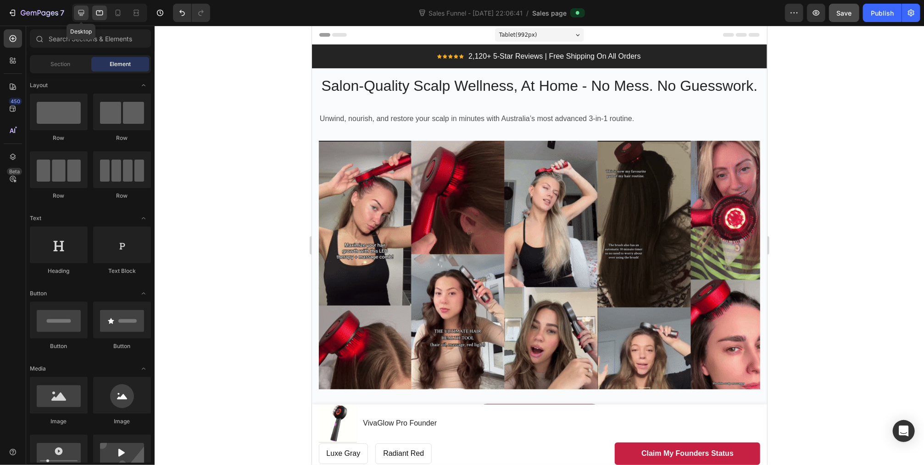
click at [78, 11] on icon at bounding box center [81, 13] width 6 height 6
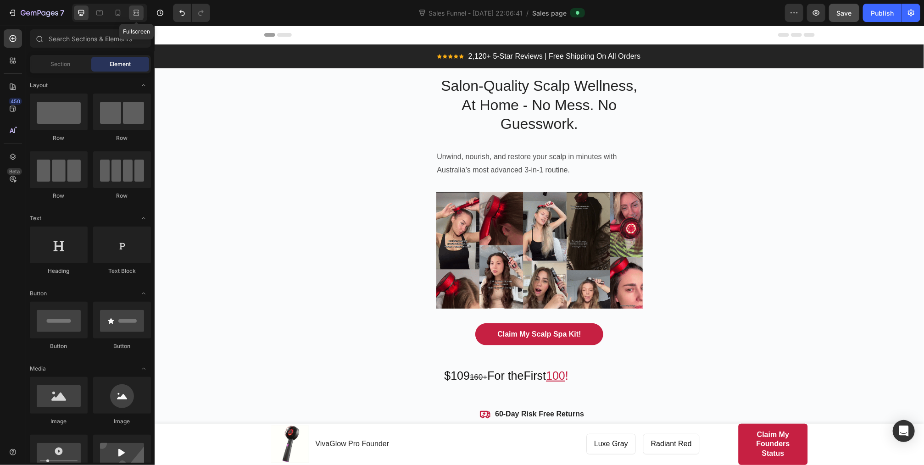
click at [135, 11] on icon at bounding box center [136, 12] width 9 height 9
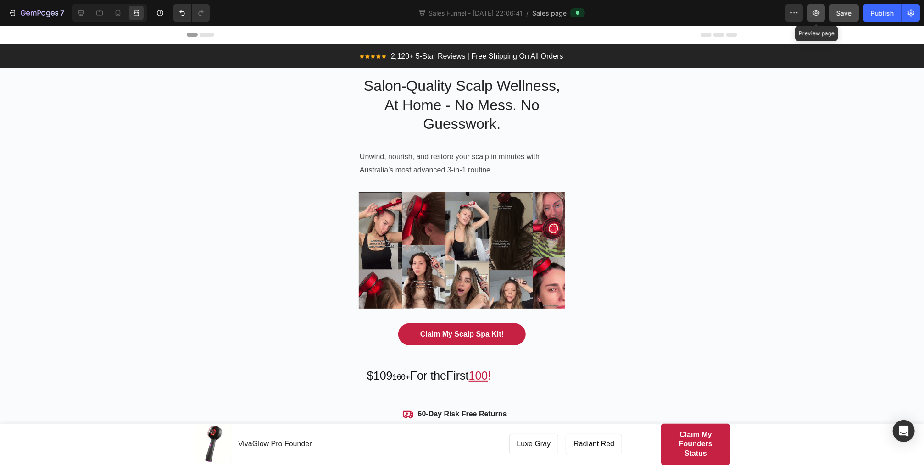
click at [820, 17] on icon "button" at bounding box center [816, 12] width 9 height 9
click at [78, 14] on icon at bounding box center [81, 12] width 9 height 9
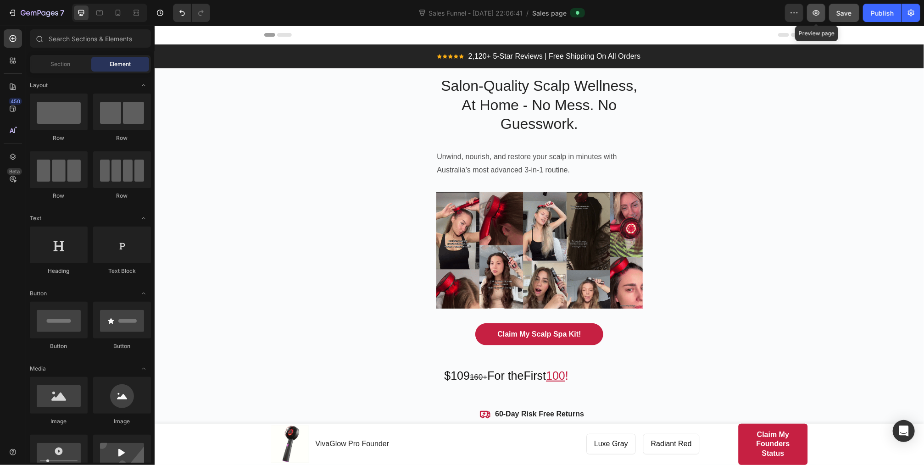
click at [817, 13] on icon "button" at bounding box center [816, 12] width 3 height 3
